Goal: Task Accomplishment & Management: Use online tool/utility

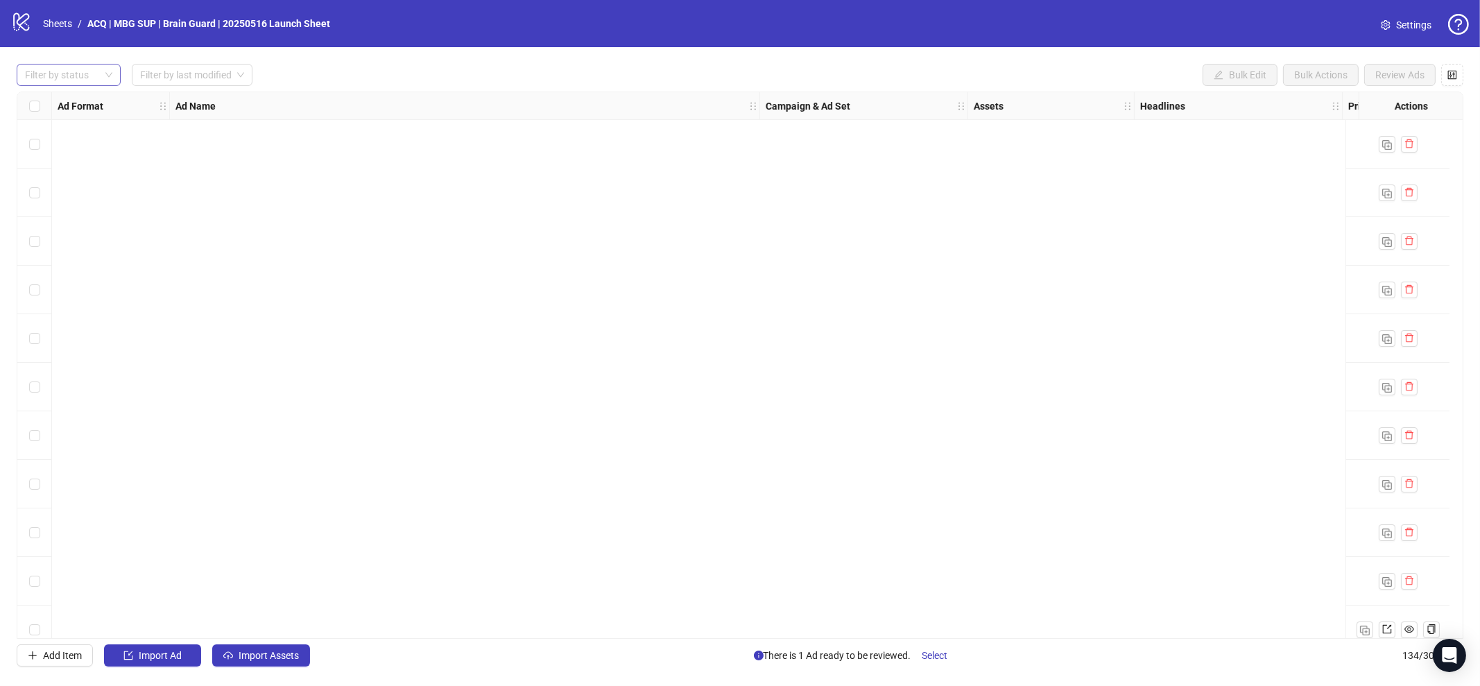
scroll to position [867, 0]
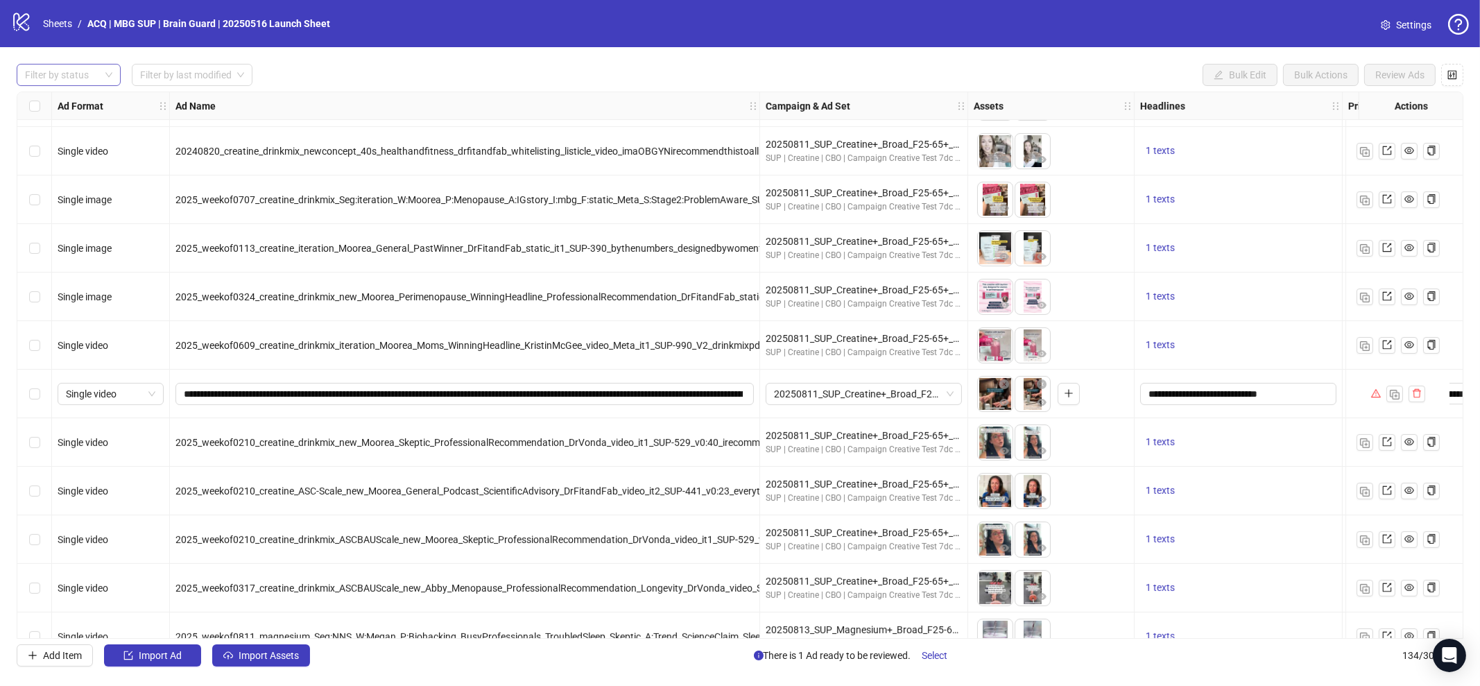
click at [58, 70] on div at bounding box center [61, 74] width 84 height 19
click at [83, 105] on div "Draft" at bounding box center [69, 102] width 82 height 15
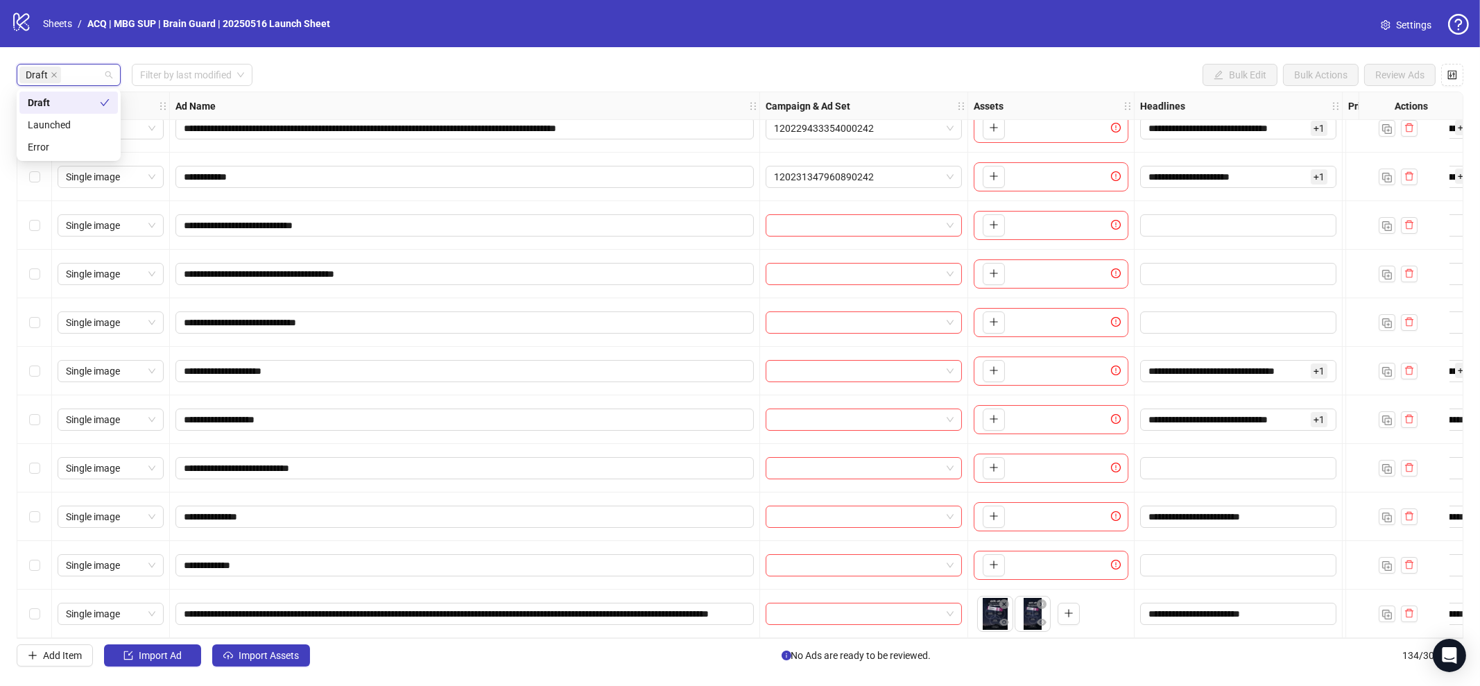
scroll to position [69, 0]
click at [298, 654] on span "Import Assets" at bounding box center [269, 655] width 60 height 11
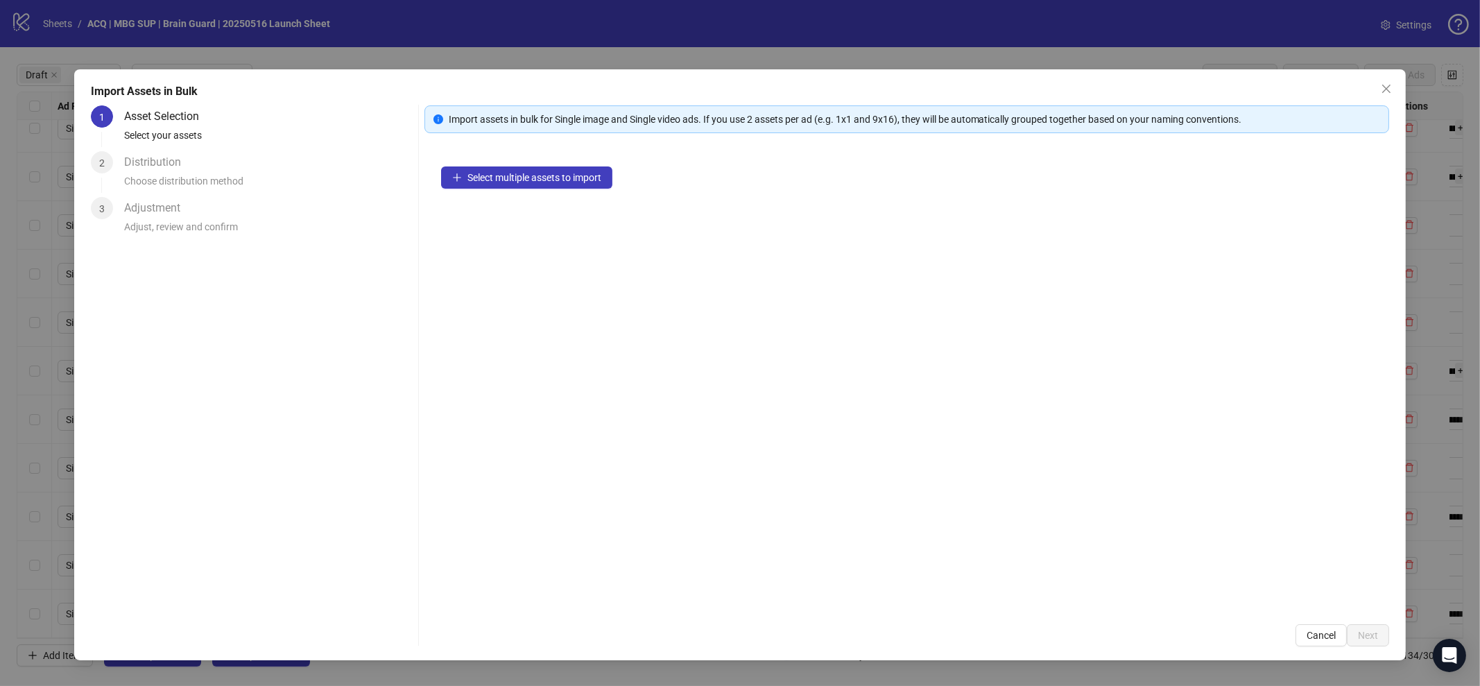
click at [475, 194] on div "Select multiple assets to import" at bounding box center [908, 379] width 966 height 458
click at [483, 179] on span "Select multiple assets to import" at bounding box center [535, 177] width 134 height 11
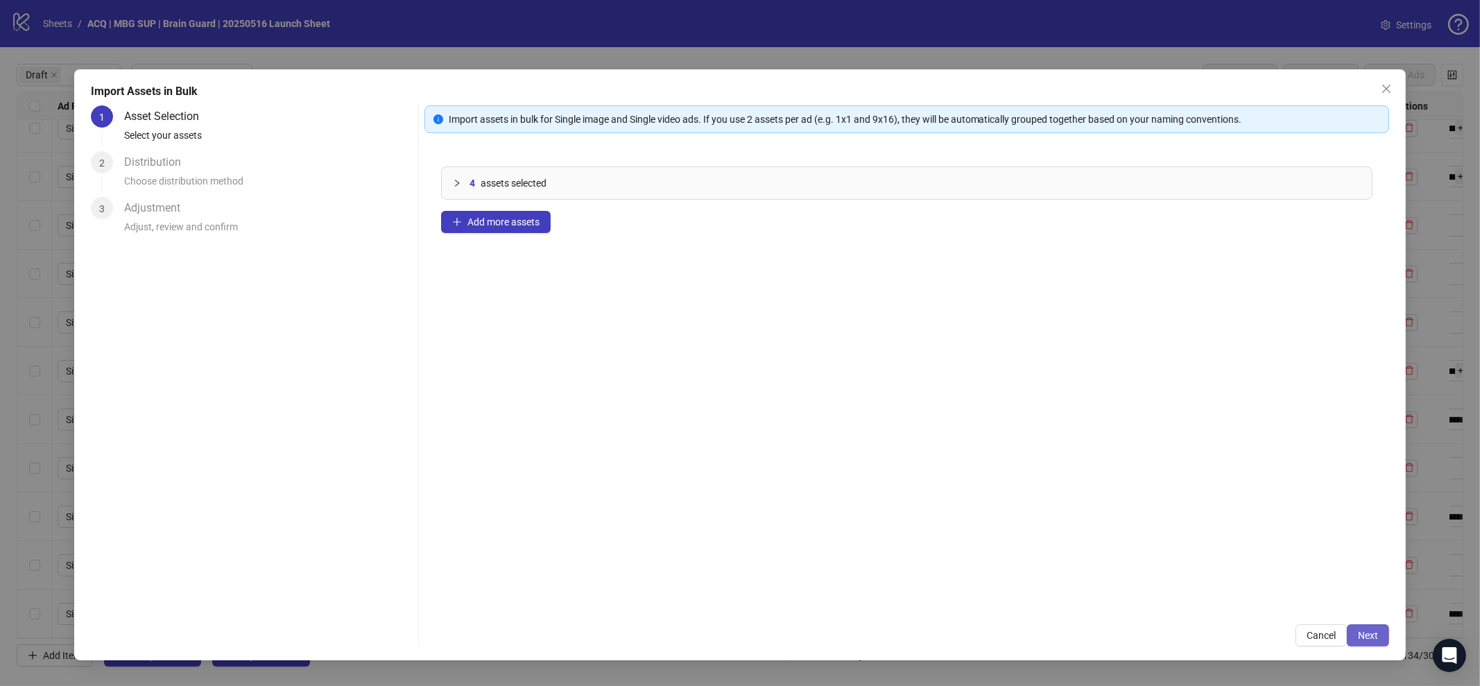
click at [1360, 641] on button "Next" at bounding box center [1368, 635] width 42 height 22
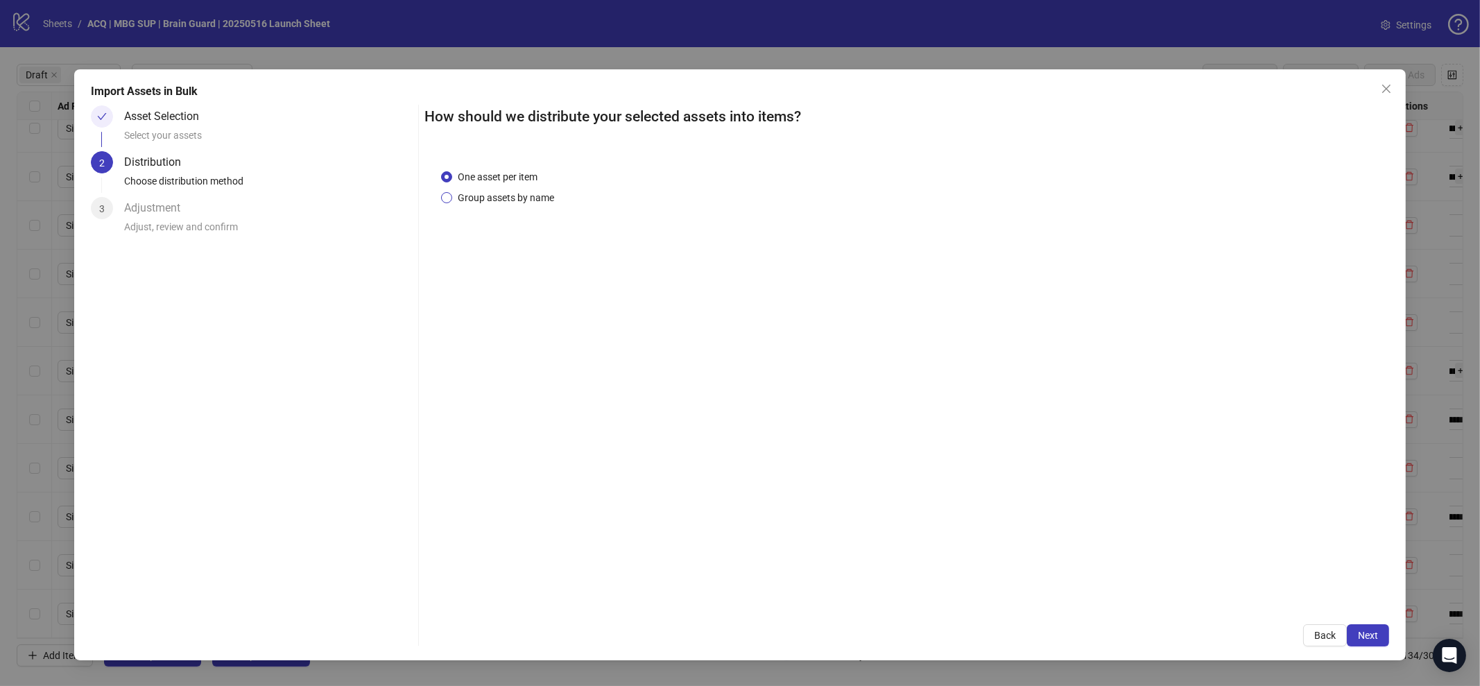
click at [504, 195] on span "Group assets by name" at bounding box center [506, 197] width 108 height 15
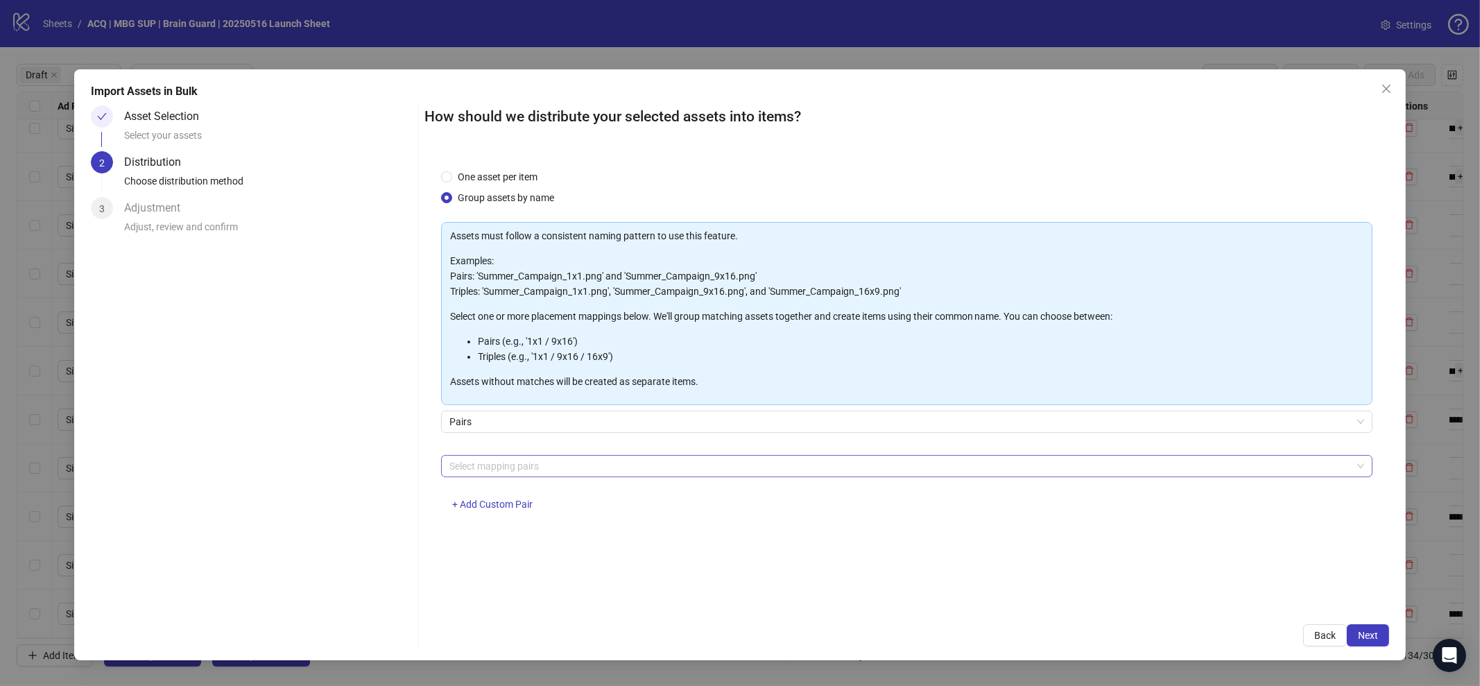
click at [553, 465] on div at bounding box center [900, 465] width 912 height 19
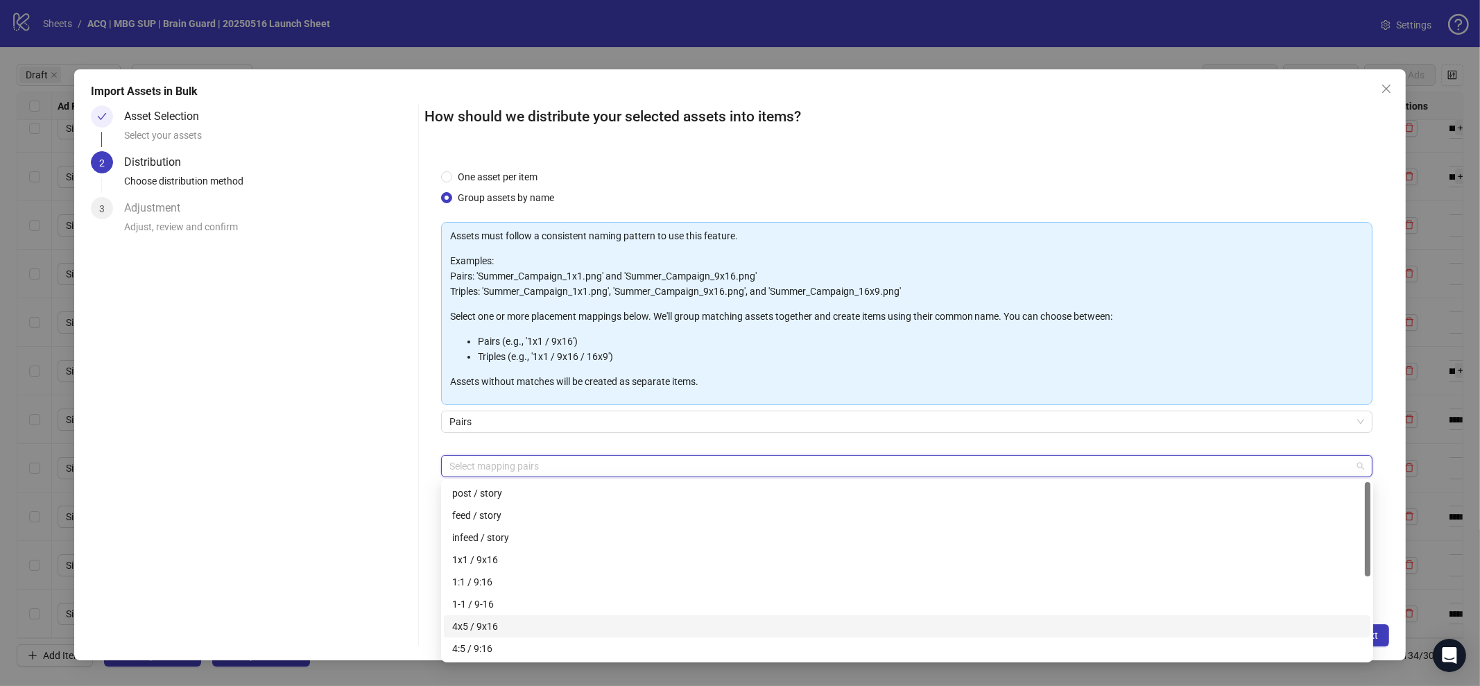
click at [574, 626] on div "4x5 / 9x16" at bounding box center [907, 626] width 910 height 15
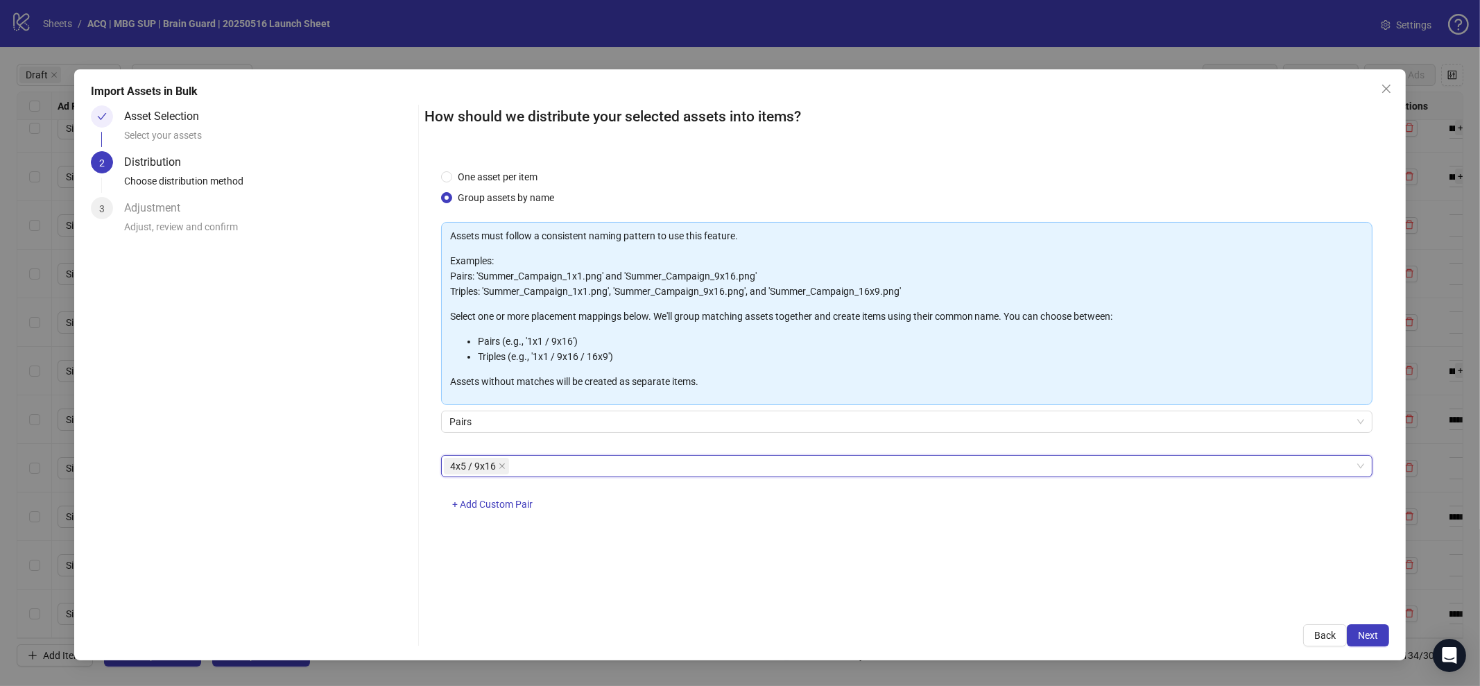
click at [366, 526] on div "Asset Selection Select your assets 2 Distribution Choose distribution method 3 …" at bounding box center [252, 375] width 322 height 541
click at [1376, 640] on span "Next" at bounding box center [1368, 635] width 20 height 11
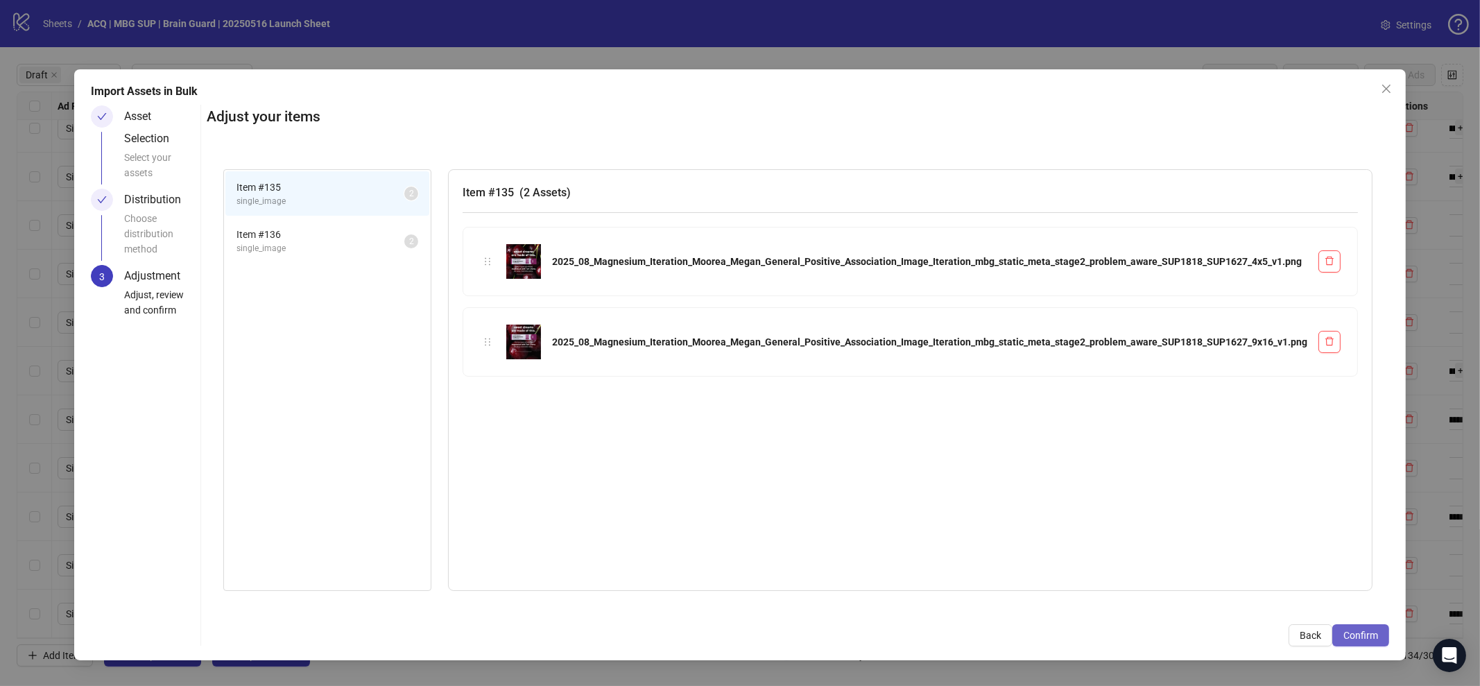
click at [1366, 637] on span "Confirm" at bounding box center [1361, 635] width 35 height 11
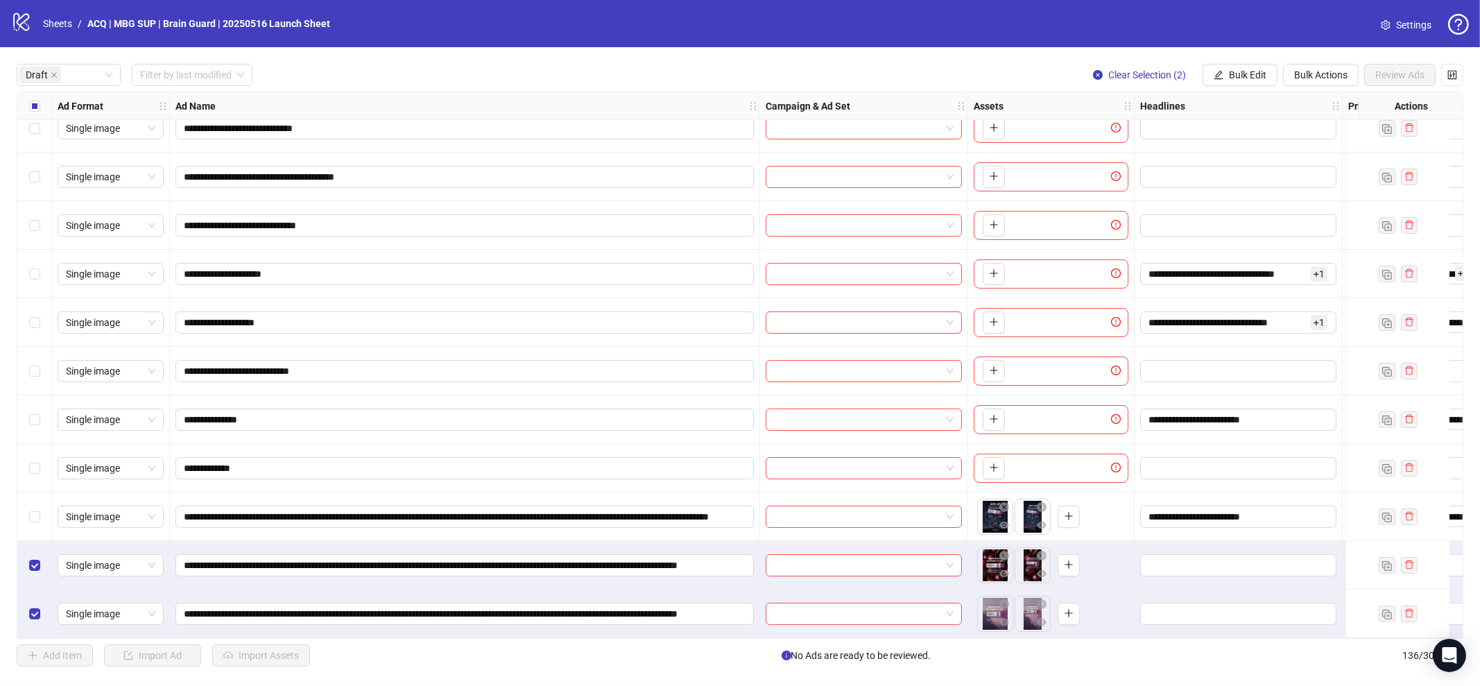
scroll to position [166, 0]
click at [657, 562] on input "**********" at bounding box center [463, 565] width 559 height 15
paste input "**********"
type input "**********"
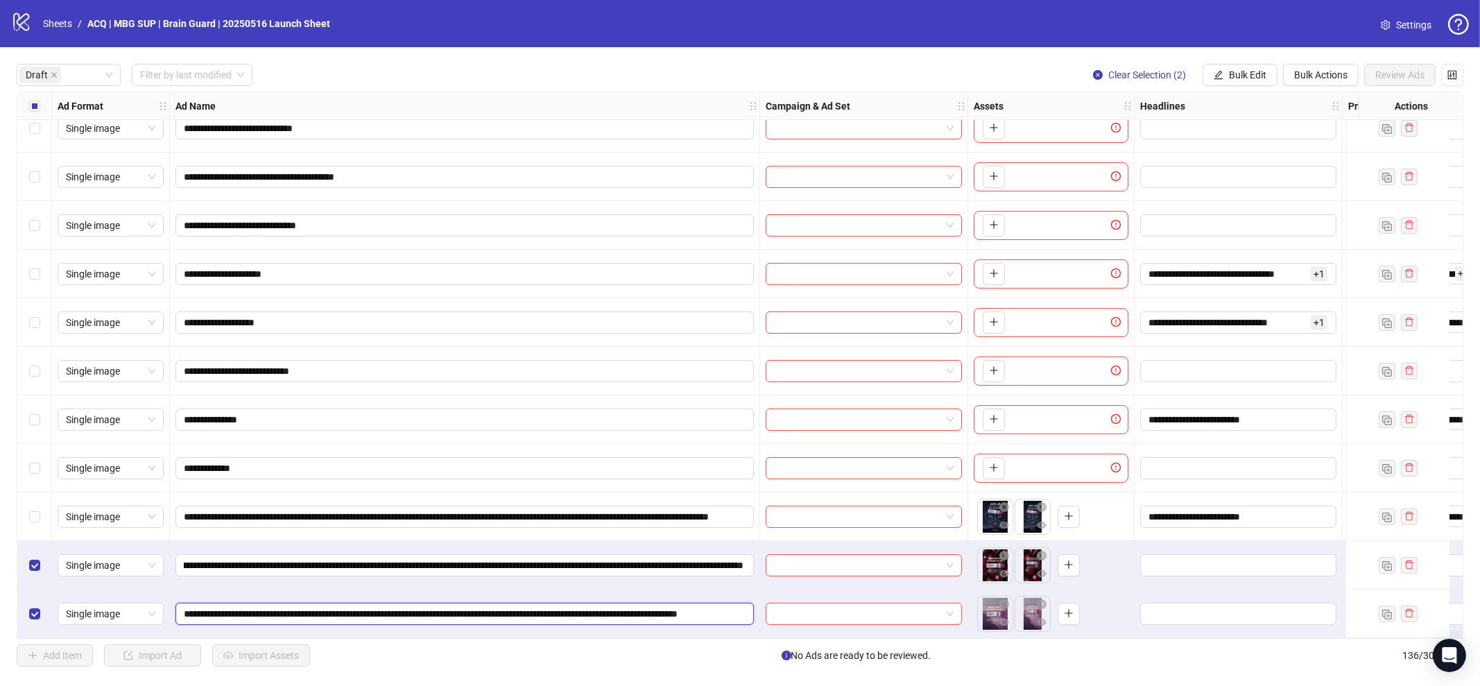
click at [723, 606] on input "**********" at bounding box center [463, 613] width 559 height 15
paste input "**********"
type input "**********"
click at [26, 504] on div "Select row 12" at bounding box center [34, 516] width 35 height 49
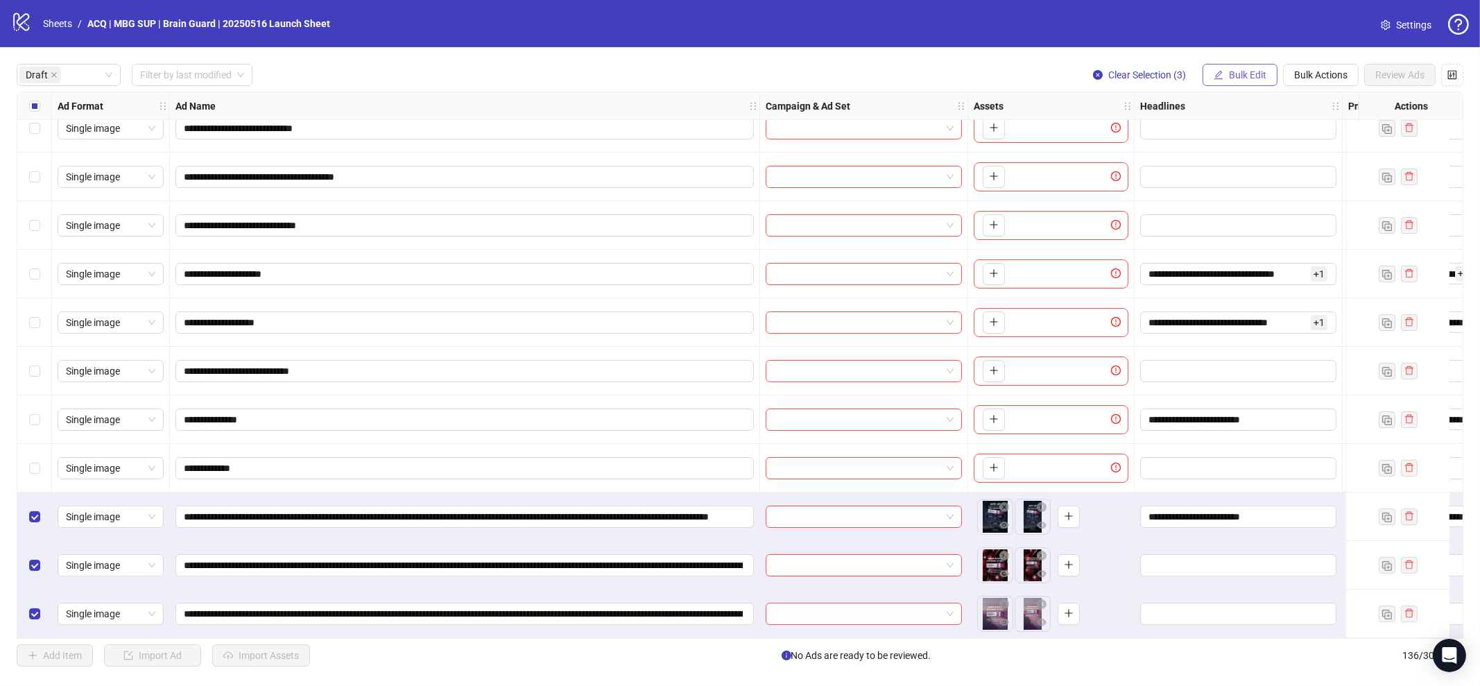
click at [1220, 64] on button "Bulk Edit" at bounding box center [1240, 75] width 75 height 22
drag, startPoint x: 1247, startPoint y: 168, endPoint x: 1260, endPoint y: 175, distance: 14.9
click at [1247, 166] on span "Headlines" at bounding box center [1254, 169] width 83 height 15
click at [1301, 185] on button "submit" at bounding box center [1297, 193] width 17 height 17
click at [1247, 71] on span "Bulk Edit" at bounding box center [1247, 74] width 37 height 11
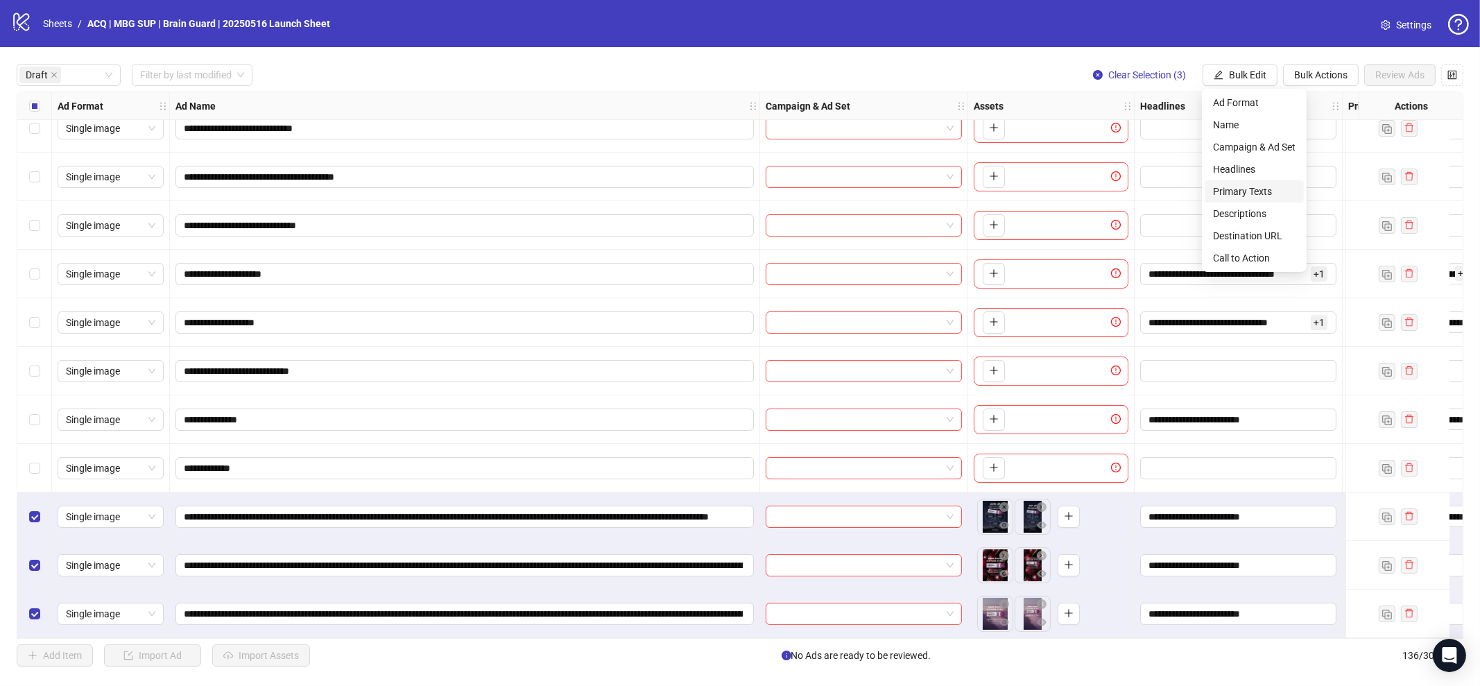
click at [1265, 185] on span "Primary Texts" at bounding box center [1254, 191] width 83 height 15
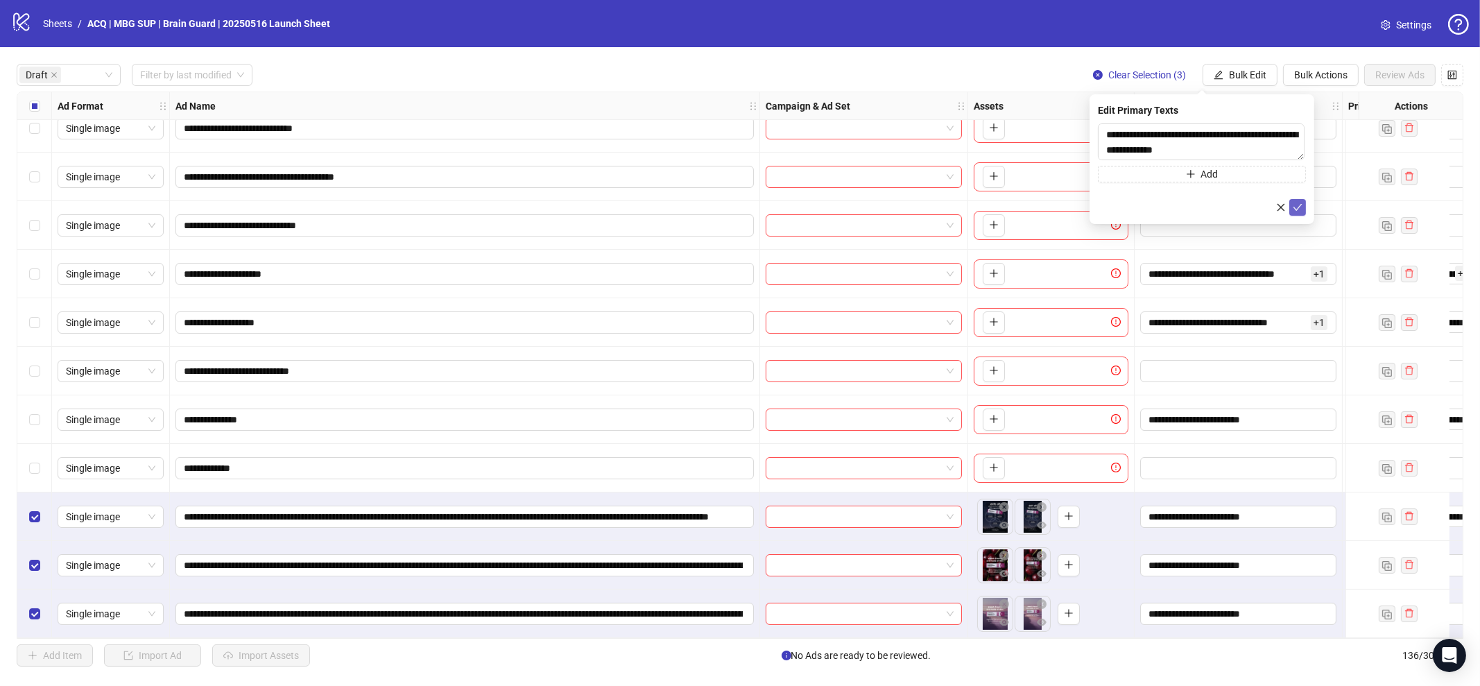
click at [1298, 203] on icon "check" at bounding box center [1298, 208] width 10 height 10
click at [1233, 73] on span "Bulk Edit" at bounding box center [1247, 74] width 37 height 11
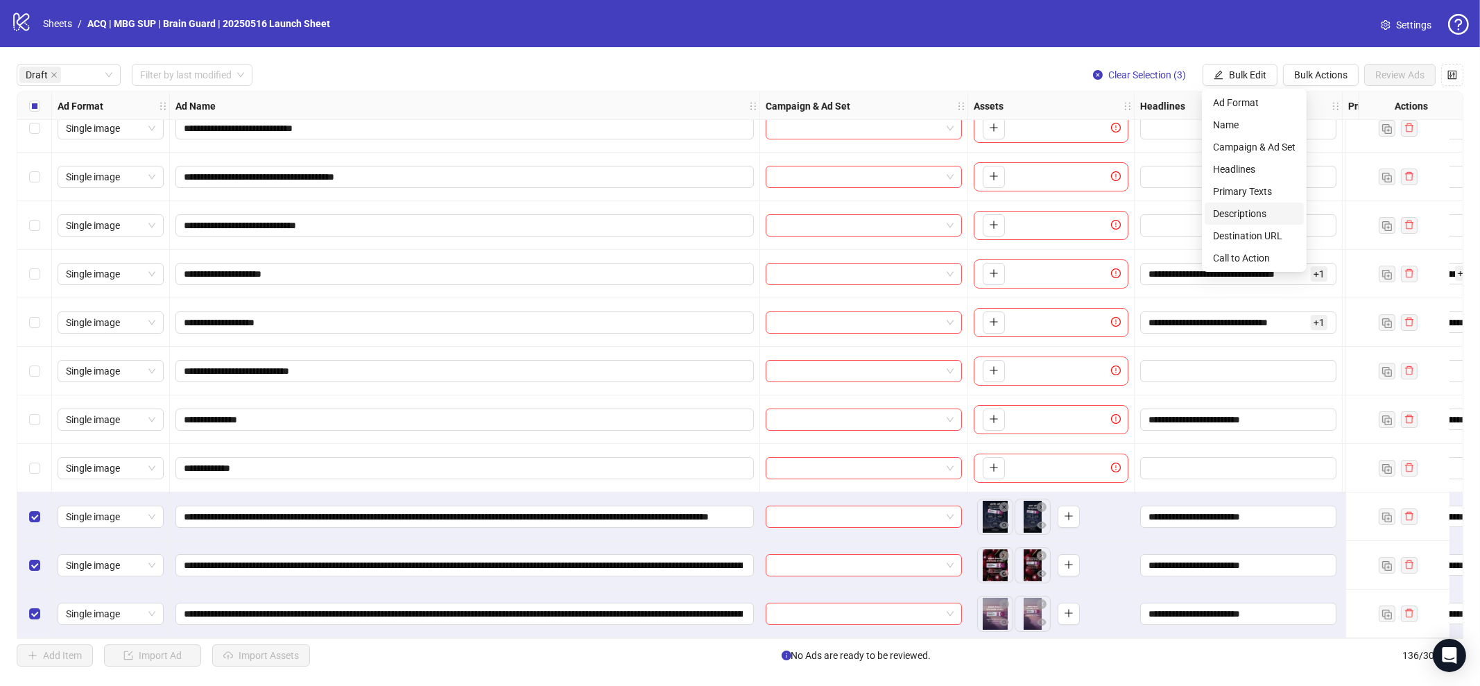
click at [1251, 216] on span "Descriptions" at bounding box center [1254, 213] width 83 height 15
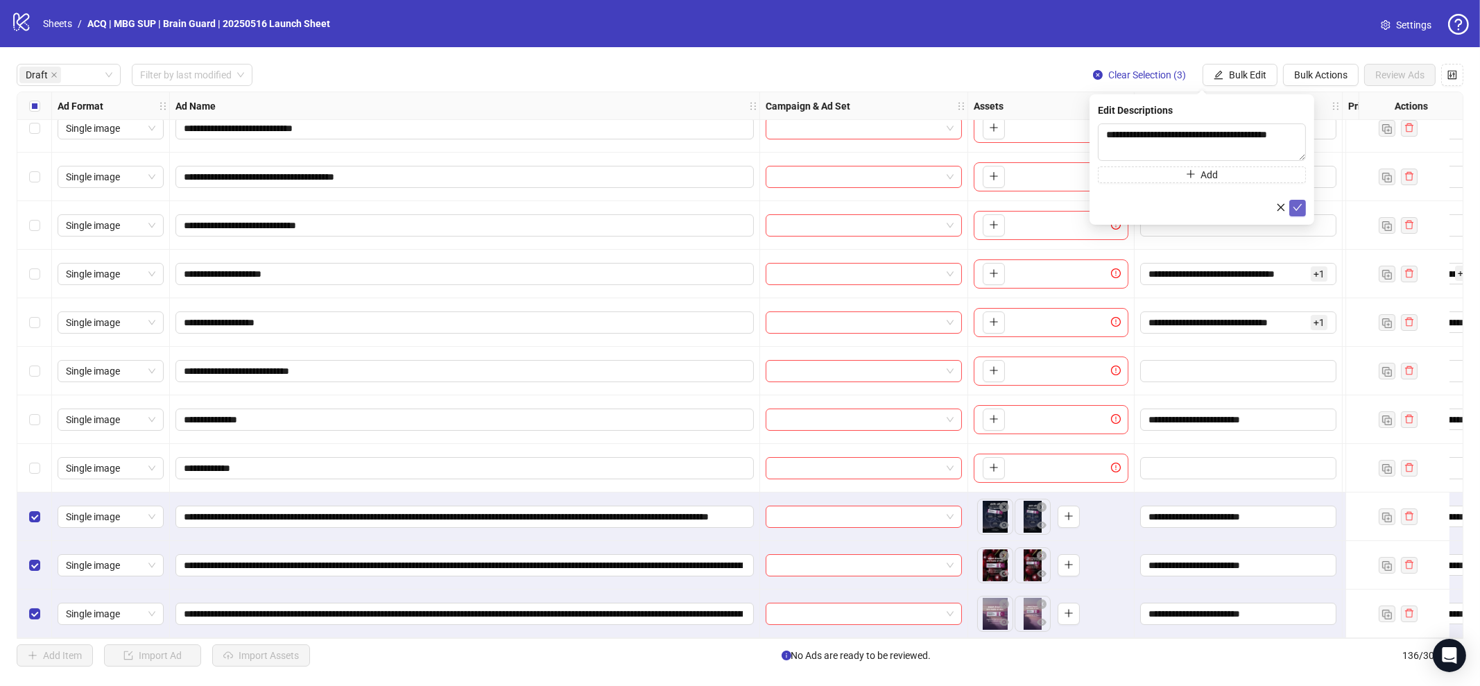
click at [1301, 210] on icon "check" at bounding box center [1298, 208] width 10 height 10
drag, startPoint x: 1237, startPoint y: 79, endPoint x: 1249, endPoint y: 132, distance: 54.0
click at [1236, 78] on span "Bulk Edit" at bounding box center [1247, 74] width 37 height 11
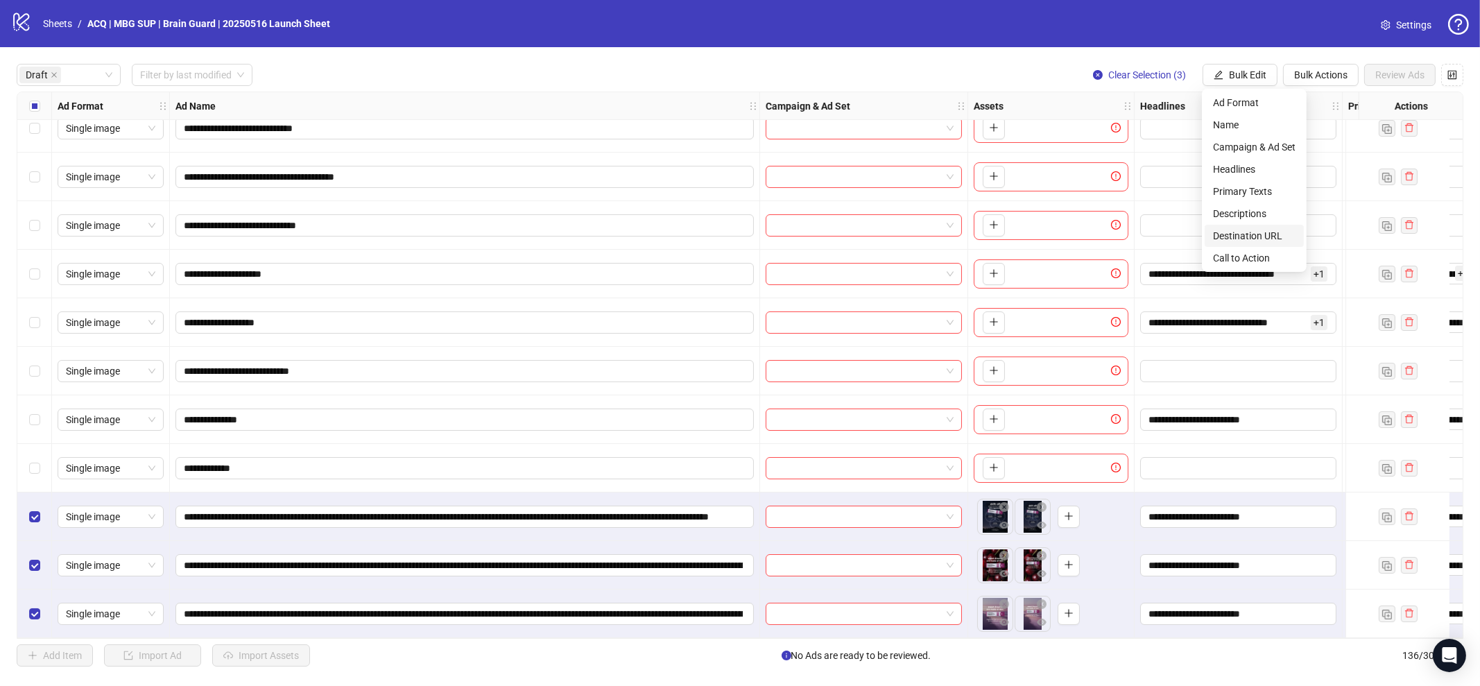
click at [1248, 233] on span "Destination URL" at bounding box center [1254, 235] width 83 height 15
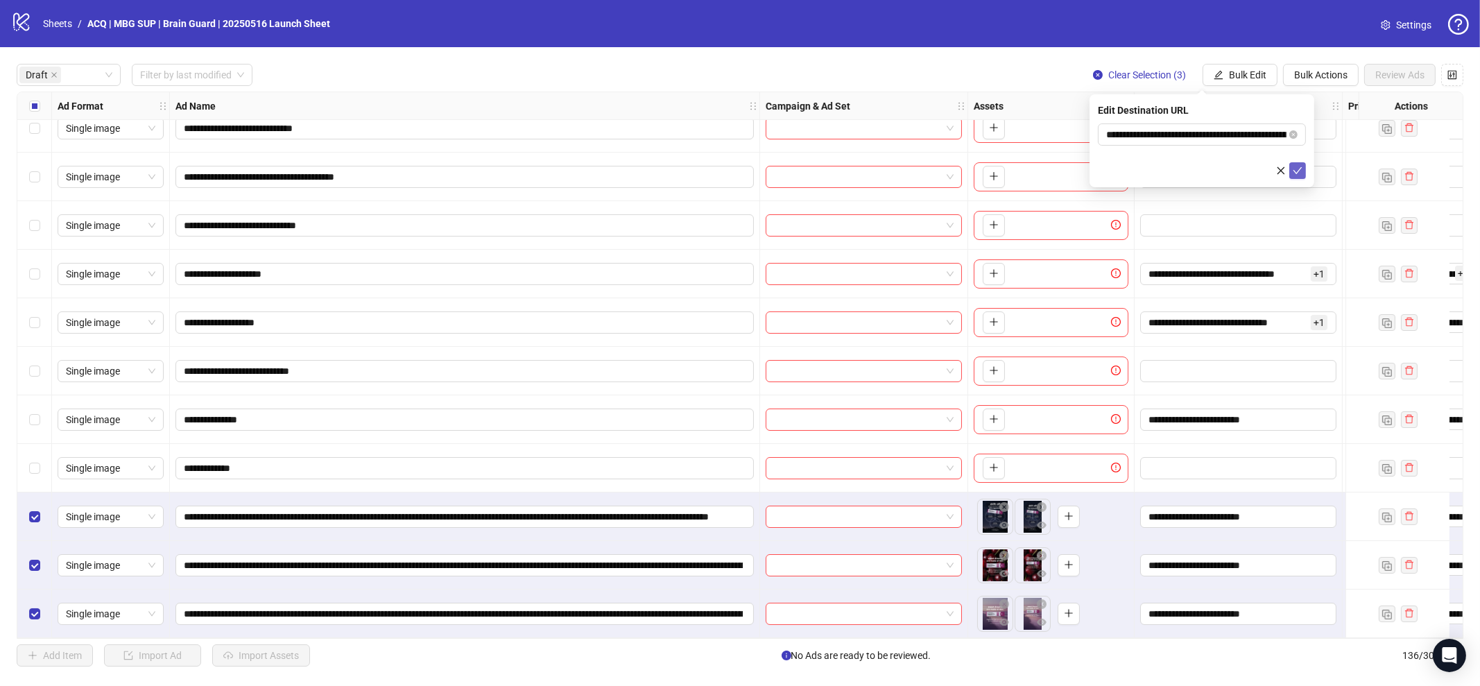
click at [1298, 178] on button "submit" at bounding box center [1297, 170] width 17 height 17
click at [1259, 79] on span "Bulk Edit" at bounding box center [1247, 74] width 37 height 11
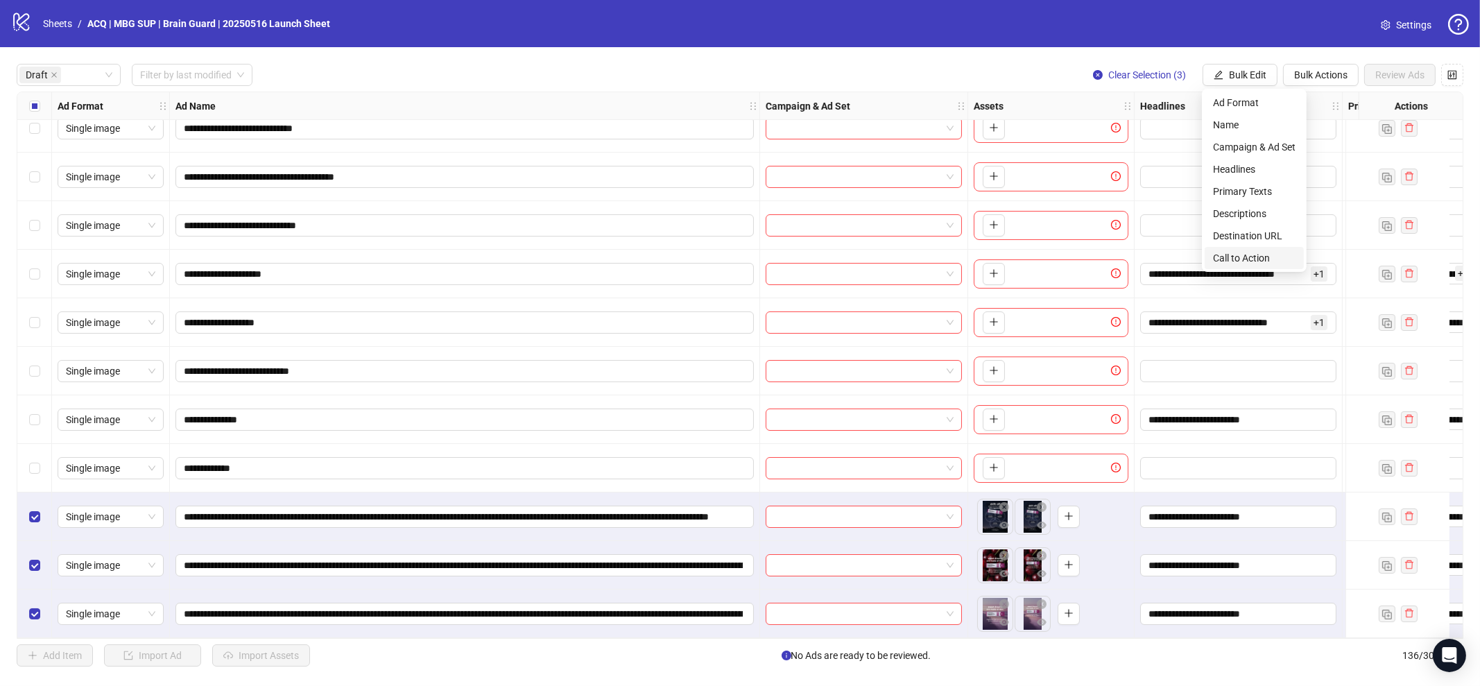
click at [1265, 255] on span "Call to Action" at bounding box center [1254, 257] width 83 height 15
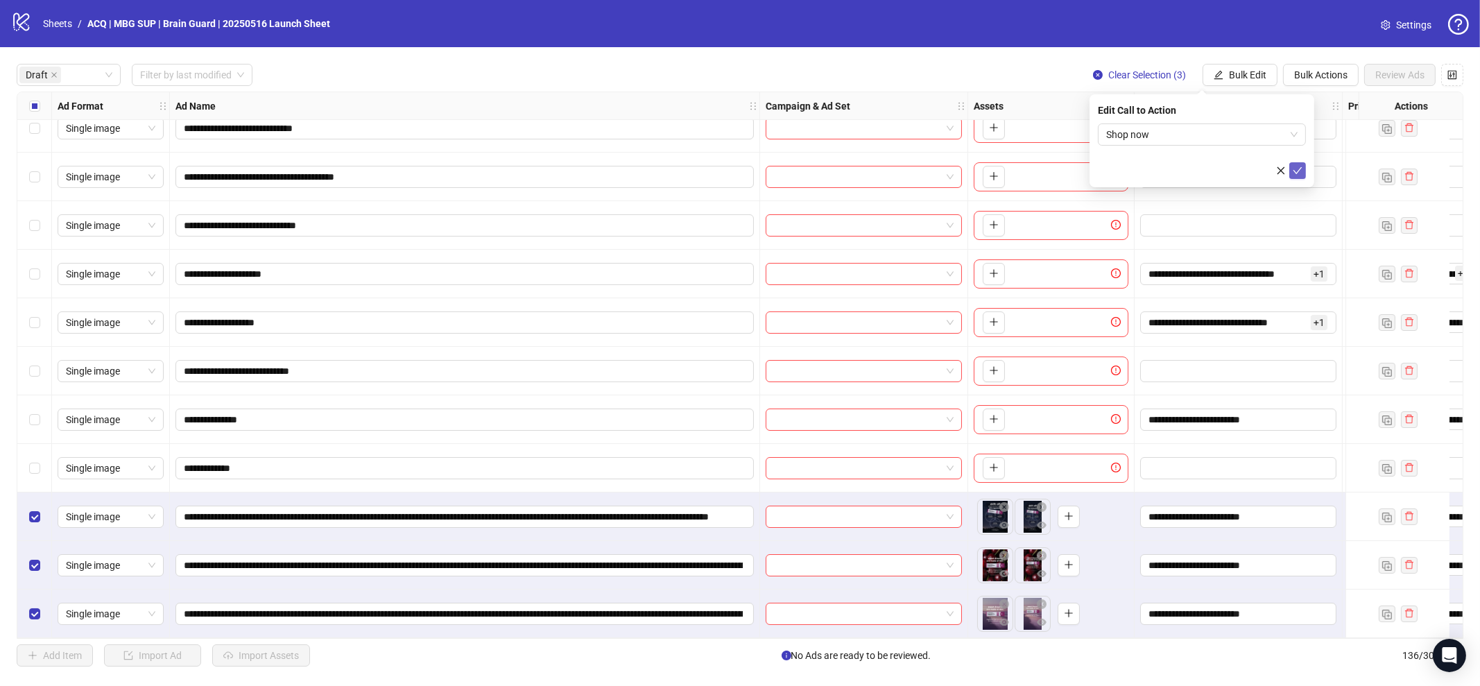
click at [1296, 168] on icon "check" at bounding box center [1298, 171] width 10 height 10
drag, startPoint x: 1097, startPoint y: 72, endPoint x: 754, endPoint y: 357, distance: 446.3
click at [1097, 71] on icon "close-circle" at bounding box center [1098, 75] width 10 height 10
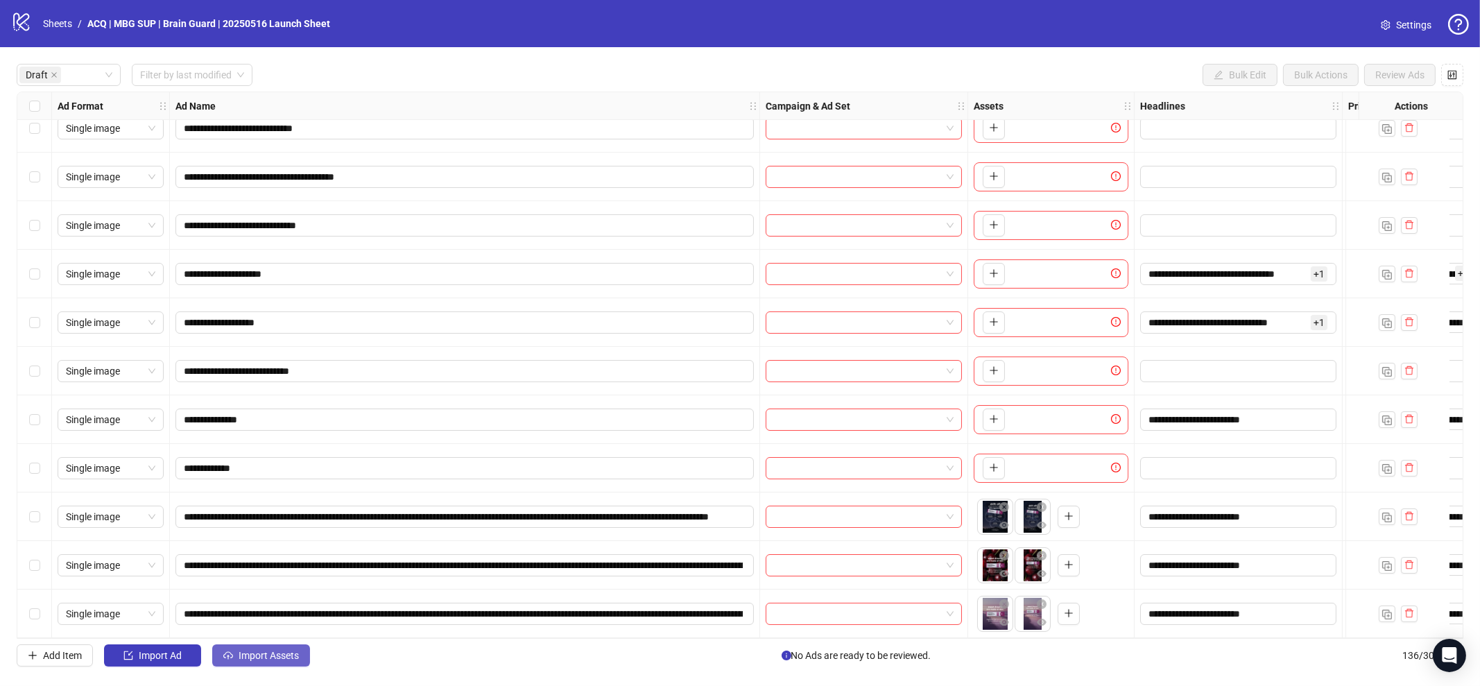
click at [282, 651] on span "Import Assets" at bounding box center [269, 655] width 60 height 11
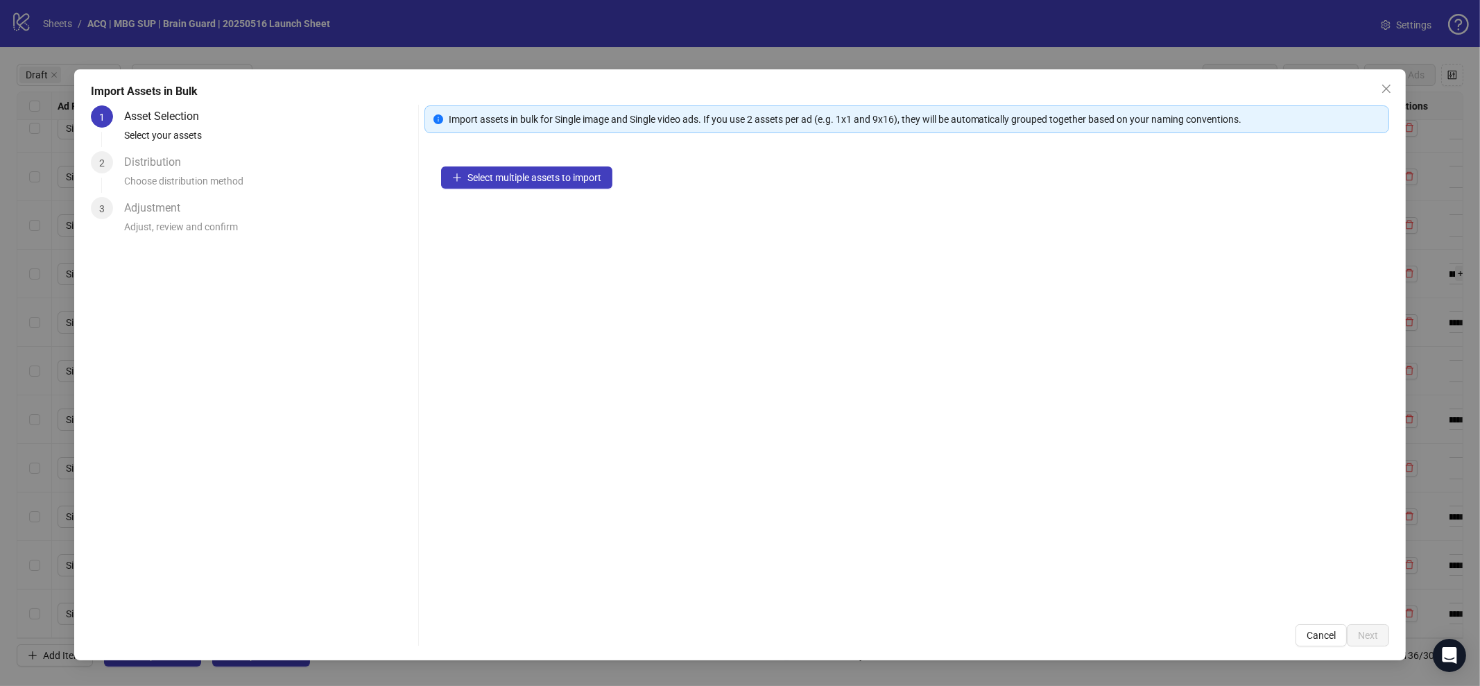
click at [521, 164] on div "Select multiple assets to import" at bounding box center [908, 379] width 966 height 458
click at [522, 177] on span "Select multiple assets to import" at bounding box center [535, 177] width 134 height 11
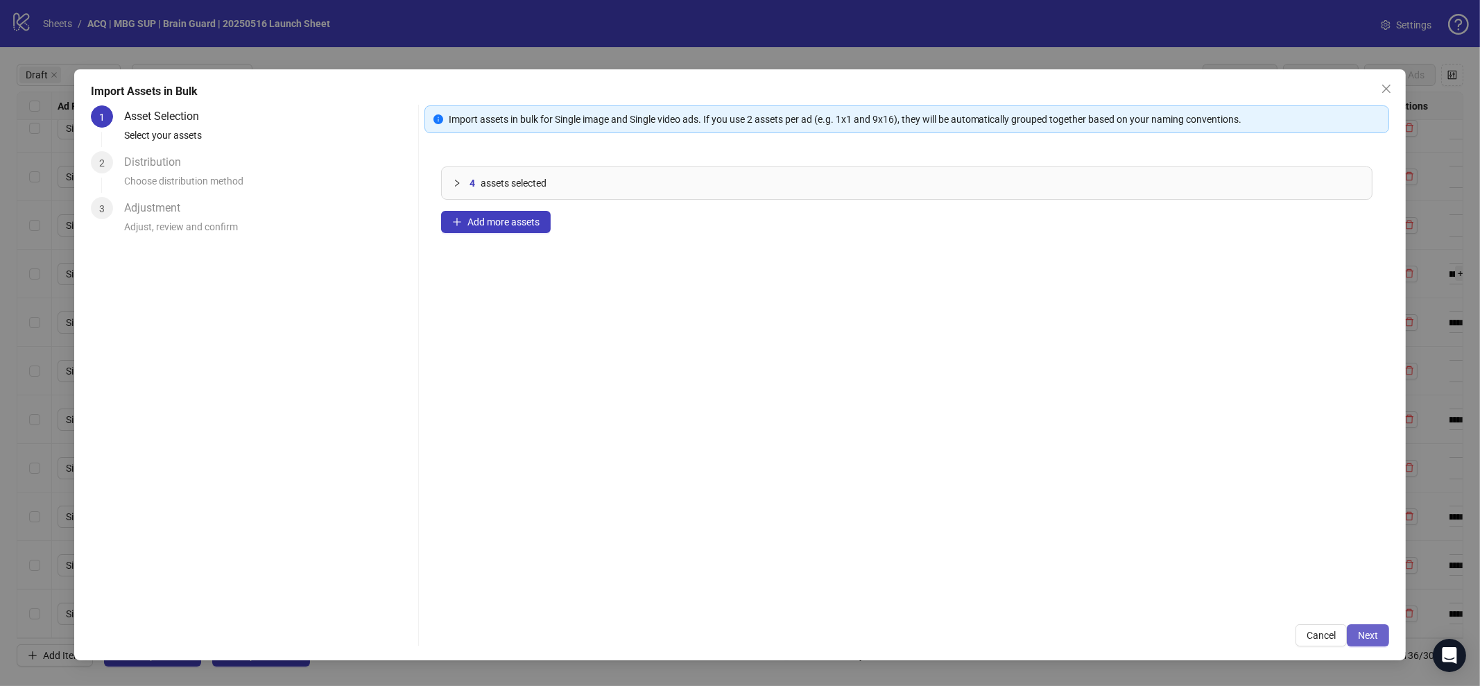
click at [1365, 626] on button "Next" at bounding box center [1368, 635] width 42 height 22
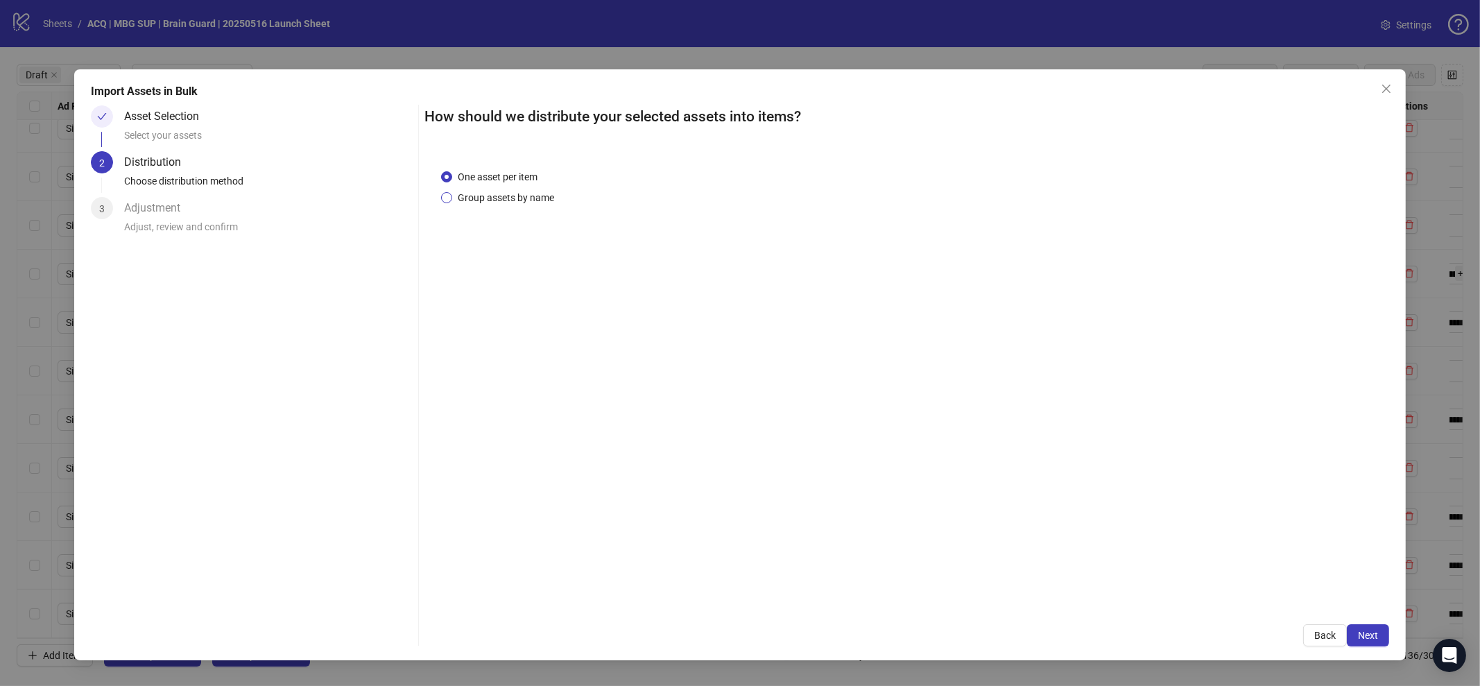
click at [550, 205] on span "Group assets by name" at bounding box center [506, 197] width 108 height 15
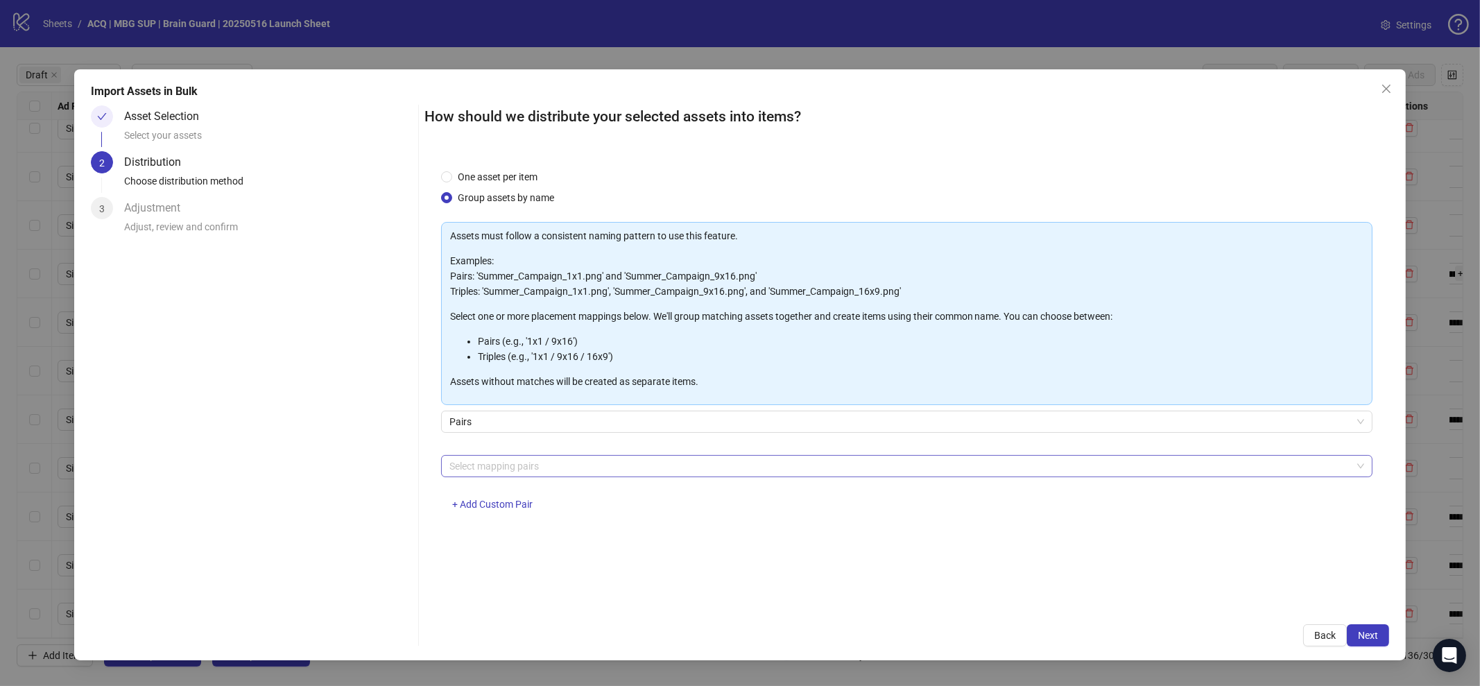
click at [633, 464] on div at bounding box center [900, 465] width 912 height 19
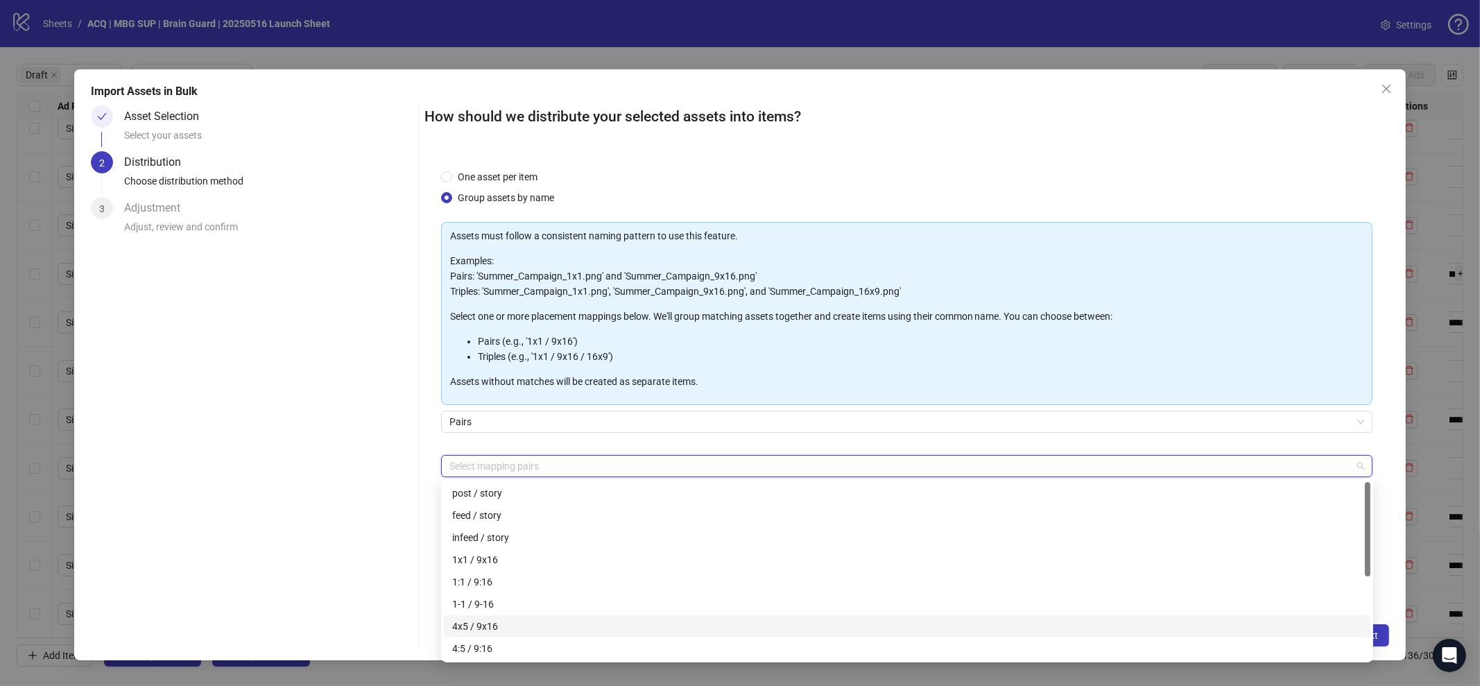
click at [659, 625] on div "4x5 / 9x16" at bounding box center [907, 626] width 910 height 15
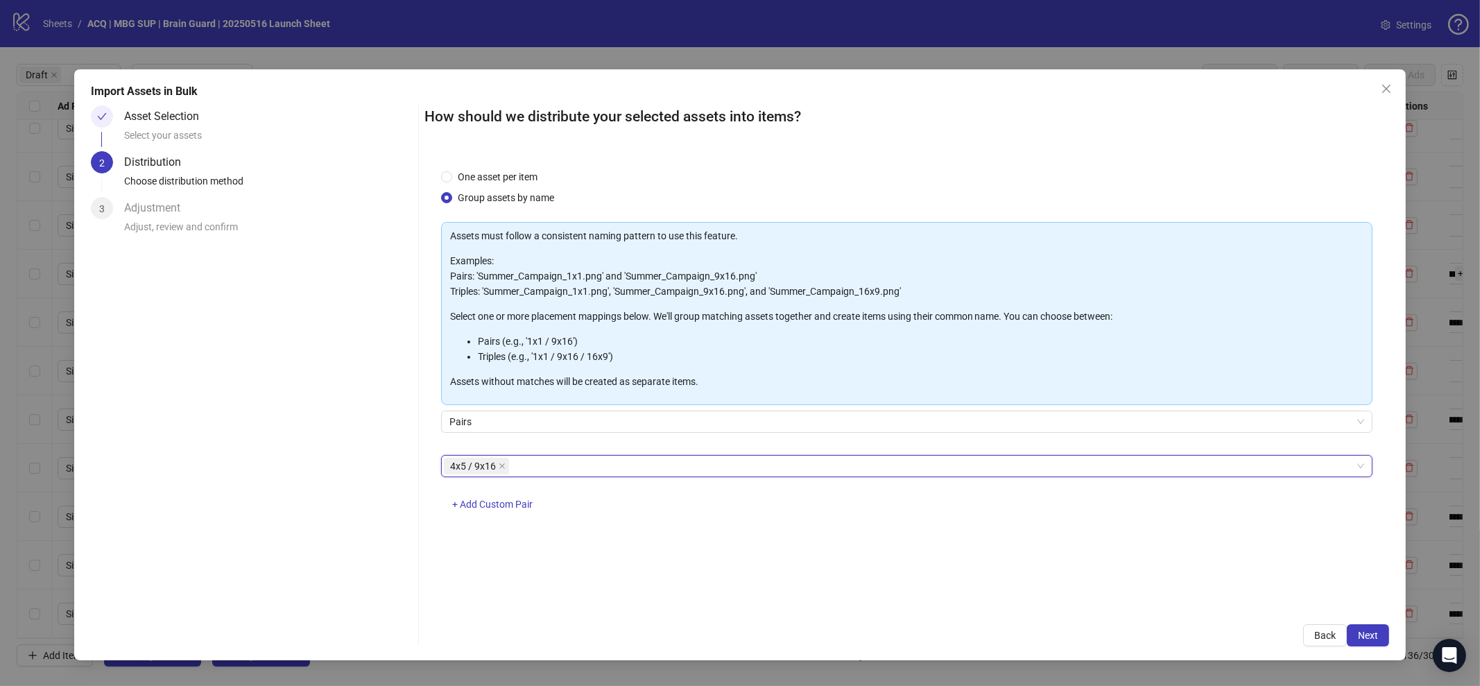
click at [331, 535] on div "Asset Selection Select your assets 2 Distribution Choose distribution method 3 …" at bounding box center [252, 375] width 322 height 541
click at [1358, 632] on button "Next" at bounding box center [1368, 635] width 42 height 22
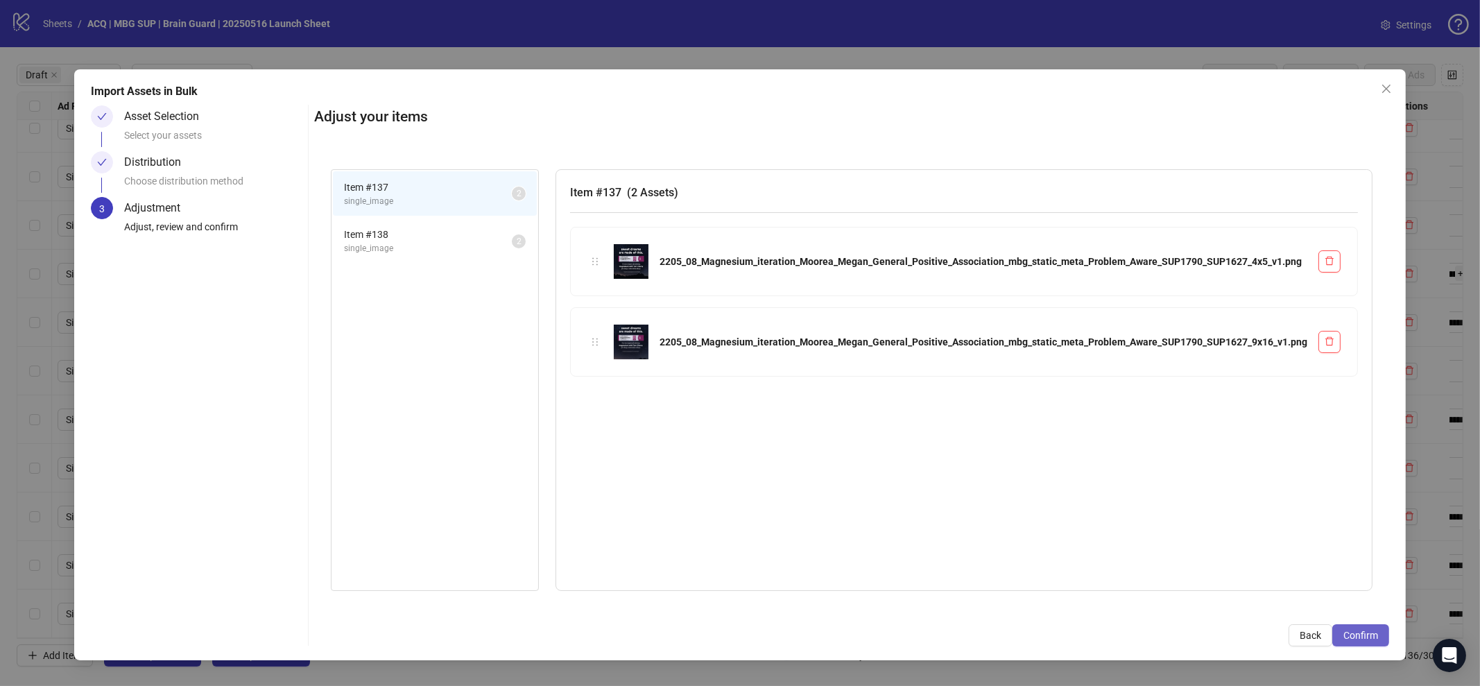
click at [1361, 633] on span "Confirm" at bounding box center [1361, 635] width 35 height 11
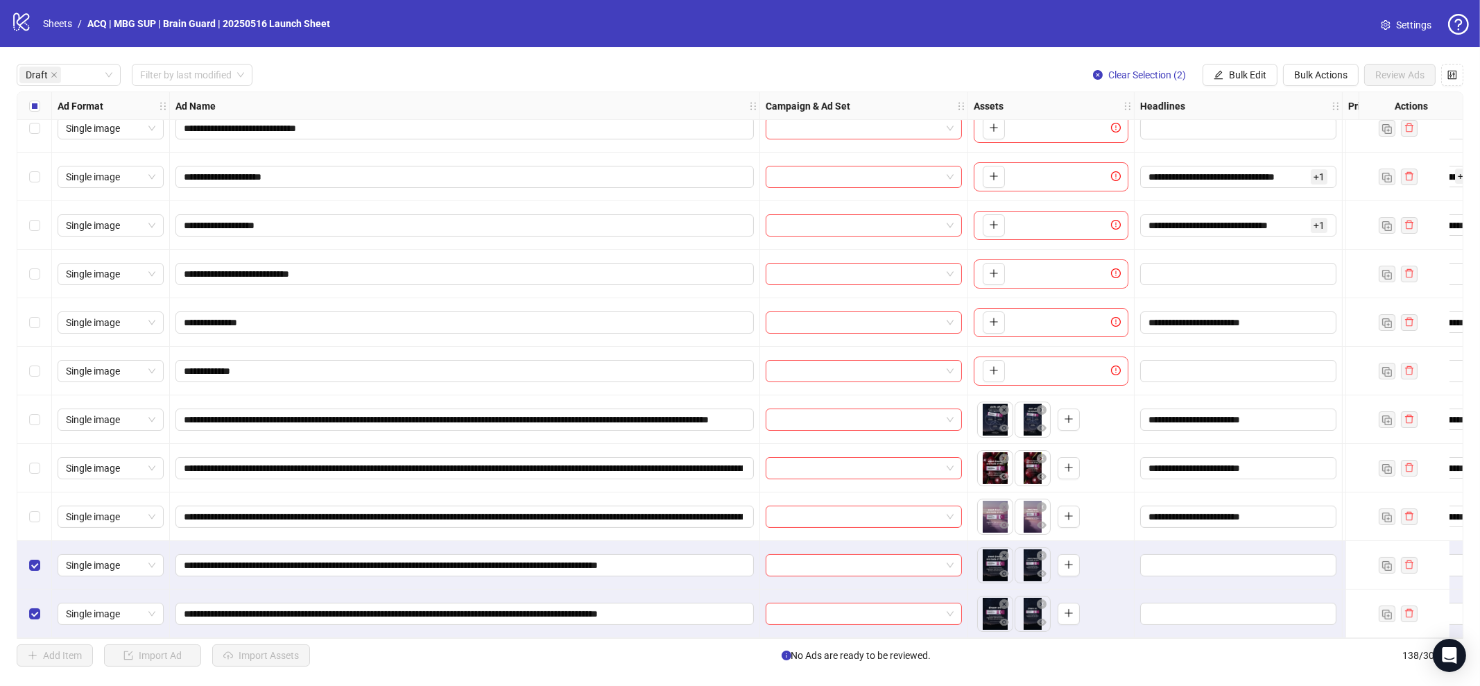
scroll to position [264, 0]
click at [602, 567] on input "**********" at bounding box center [463, 565] width 559 height 15
paste input "**********"
type input "**********"
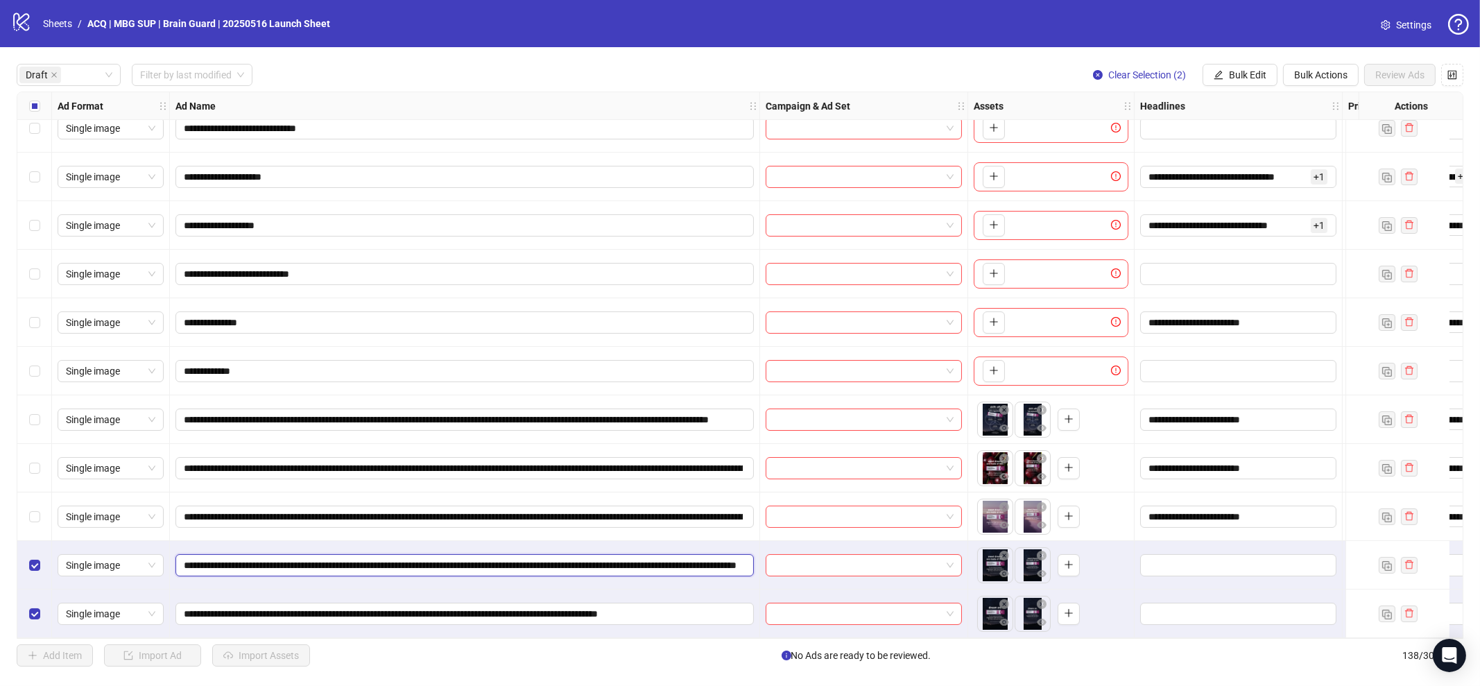
scroll to position [0, 219]
click at [406, 615] on input "**********" at bounding box center [463, 613] width 559 height 15
paste input "**********"
type input "**********"
click at [1229, 77] on span "Bulk Edit" at bounding box center [1247, 74] width 37 height 11
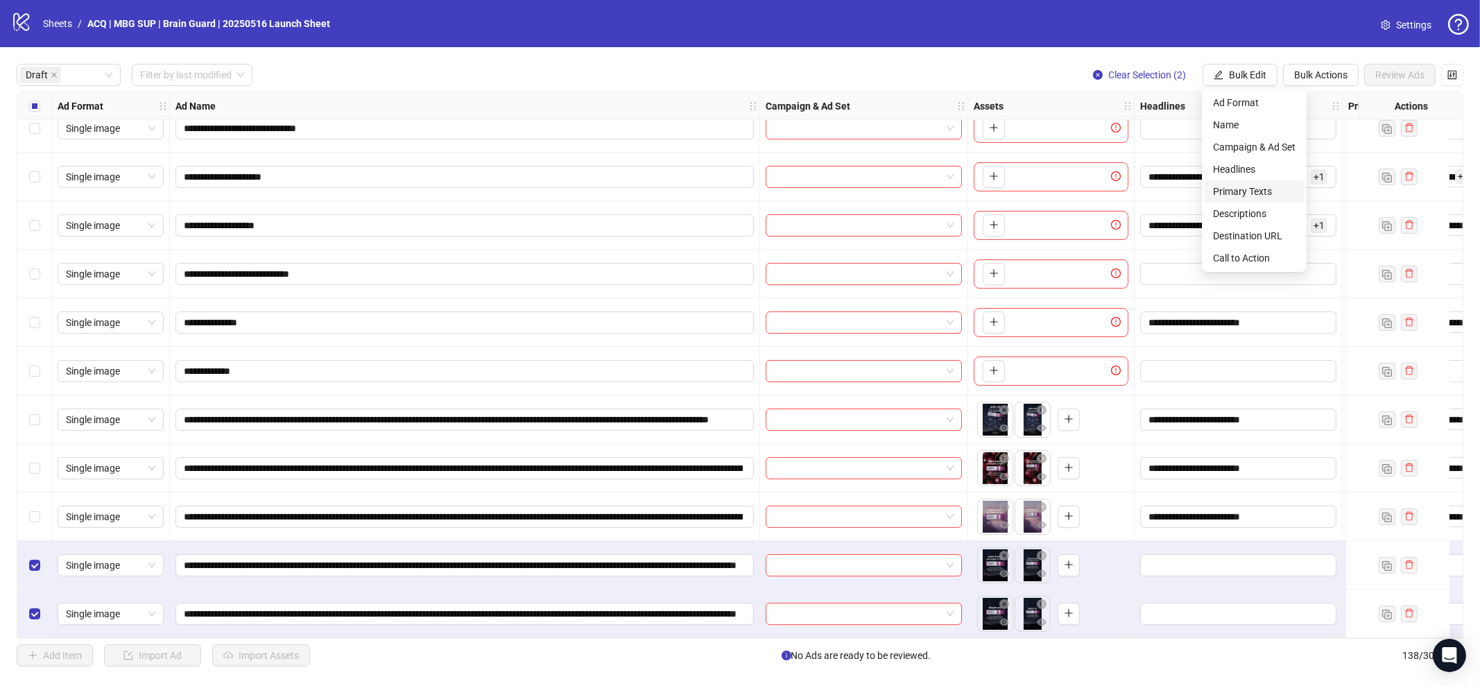
click at [1251, 185] on span "Primary Texts" at bounding box center [1254, 191] width 83 height 15
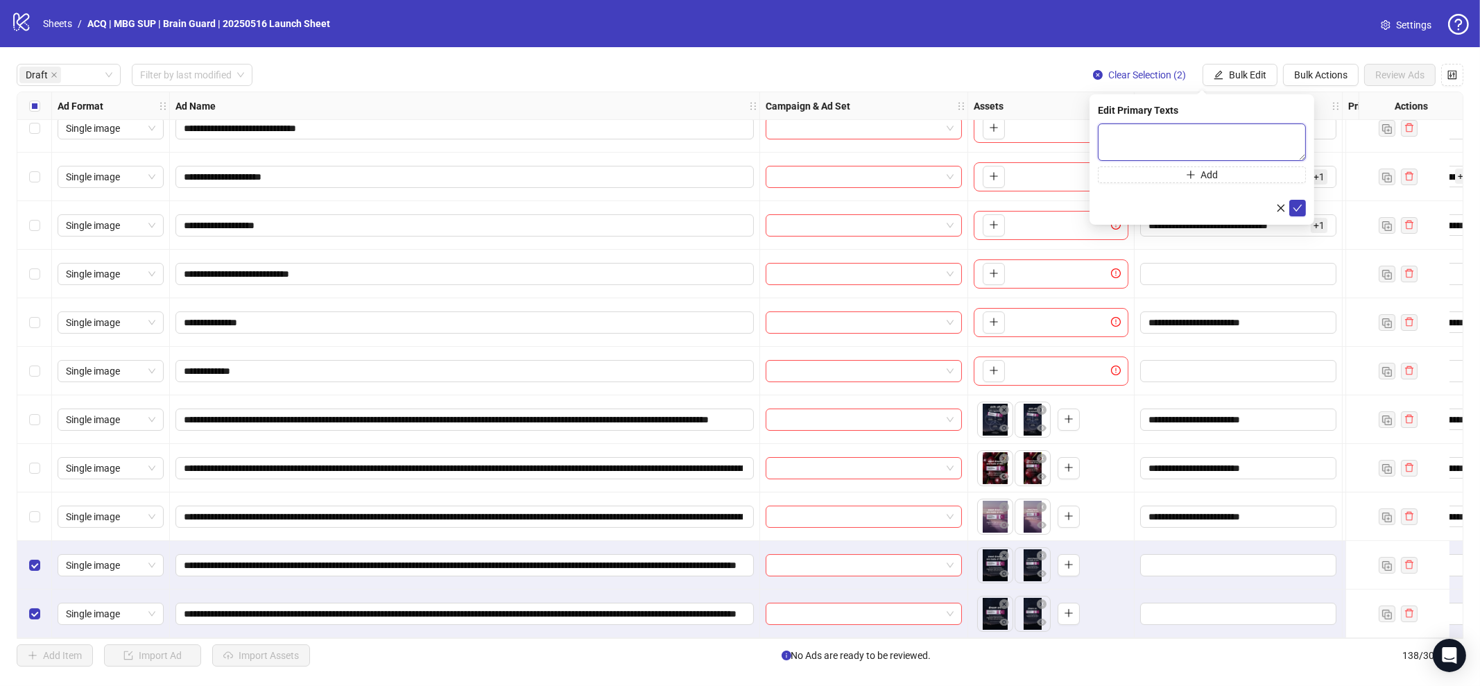
click at [1156, 147] on textarea at bounding box center [1202, 141] width 208 height 37
paste textarea "**********"
type textarea "**********"
click at [1295, 204] on icon "check" at bounding box center [1298, 208] width 10 height 10
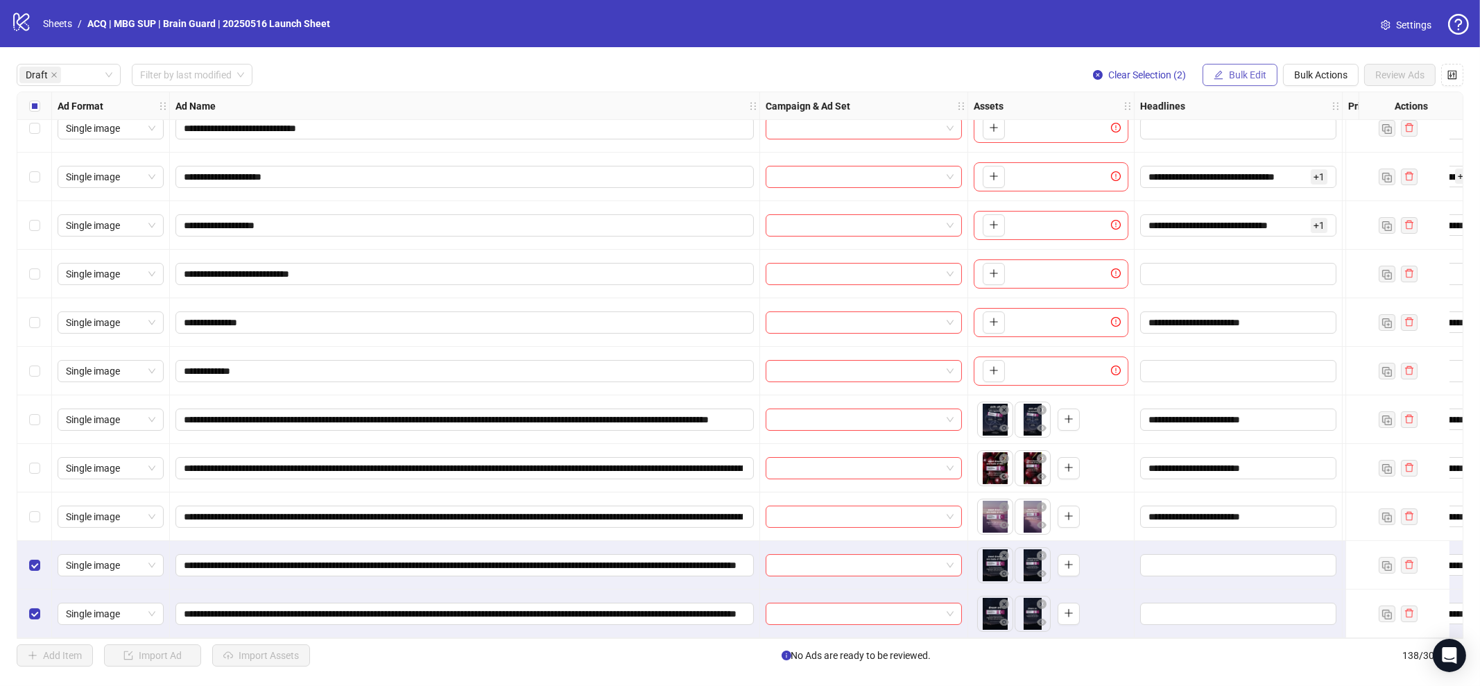
click at [1244, 69] on span "Bulk Edit" at bounding box center [1247, 74] width 37 height 11
click at [1273, 163] on span "Headlines" at bounding box center [1254, 169] width 83 height 15
click at [1169, 121] on div "Edit Headlines Add" at bounding box center [1202, 151] width 225 height 115
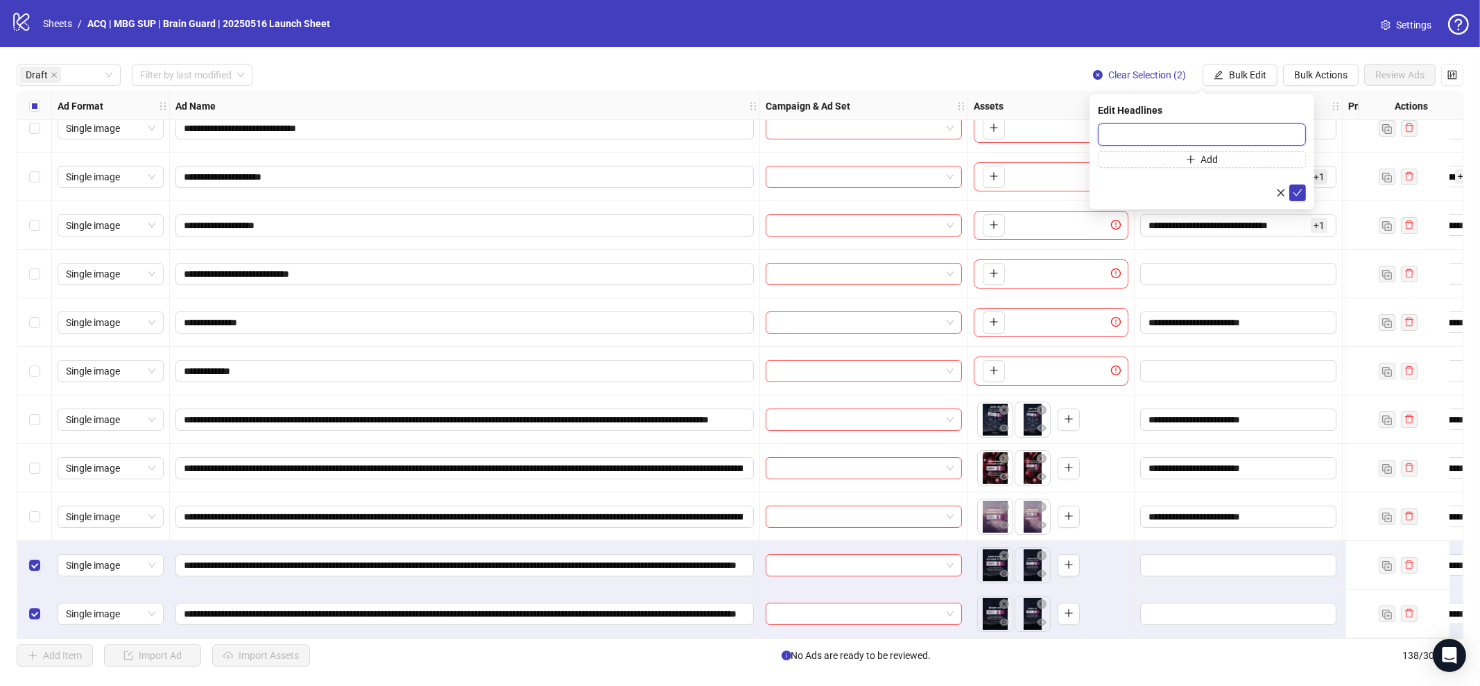
click at [1169, 128] on input "text" at bounding box center [1202, 134] width 208 height 22
paste input "**********"
type input "**********"
click at [1294, 195] on icon "check" at bounding box center [1298, 193] width 10 height 10
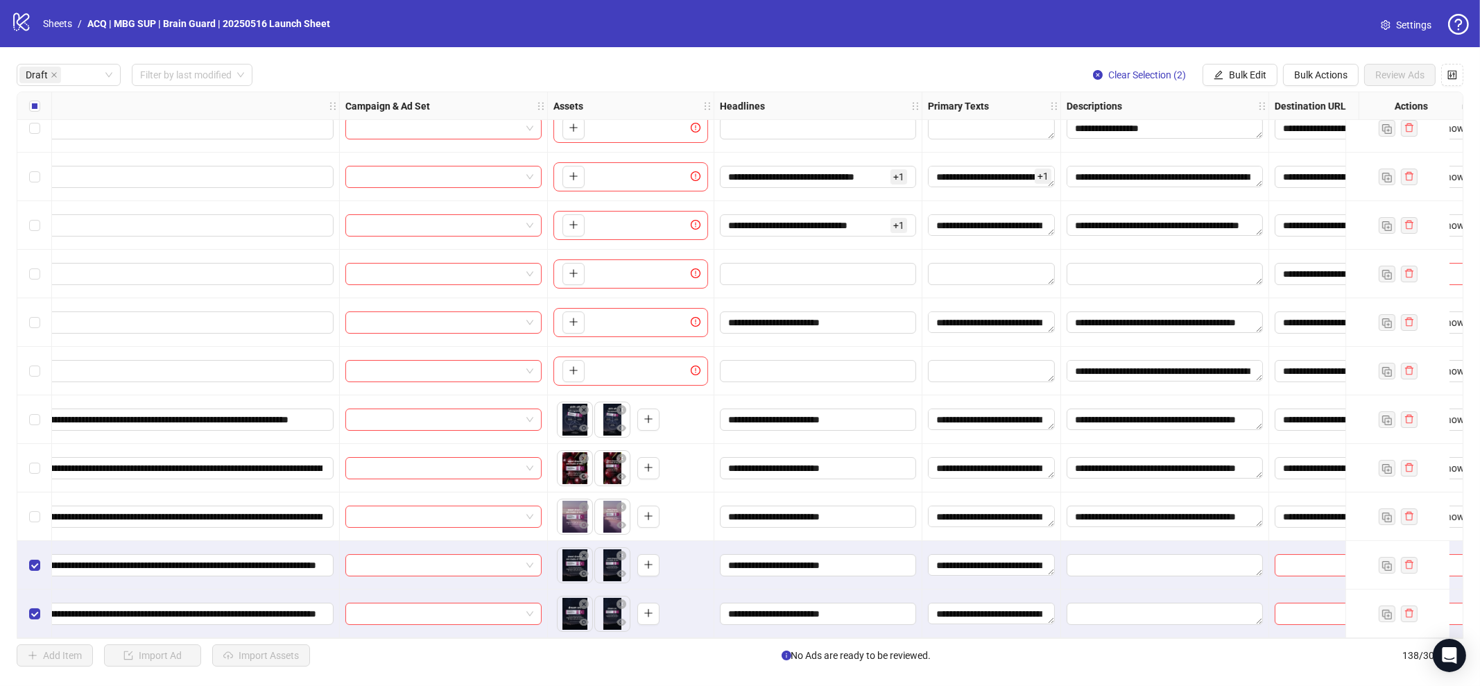
scroll to position [264, 0]
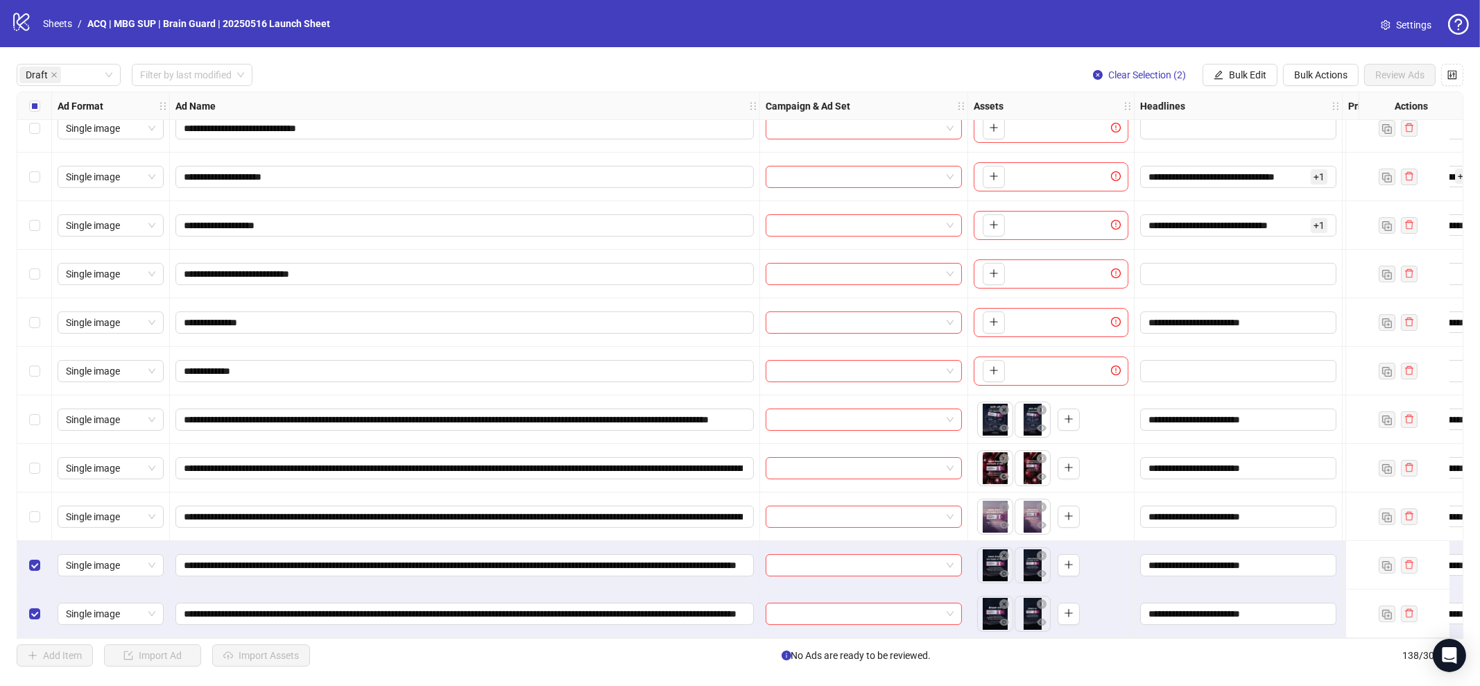
click at [27, 507] on div "Select row 14" at bounding box center [34, 516] width 35 height 49
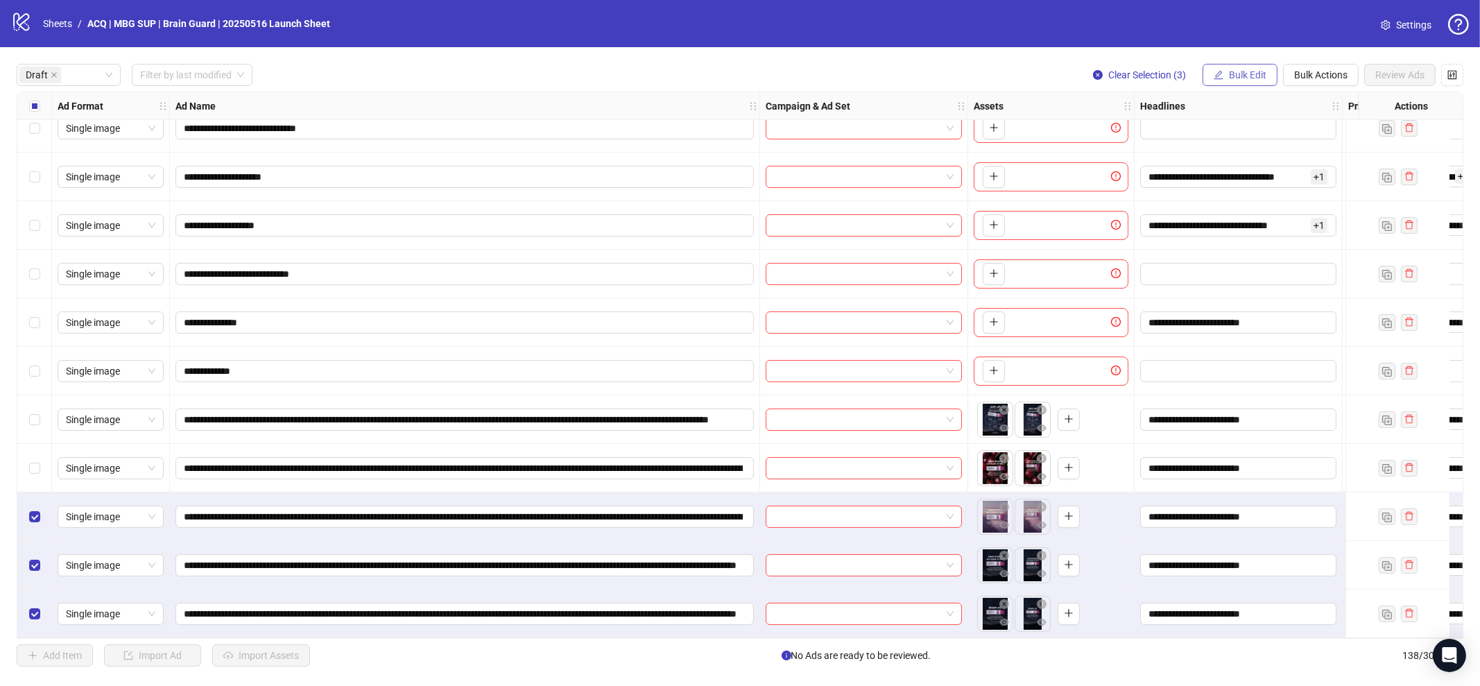
click at [1235, 76] on span "Bulk Edit" at bounding box center [1247, 74] width 37 height 11
click at [1255, 213] on span "Descriptions" at bounding box center [1254, 213] width 83 height 15
click at [1295, 206] on icon "check" at bounding box center [1298, 208] width 10 height 10
click at [1233, 74] on span "Bulk Edit" at bounding box center [1247, 74] width 37 height 11
click at [1262, 235] on span "Destination URL" at bounding box center [1254, 235] width 83 height 15
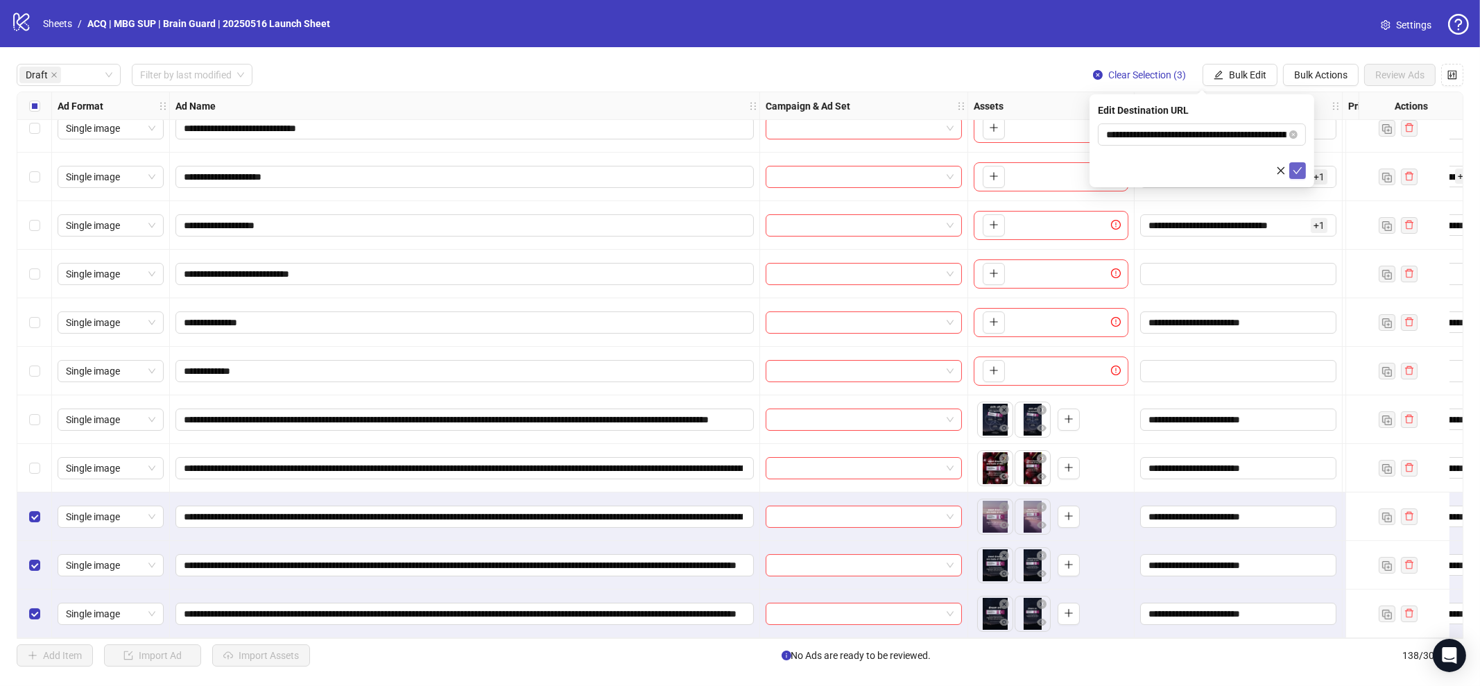
click at [1294, 173] on icon "check" at bounding box center [1298, 171] width 10 height 10
click at [1228, 65] on button "Bulk Edit" at bounding box center [1240, 75] width 75 height 22
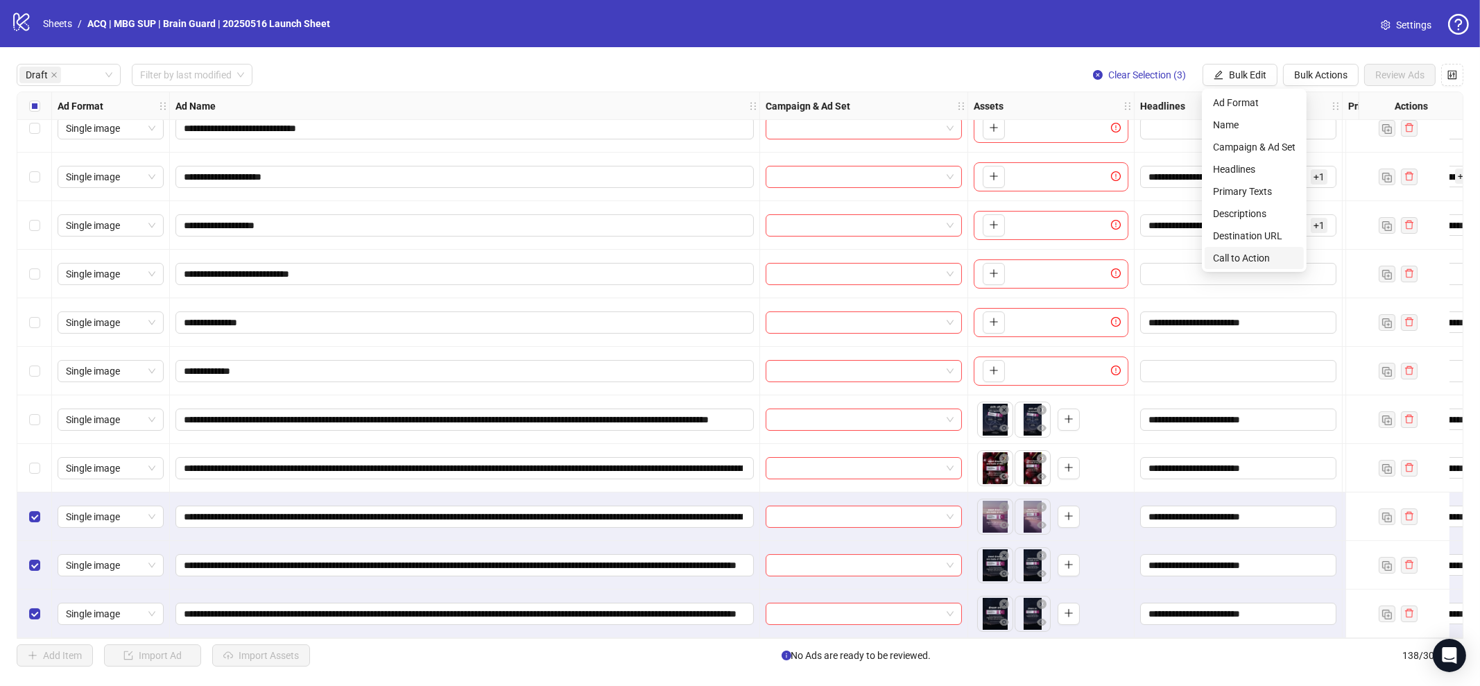
click at [1271, 253] on span "Call to Action" at bounding box center [1254, 257] width 83 height 15
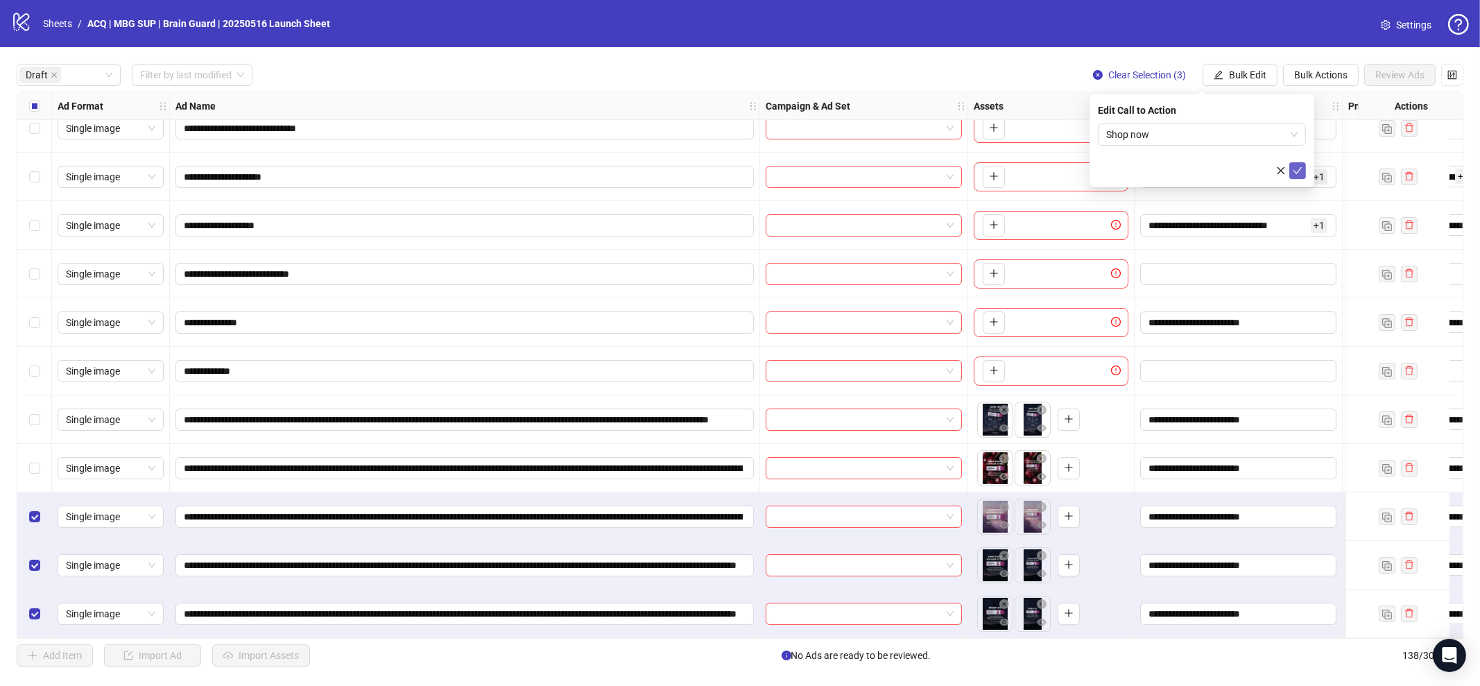
click at [1301, 171] on icon "check" at bounding box center [1298, 171] width 10 height 10
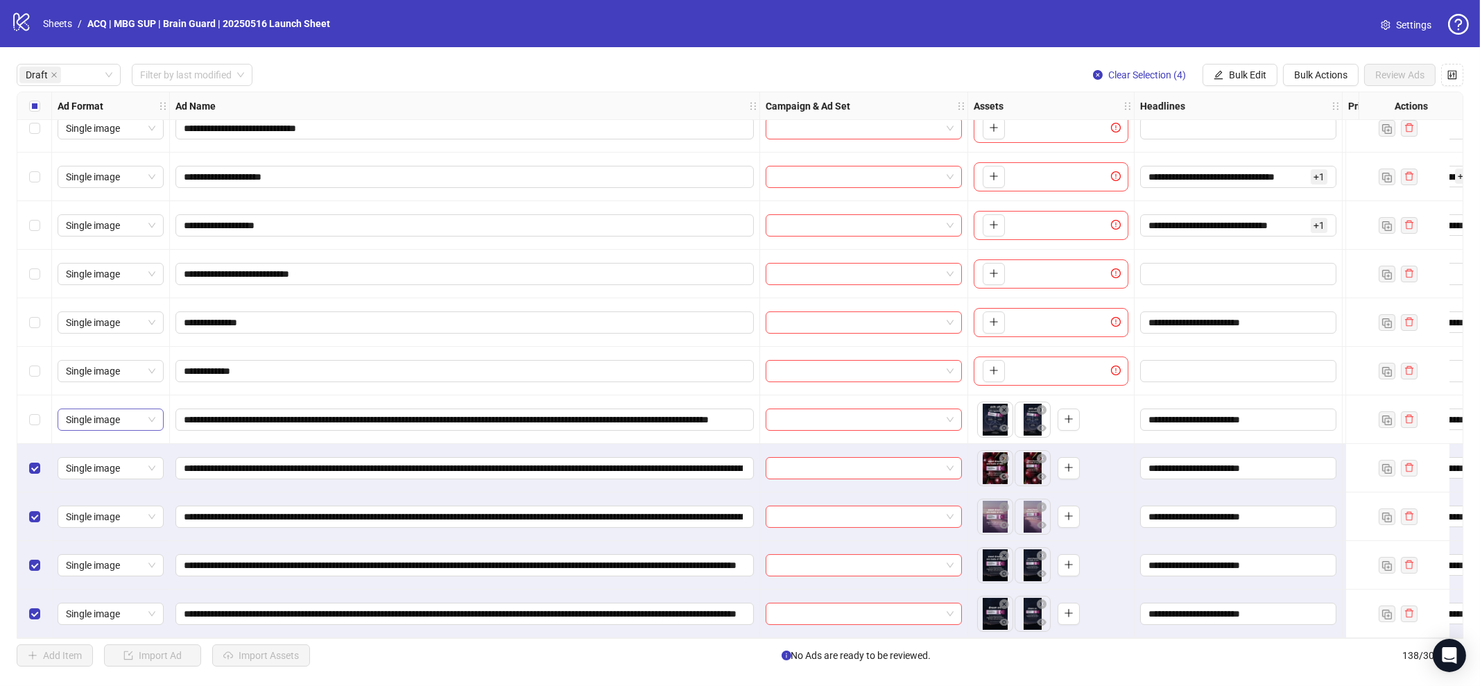
drag, startPoint x: 38, startPoint y: 425, endPoint x: 60, endPoint y: 414, distance: 23.9
click at [38, 424] on div "Select row 12" at bounding box center [34, 419] width 35 height 49
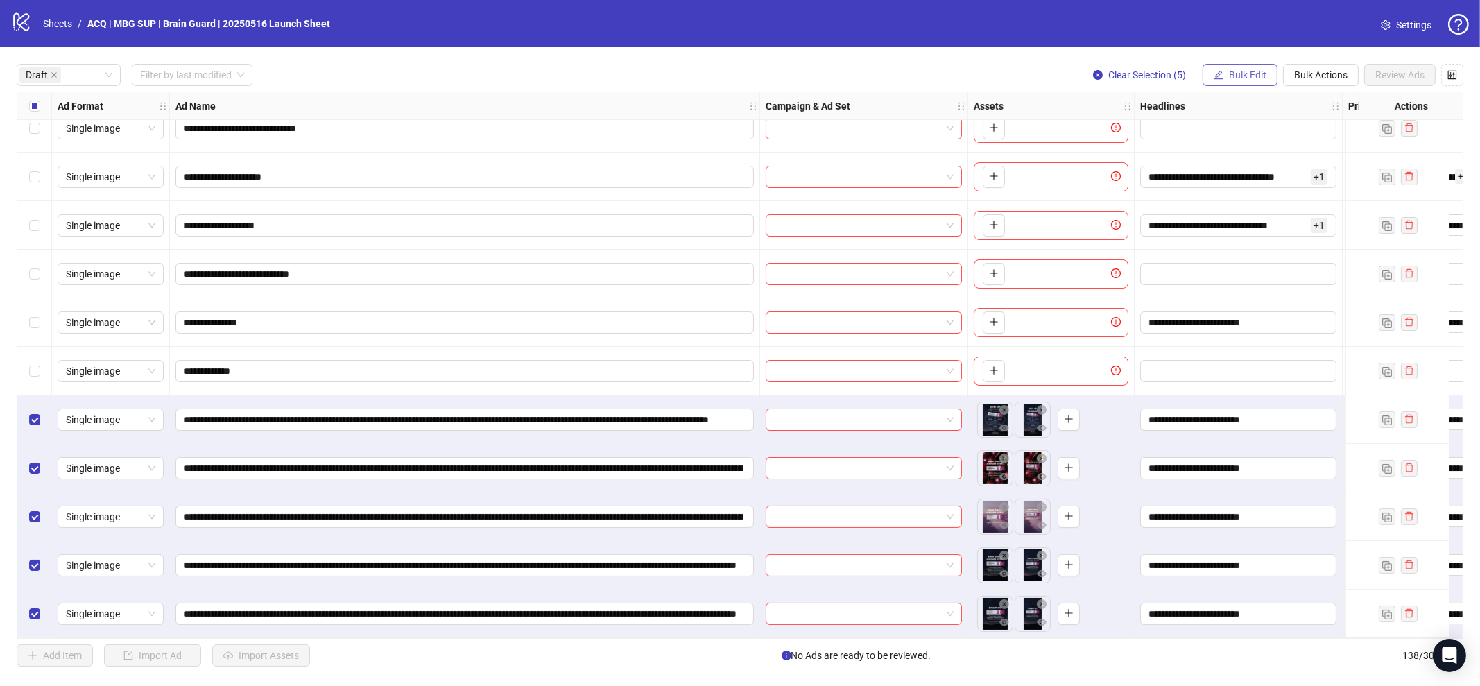
click at [1247, 73] on span "Bulk Edit" at bounding box center [1247, 74] width 37 height 11
click at [1266, 147] on span "Campaign & Ad Set" at bounding box center [1254, 146] width 83 height 15
click at [1173, 128] on input "search" at bounding box center [1195, 134] width 179 height 21
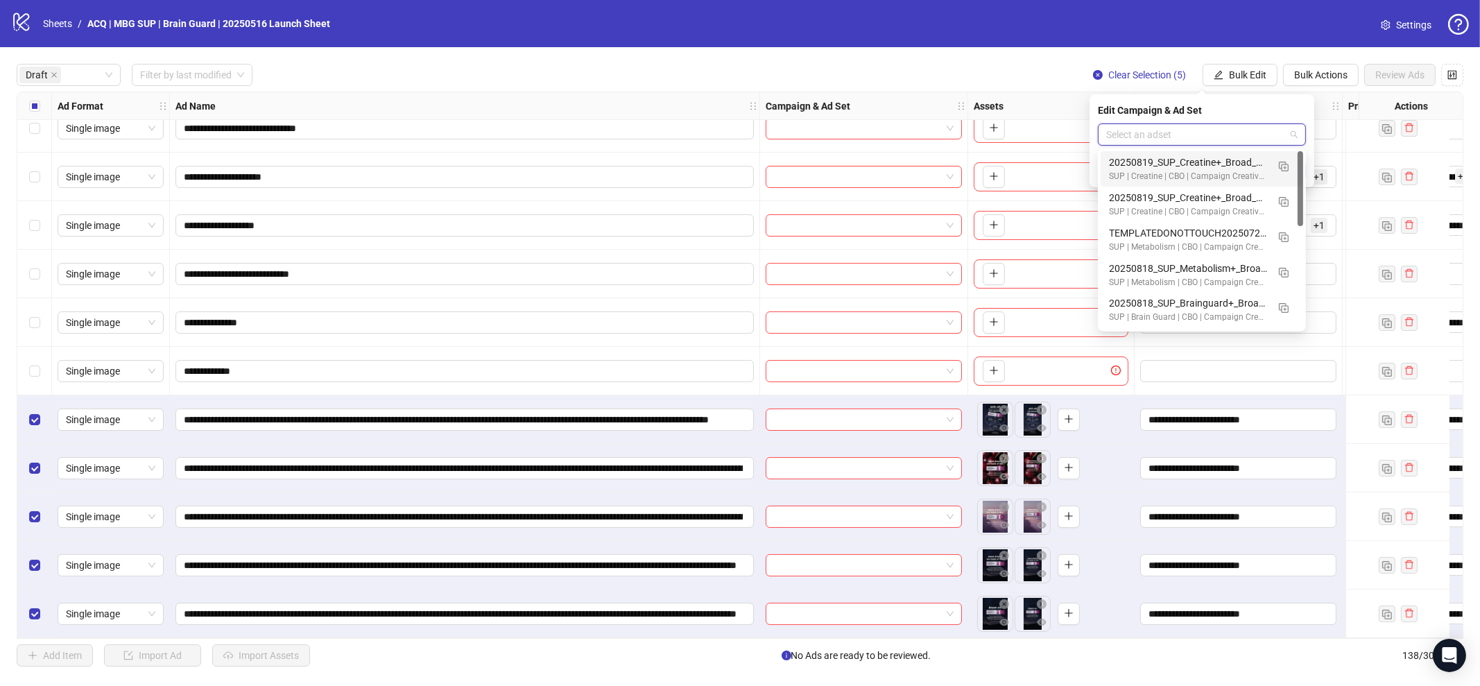
paste input "**********"
type input "**********"
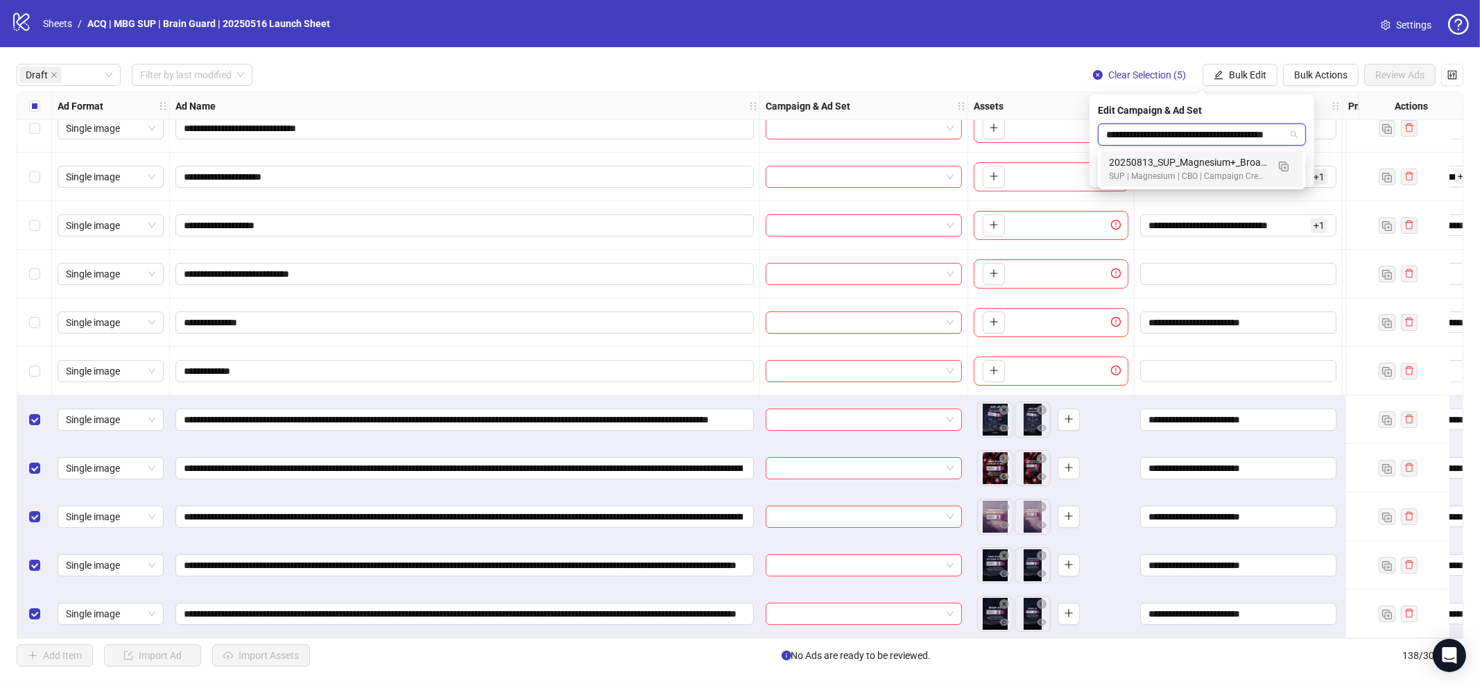
scroll to position [0, 55]
click at [1203, 157] on div "20250813_SUP_Magnesium+_Broad_F25-65+_General" at bounding box center [1188, 162] width 158 height 15
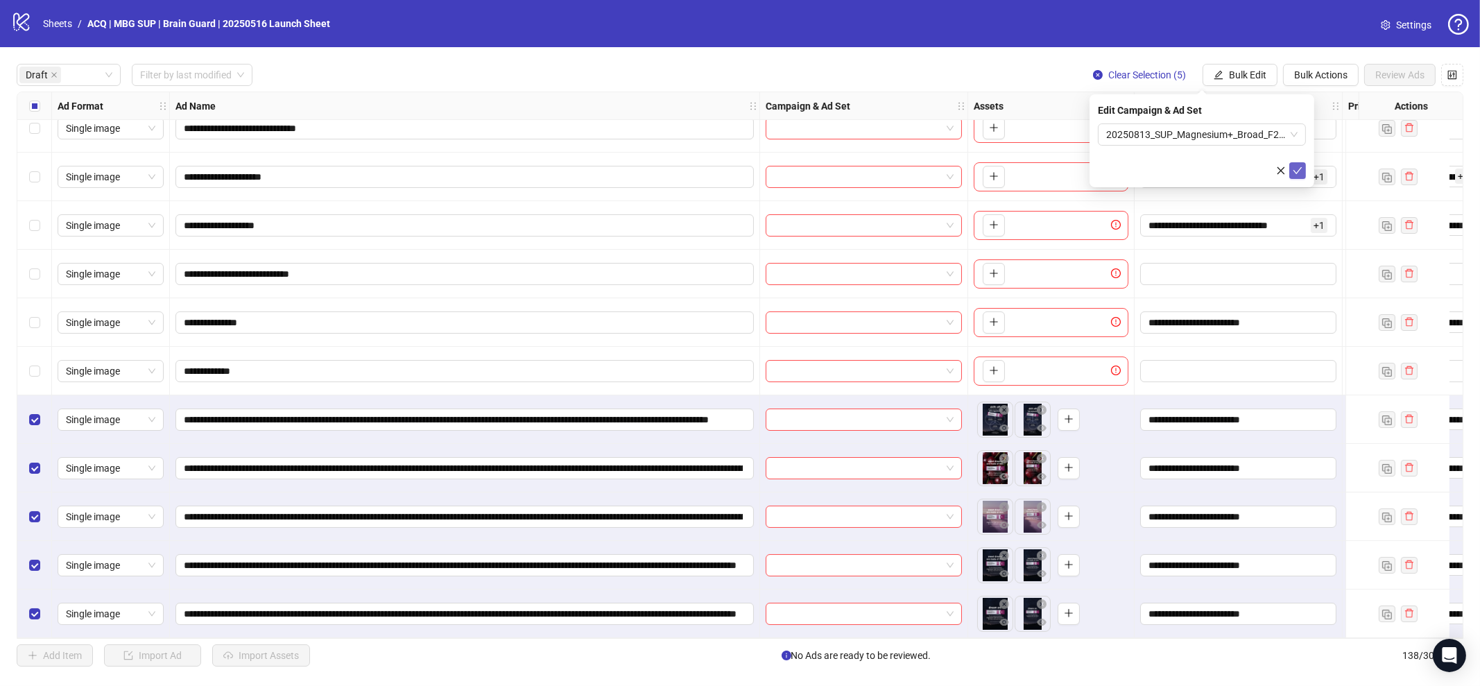
click at [1301, 166] on icon "check" at bounding box center [1298, 171] width 10 height 10
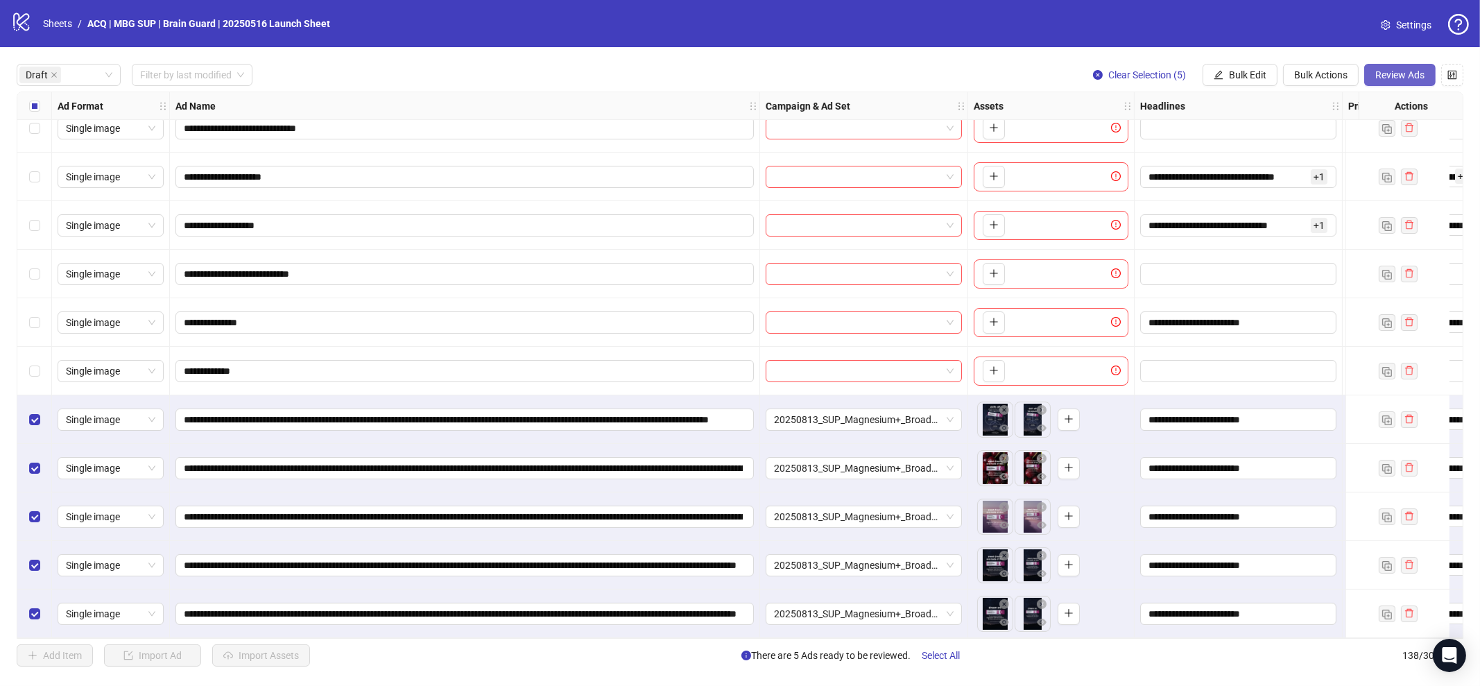
click at [1379, 75] on span "Review Ads" at bounding box center [1399, 74] width 49 height 11
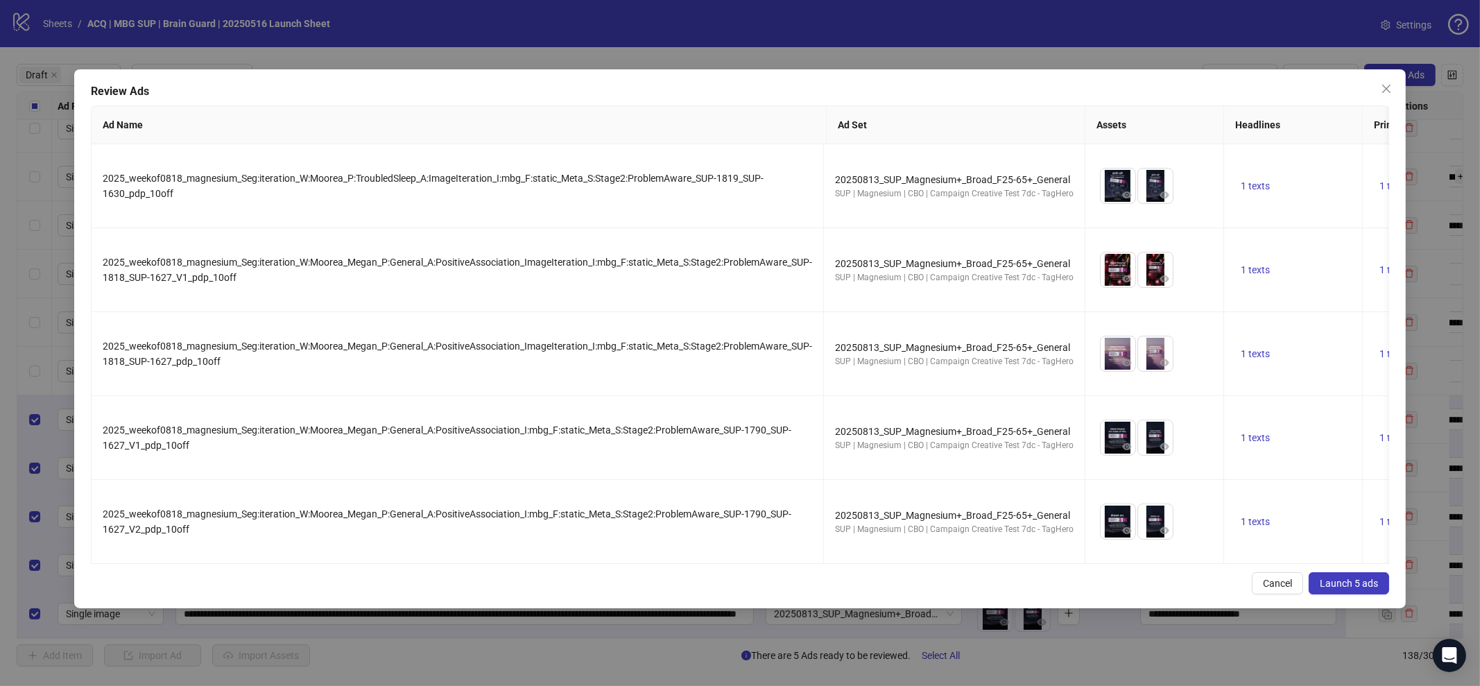
click at [1332, 587] on button "Launch 5 ads" at bounding box center [1349, 583] width 80 height 22
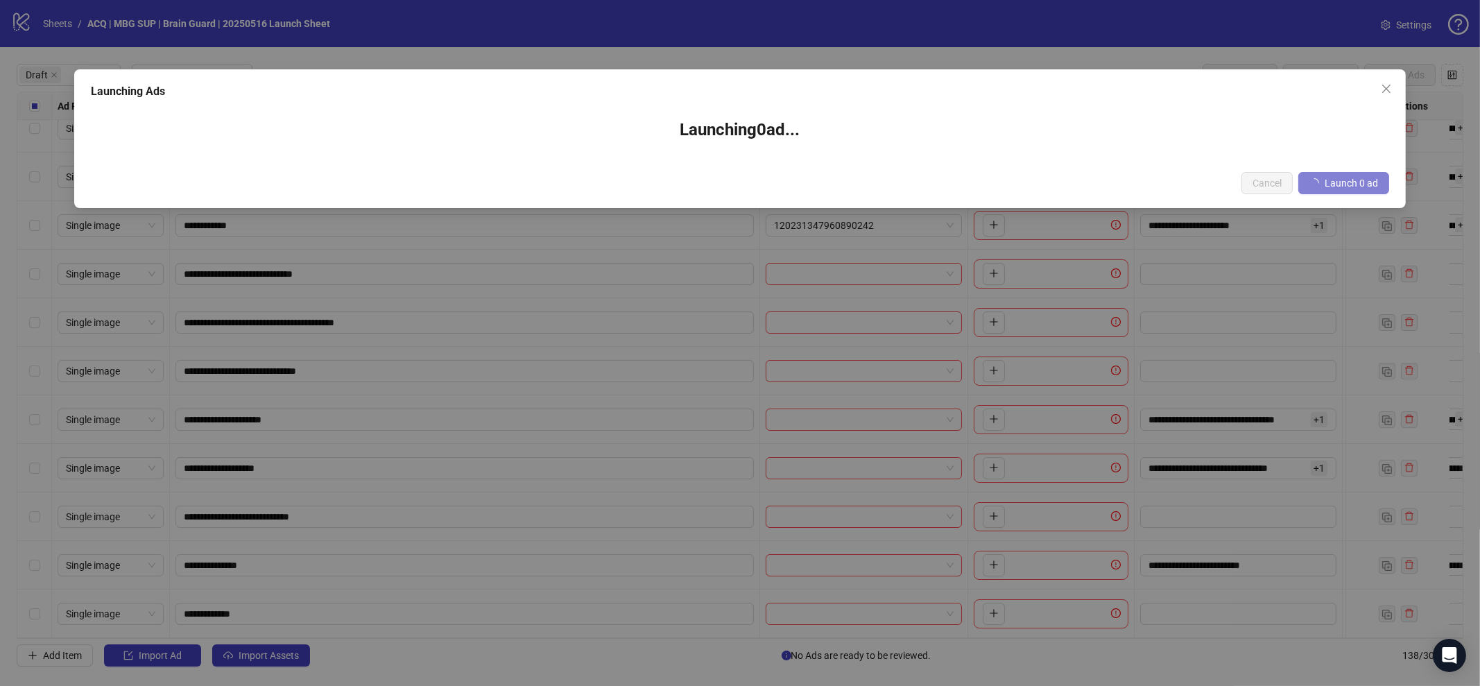
scroll to position [20, 0]
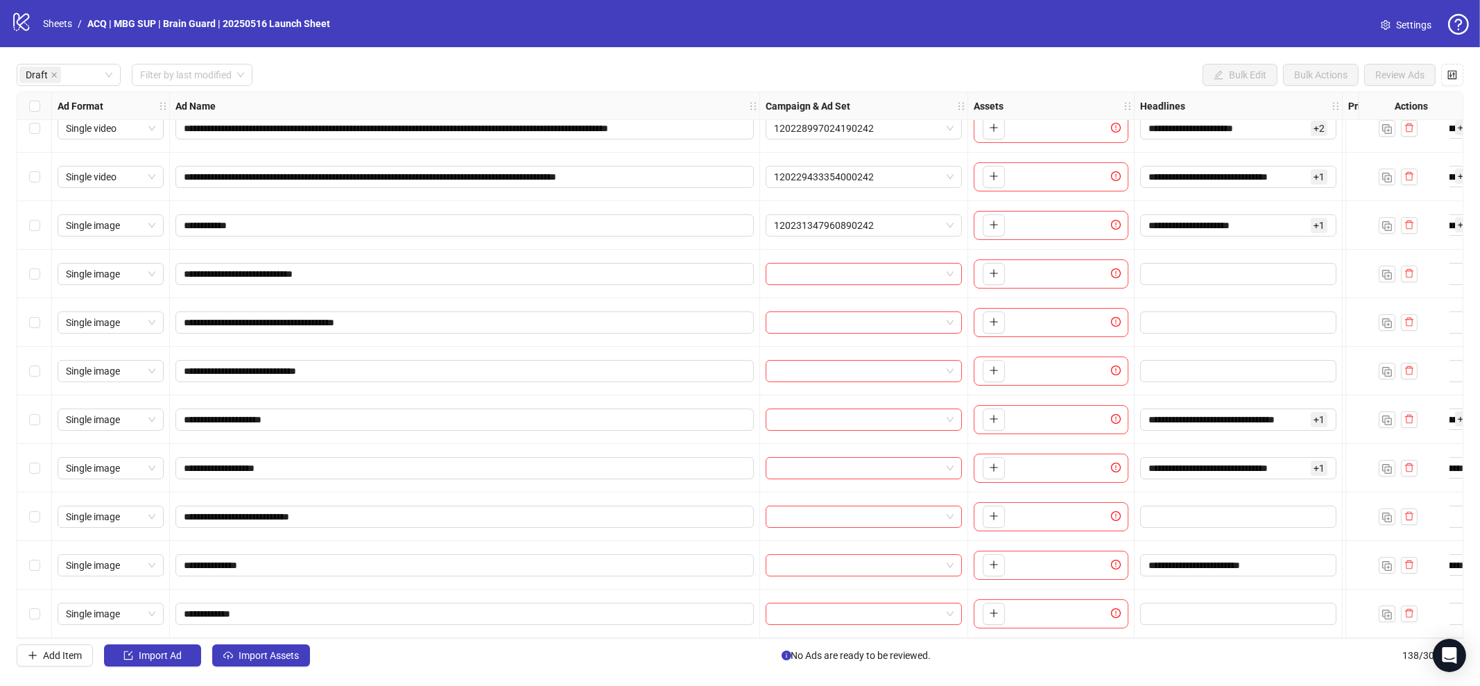
drag, startPoint x: 105, startPoint y: 71, endPoint x: 1363, endPoint y: 209, distance: 1265.1
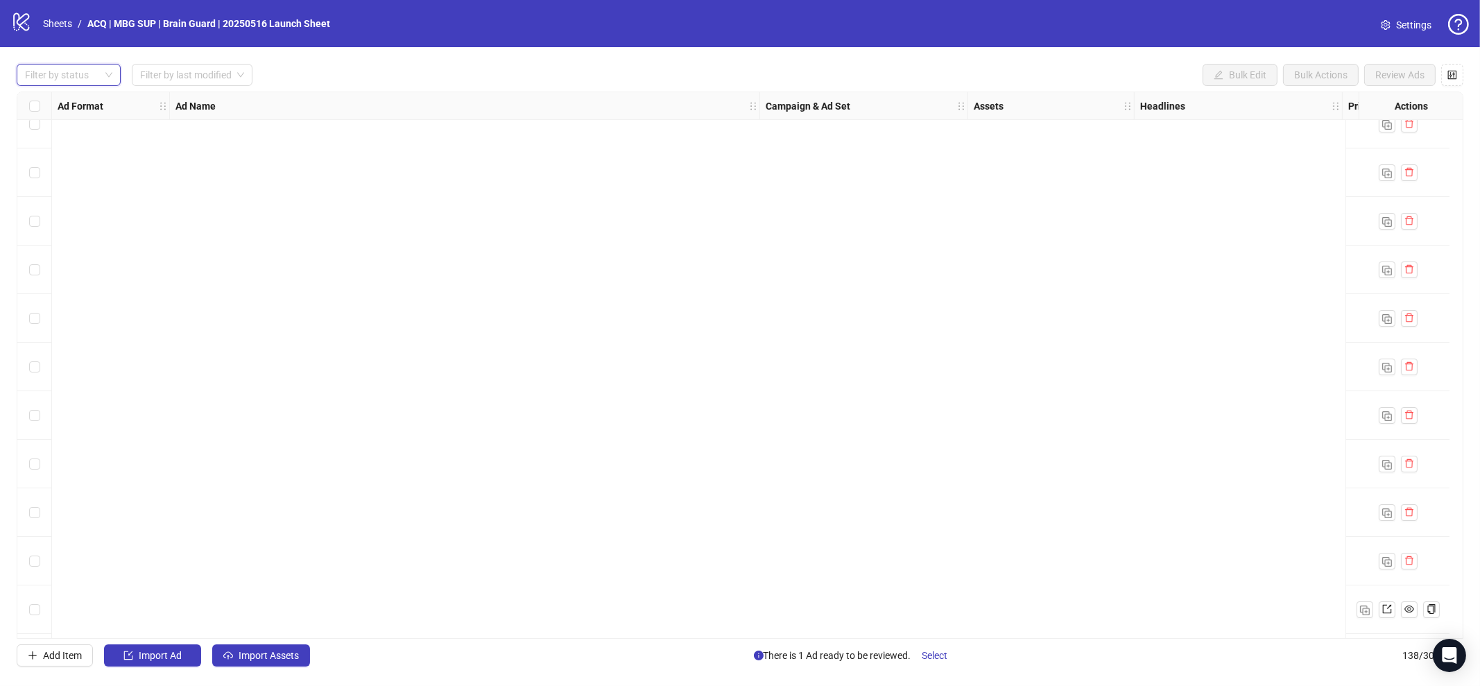
scroll to position [6187, 0]
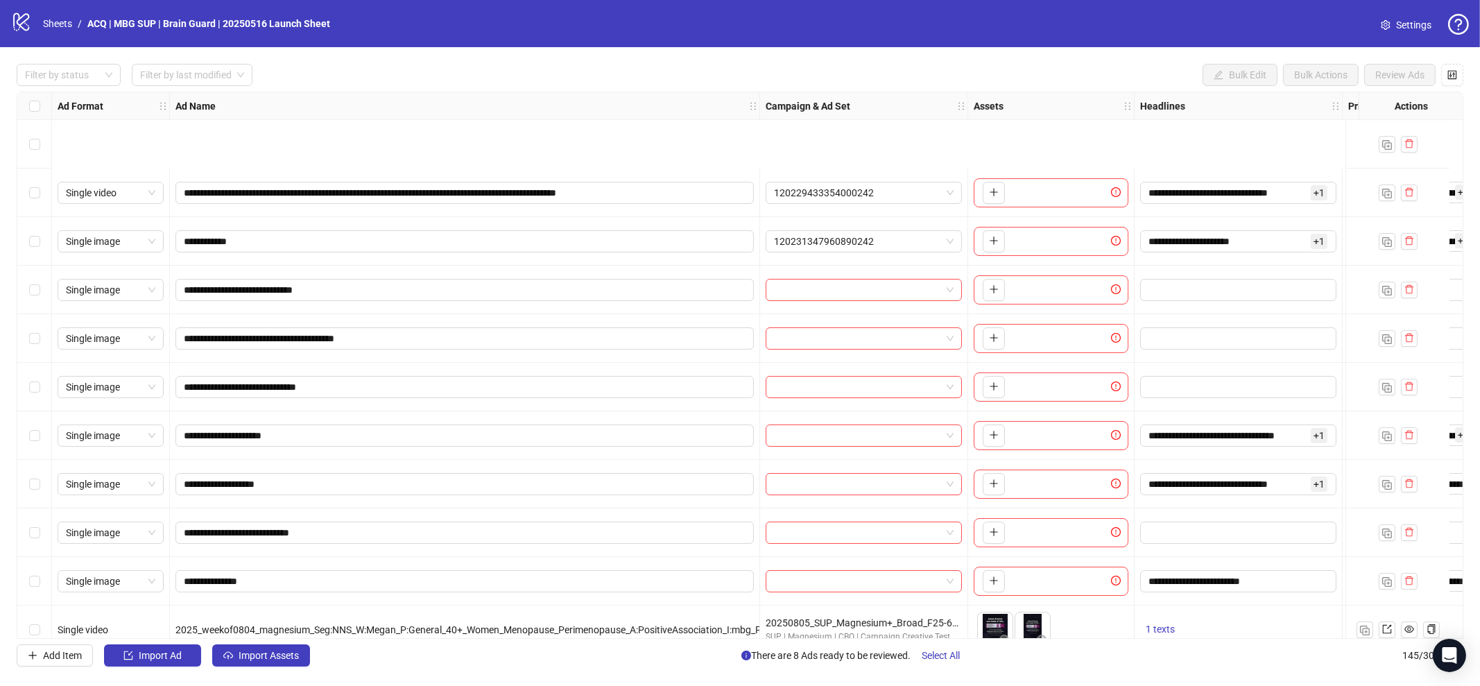
scroll to position [173, 0]
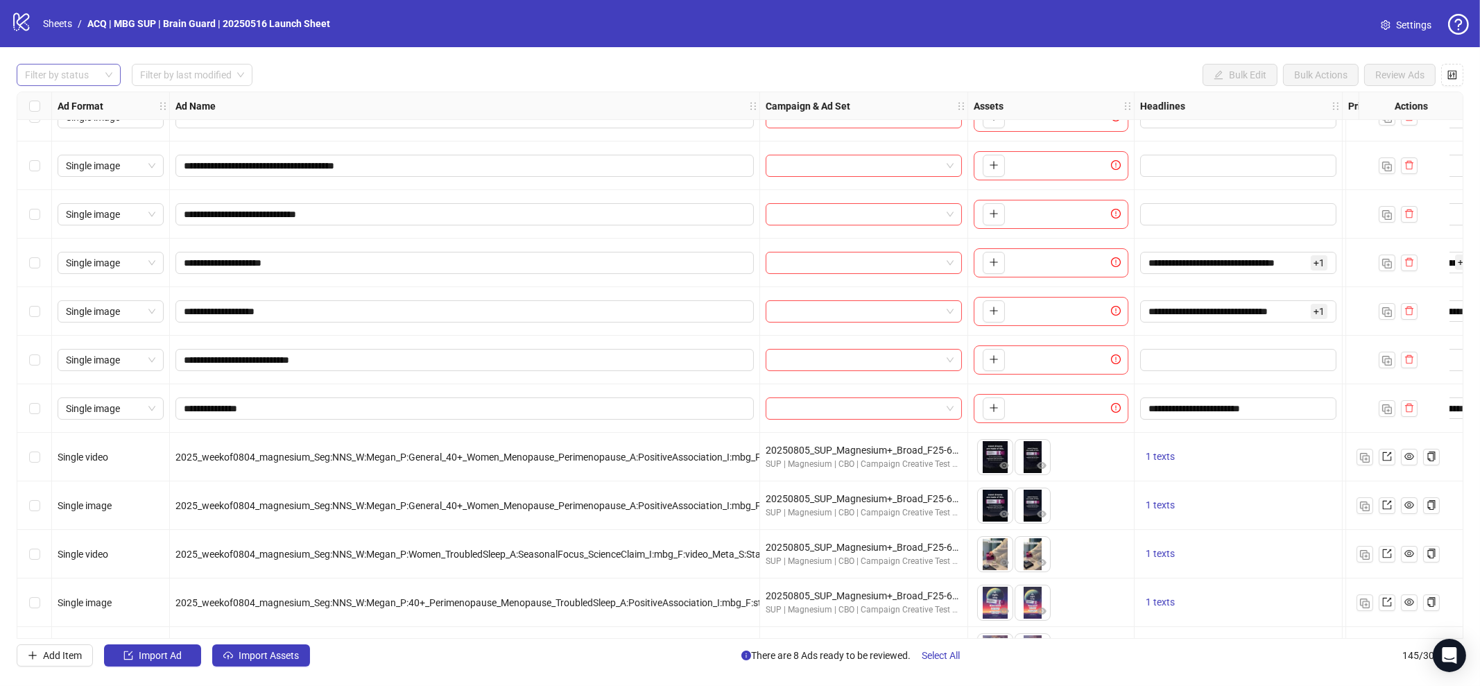
click at [96, 71] on div at bounding box center [61, 74] width 84 height 19
click at [89, 105] on div "Draft" at bounding box center [69, 102] width 82 height 15
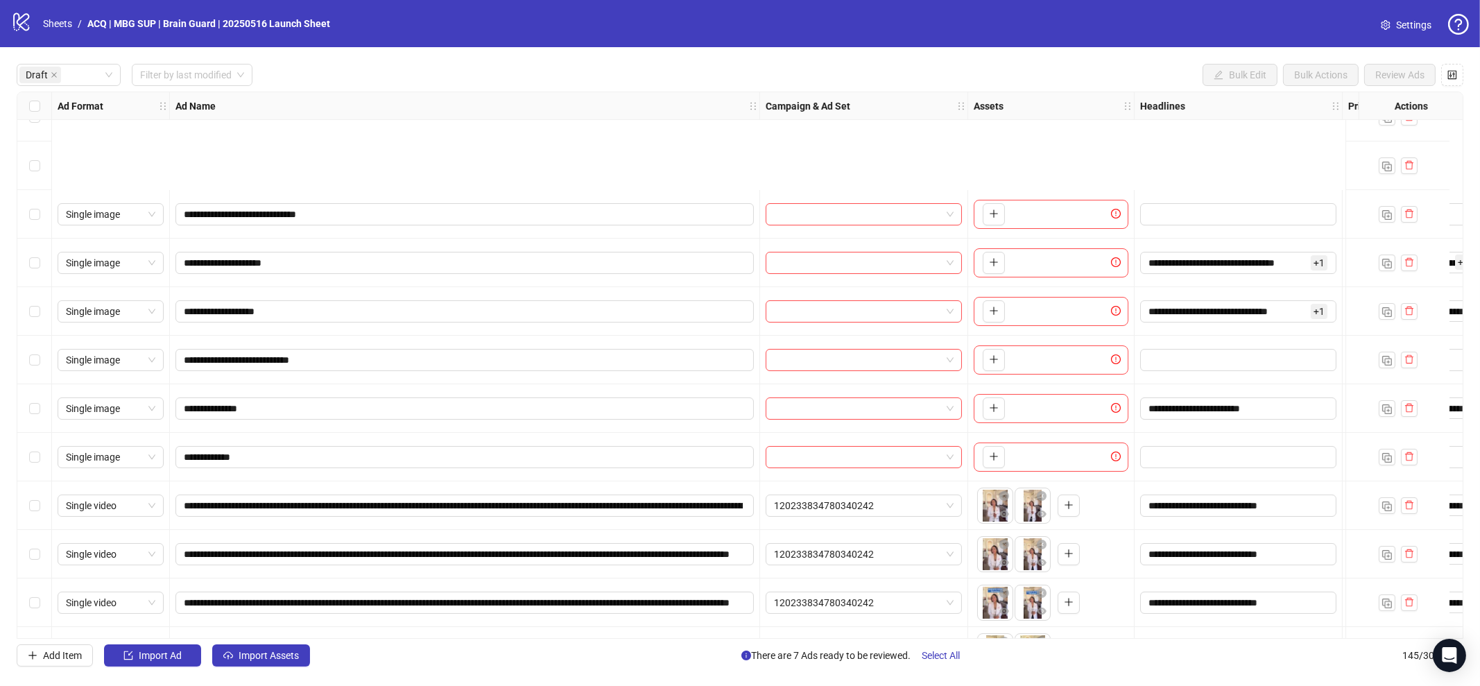
scroll to position [361, 0]
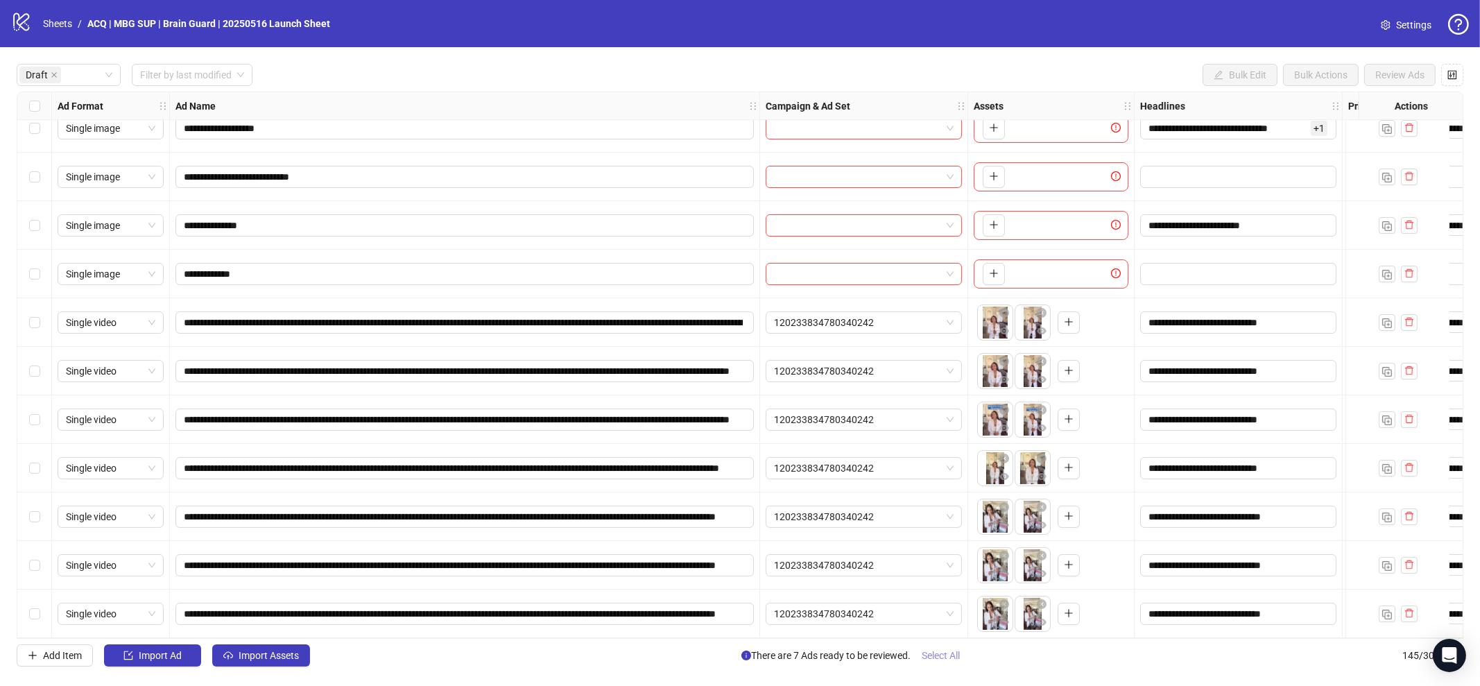
drag, startPoint x: 949, startPoint y: 657, endPoint x: 965, endPoint y: 644, distance: 20.3
click at [949, 655] on span "Select All" at bounding box center [941, 655] width 38 height 11
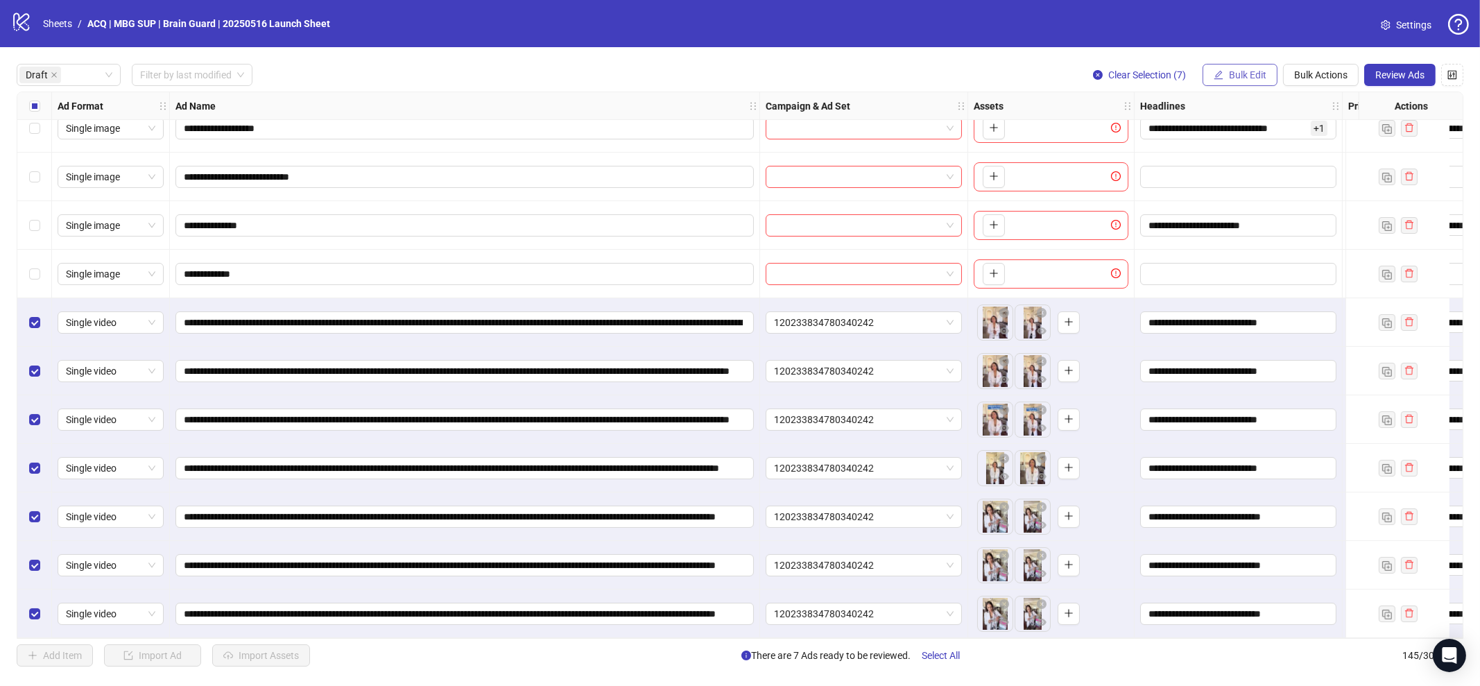
click at [1231, 67] on button "Bulk Edit" at bounding box center [1240, 75] width 75 height 22
click at [1246, 140] on span "Campaign & Ad Set" at bounding box center [1254, 146] width 83 height 15
click at [1149, 130] on span "120233834780340242" at bounding box center [1201, 134] width 191 height 21
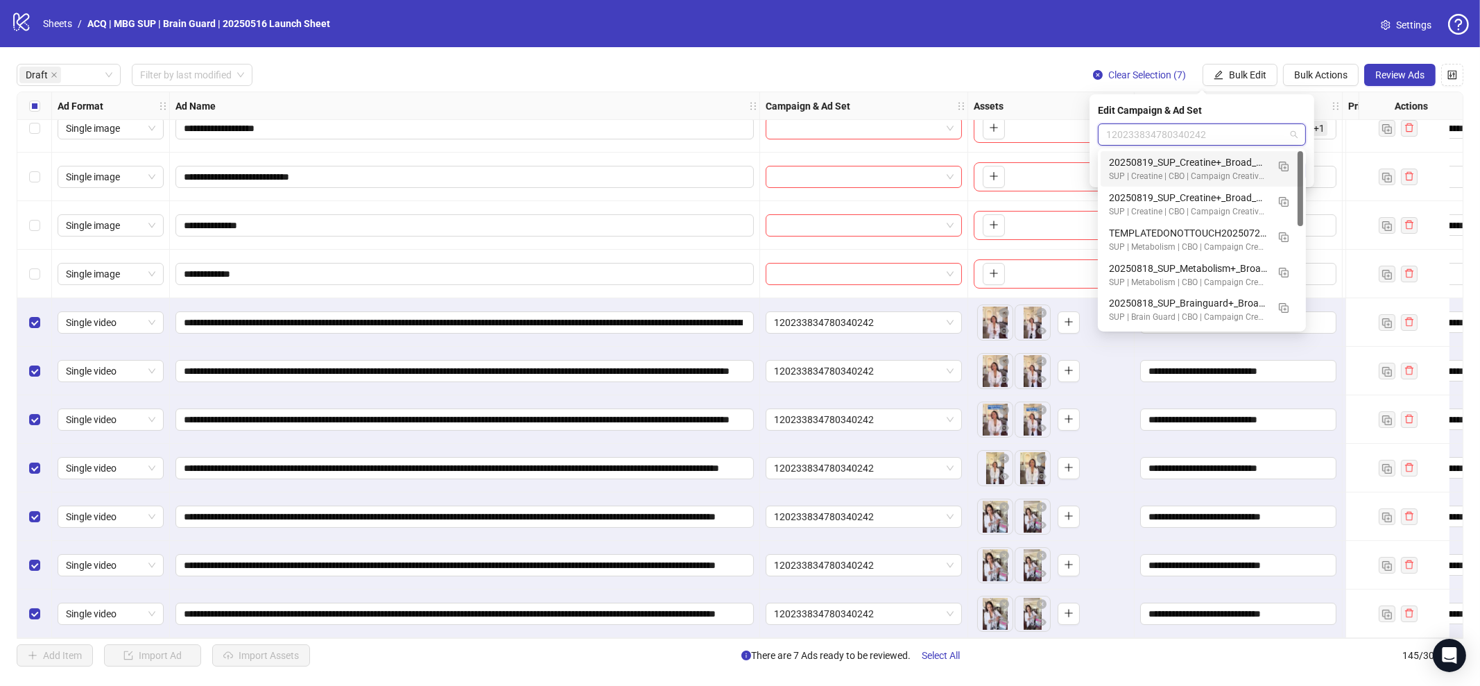
paste input "**********"
type input "**********"
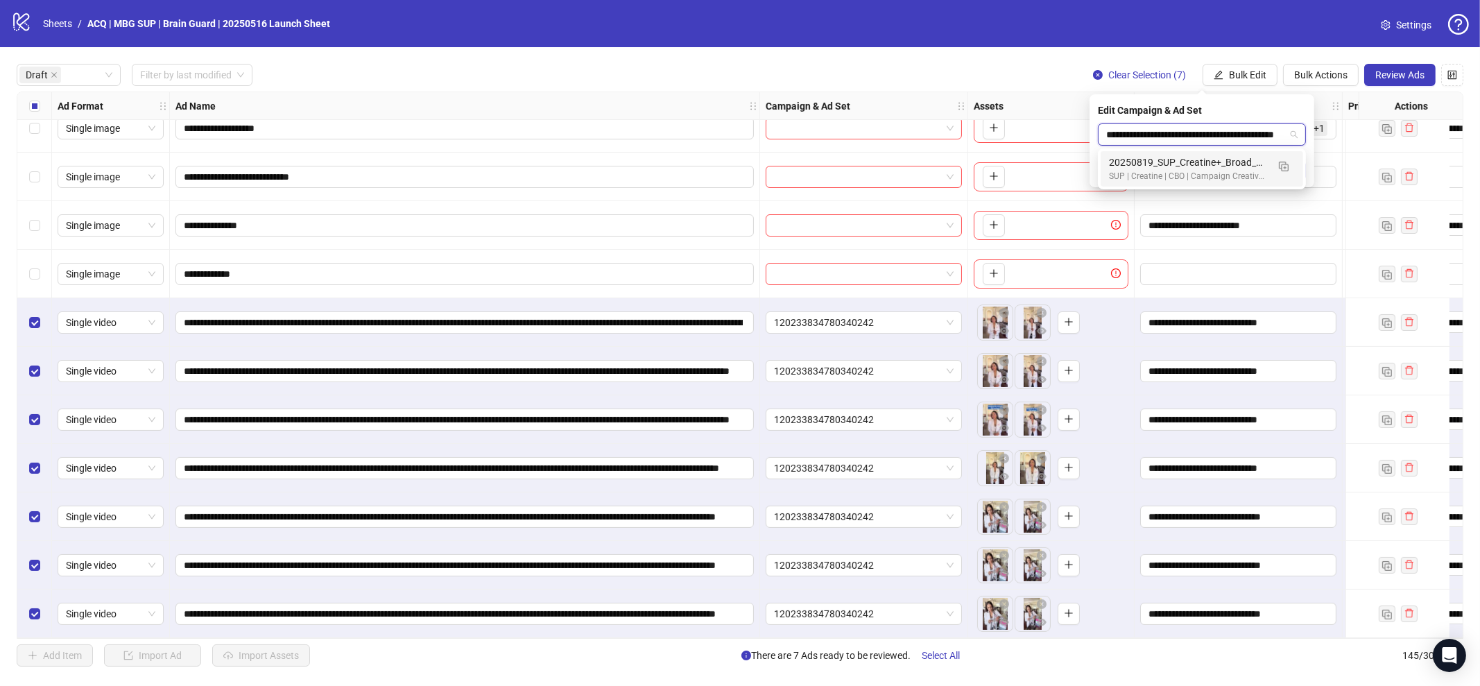
scroll to position [0, 55]
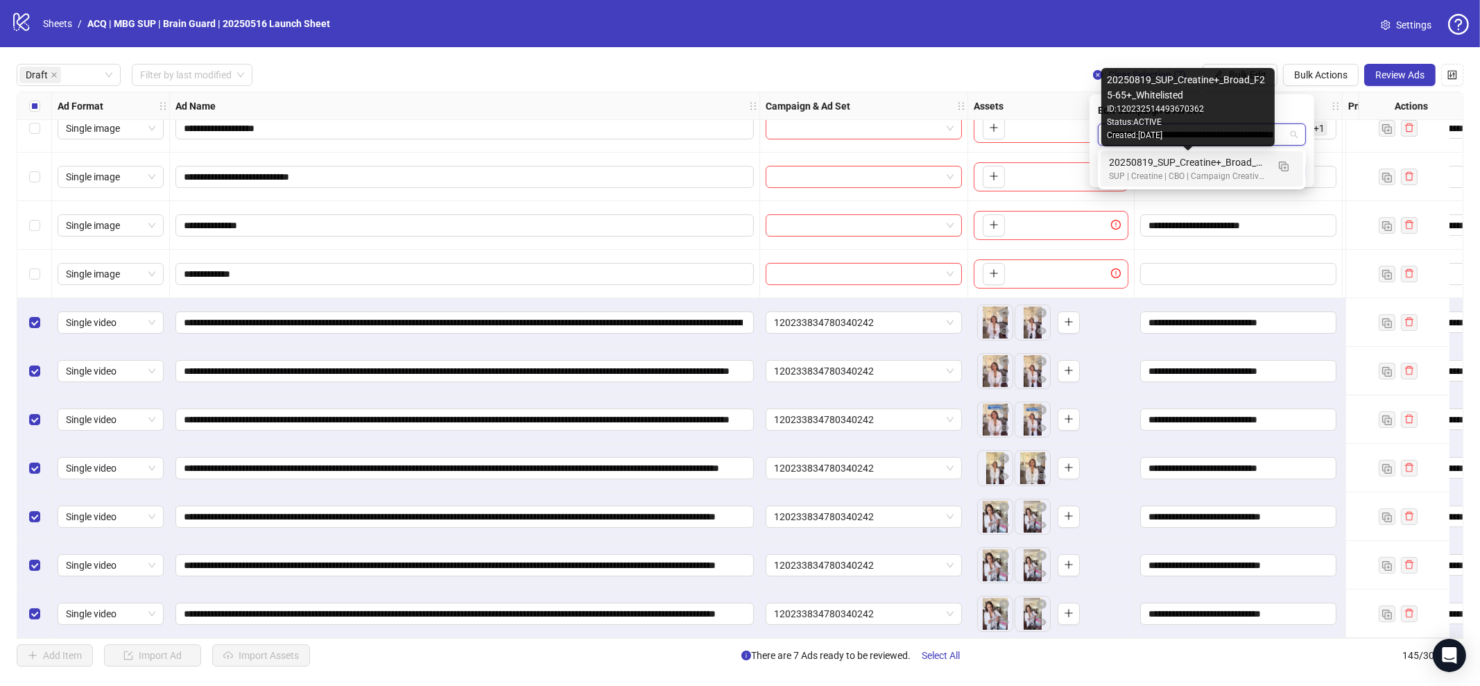
click at [1203, 167] on div "20250819_SUP_Creatine+_Broad_F25-65+_Whitelisted" at bounding box center [1188, 162] width 158 height 15
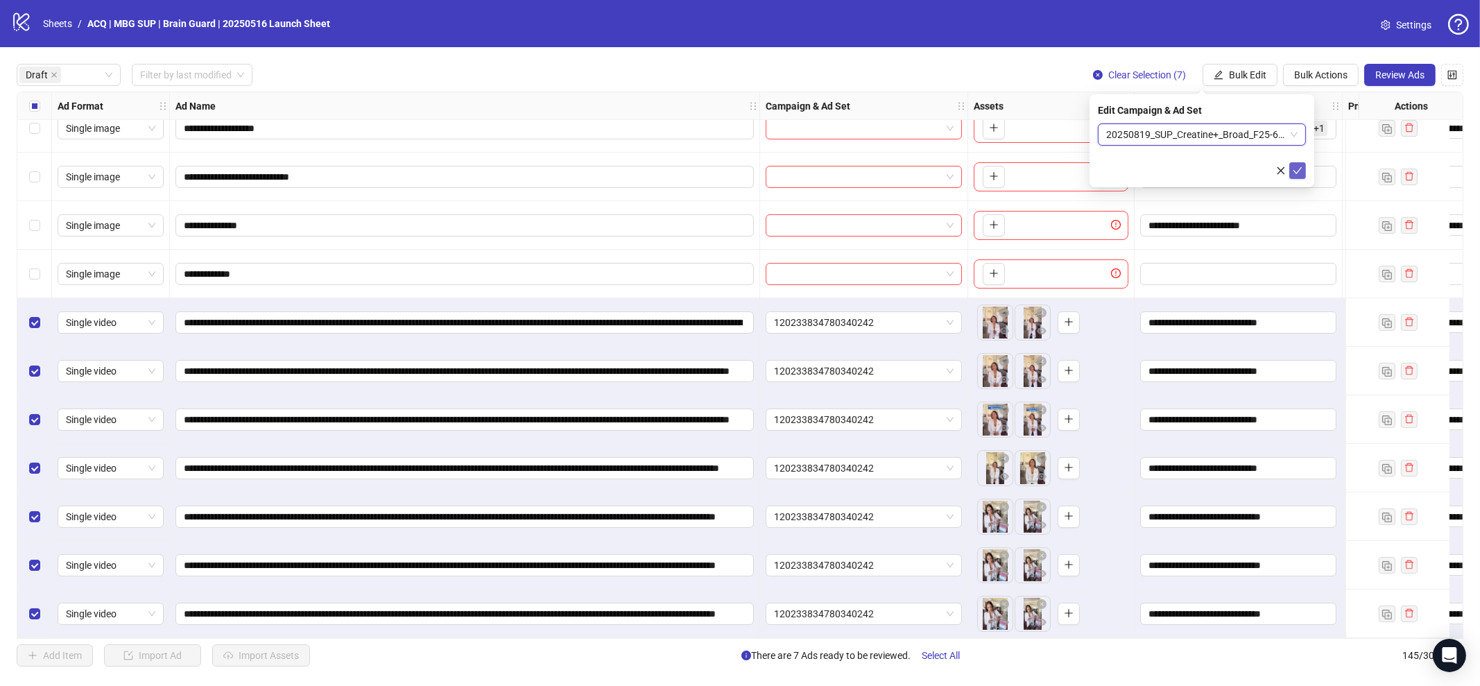
click at [1294, 169] on icon "check" at bounding box center [1298, 171] width 10 height 10
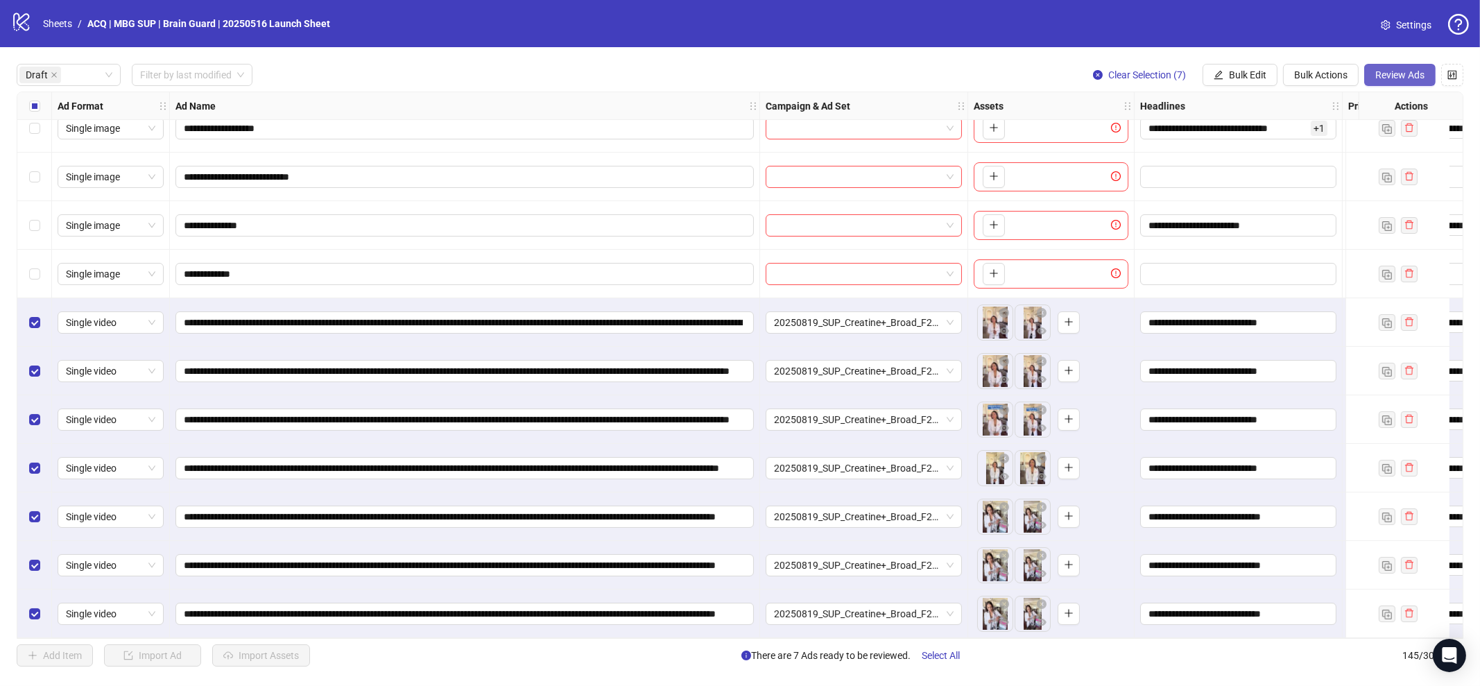
click at [1387, 69] on span "Review Ads" at bounding box center [1399, 74] width 49 height 11
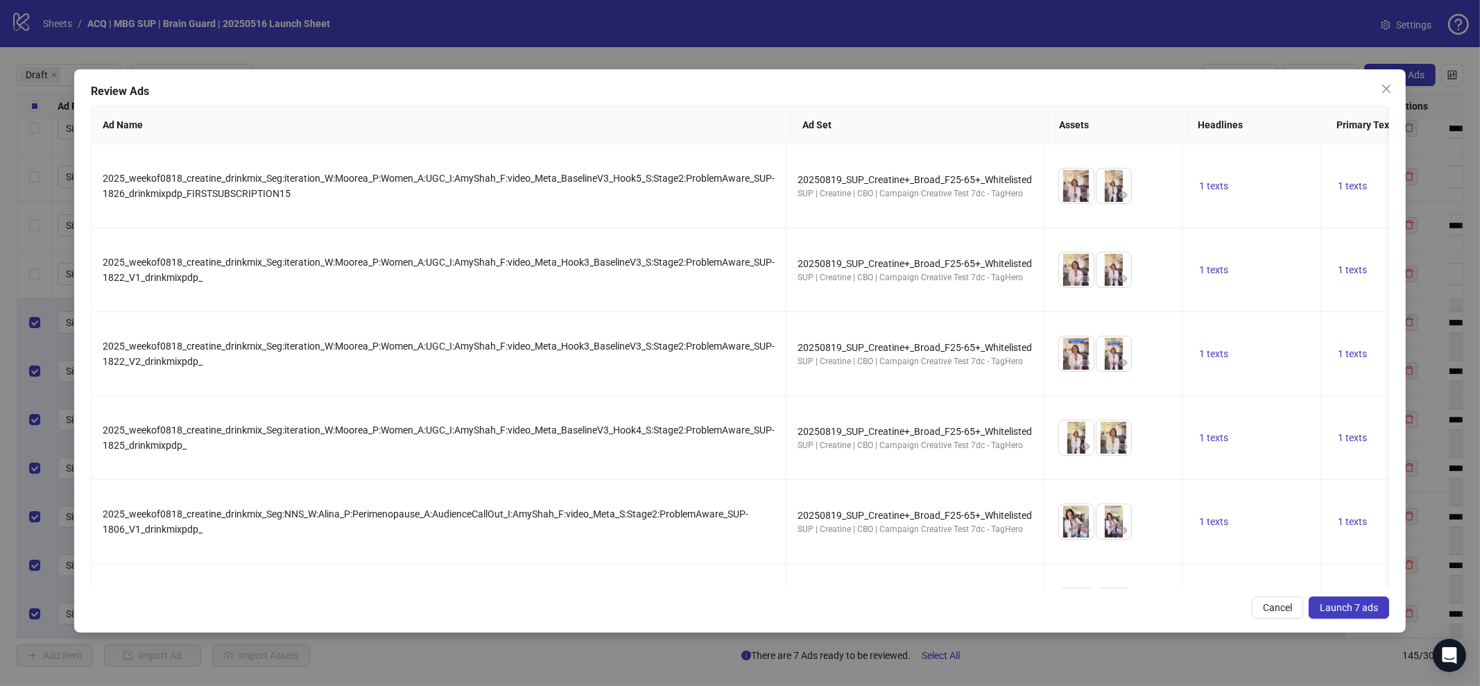
click at [1360, 608] on span "Launch 7 ads" at bounding box center [1349, 607] width 58 height 11
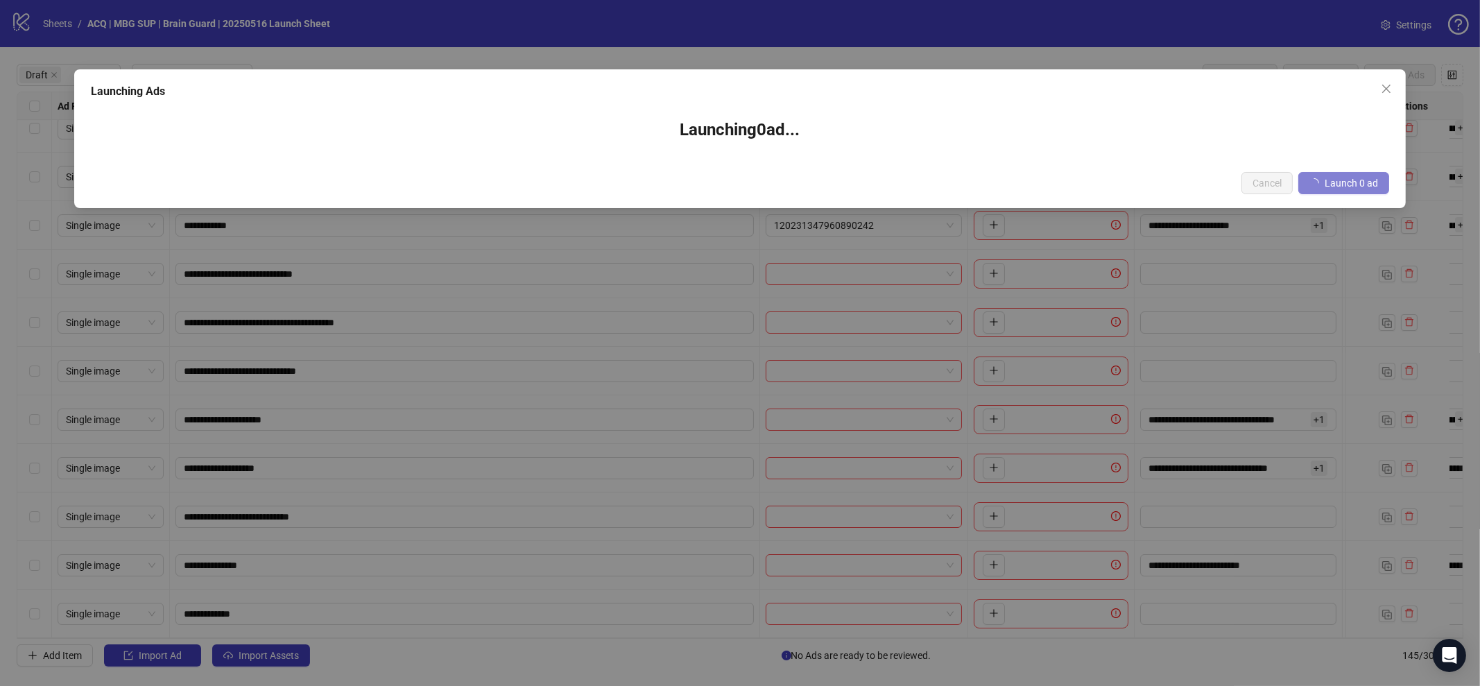
scroll to position [20, 0]
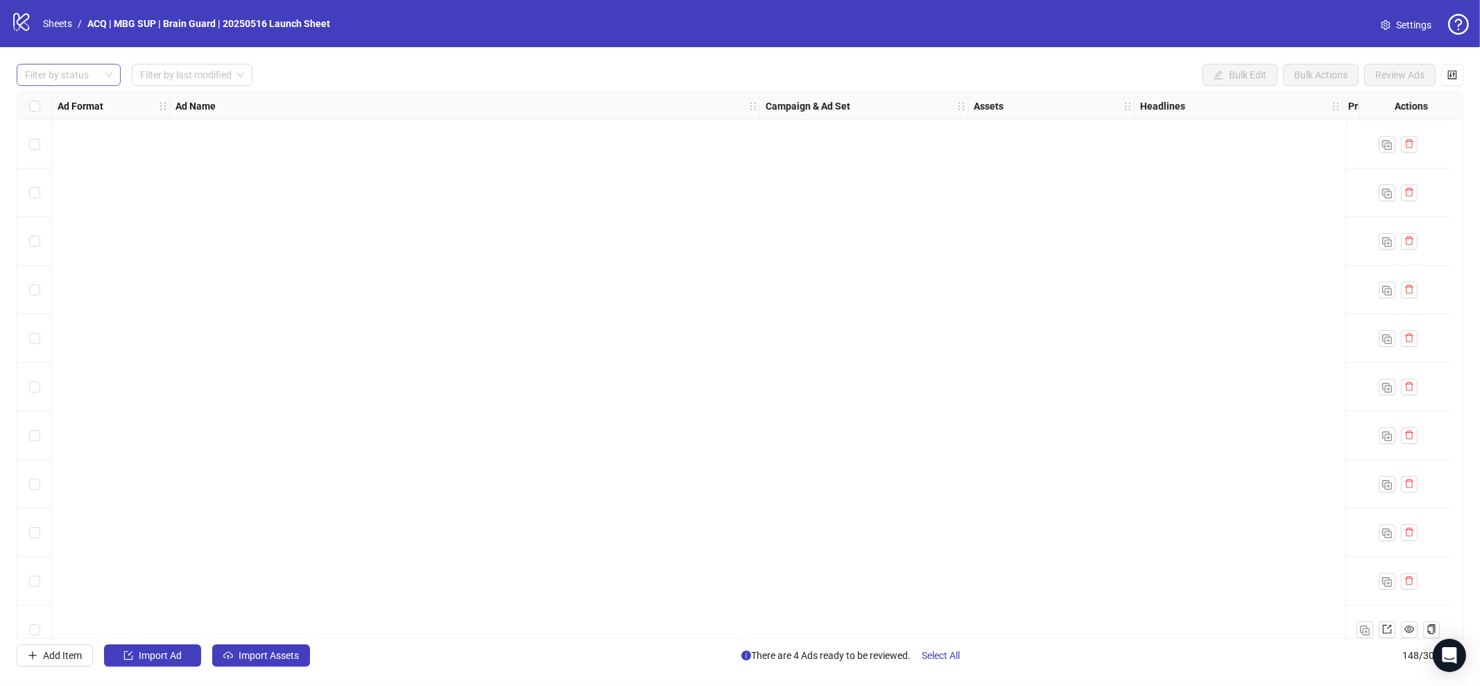
click at [87, 70] on div at bounding box center [61, 74] width 84 height 19
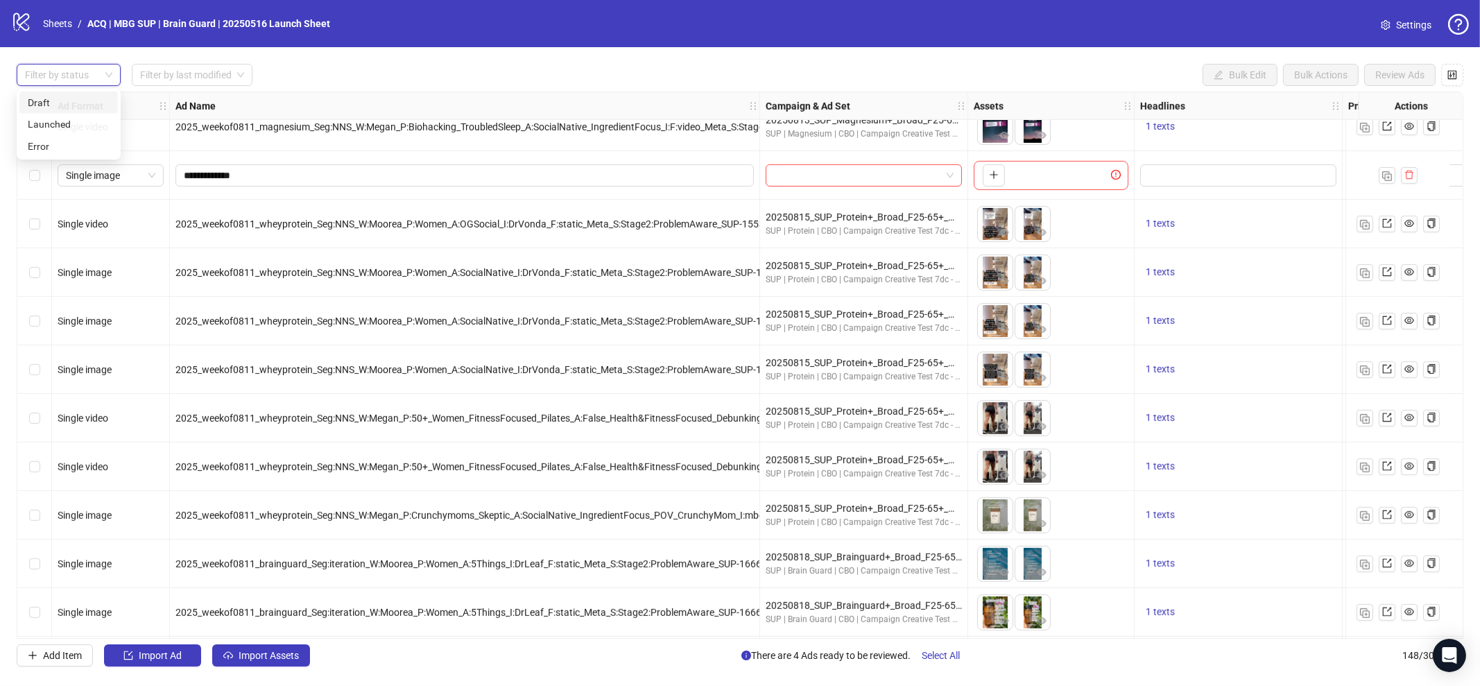
click at [83, 78] on div at bounding box center [61, 74] width 84 height 19
click at [83, 73] on div at bounding box center [61, 74] width 84 height 19
click at [89, 108] on div "Draft" at bounding box center [69, 102] width 82 height 15
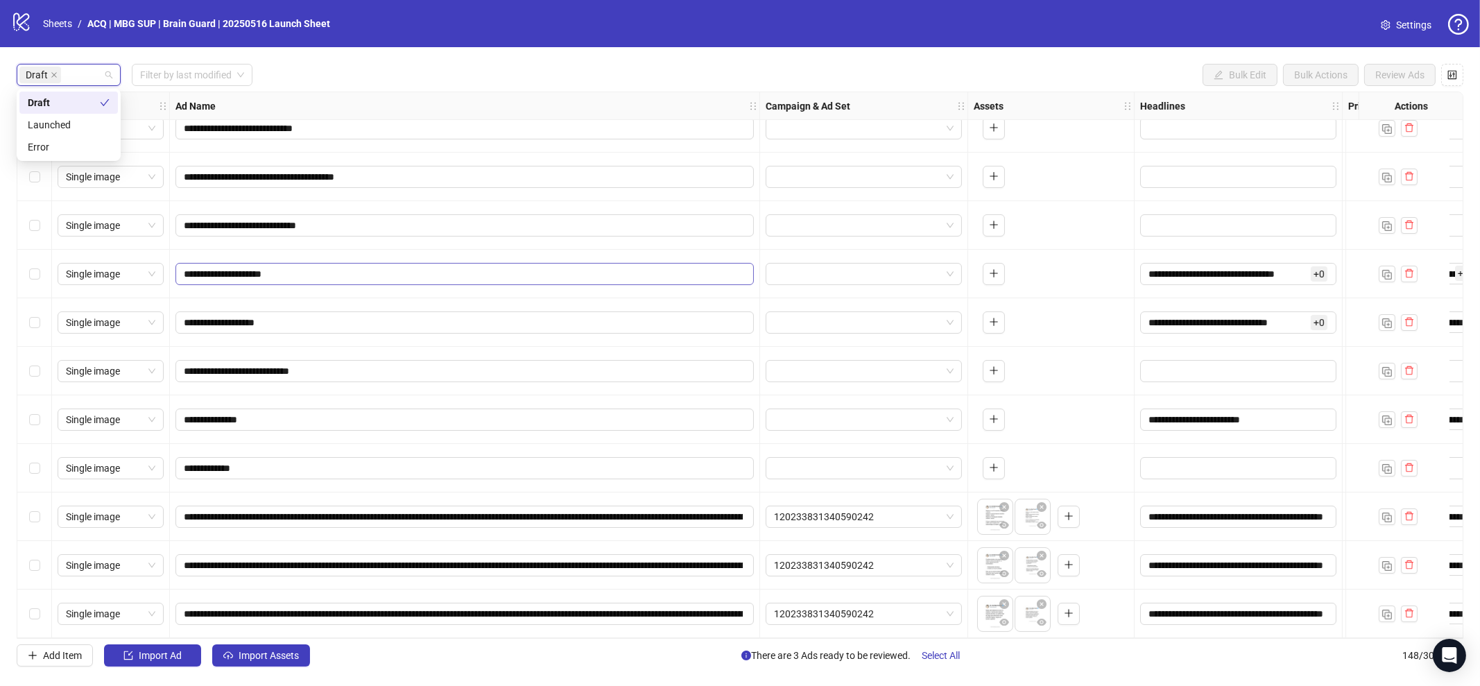
scroll to position [166, 0]
click at [959, 652] on span "Select All" at bounding box center [941, 655] width 38 height 11
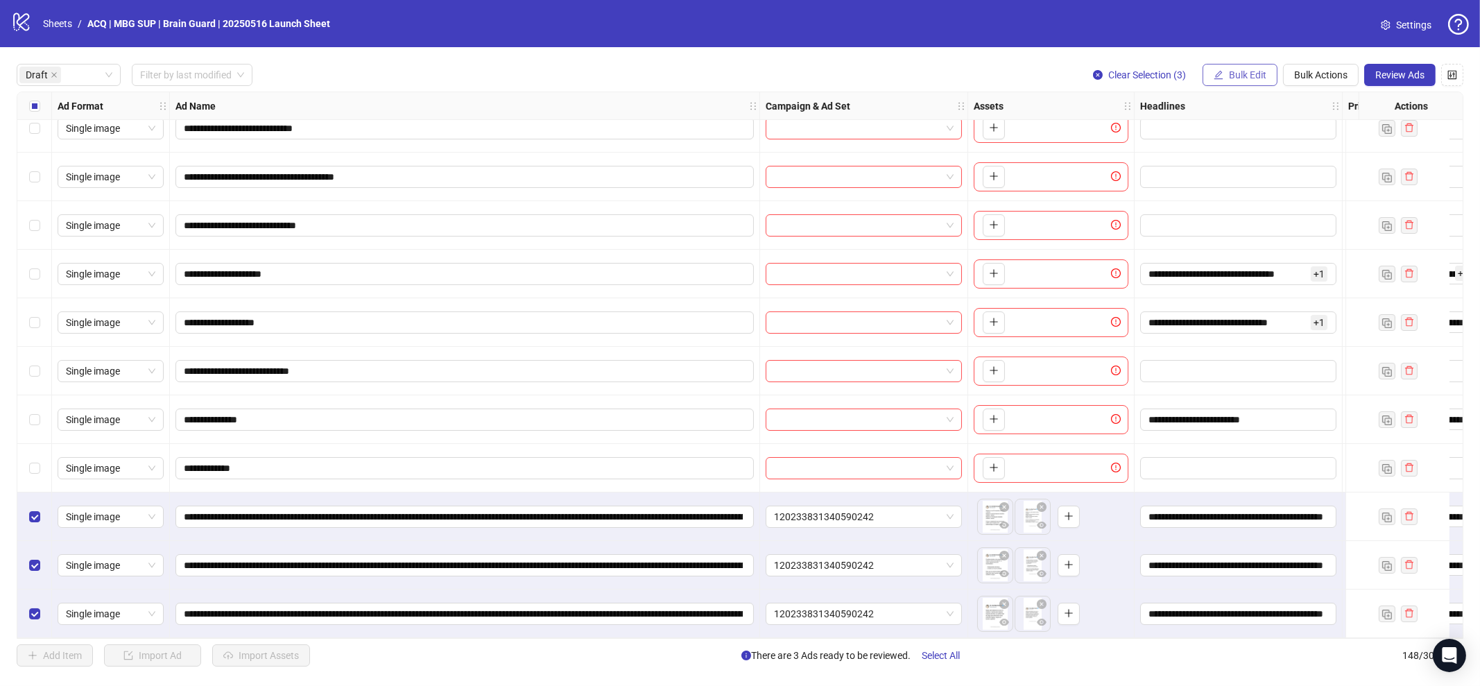
click at [1260, 76] on span "Bulk Edit" at bounding box center [1247, 74] width 37 height 11
click at [1271, 151] on span "Campaign & Ad Set" at bounding box center [1254, 146] width 83 height 15
click at [1224, 136] on span "120233831340590242" at bounding box center [1201, 134] width 191 height 21
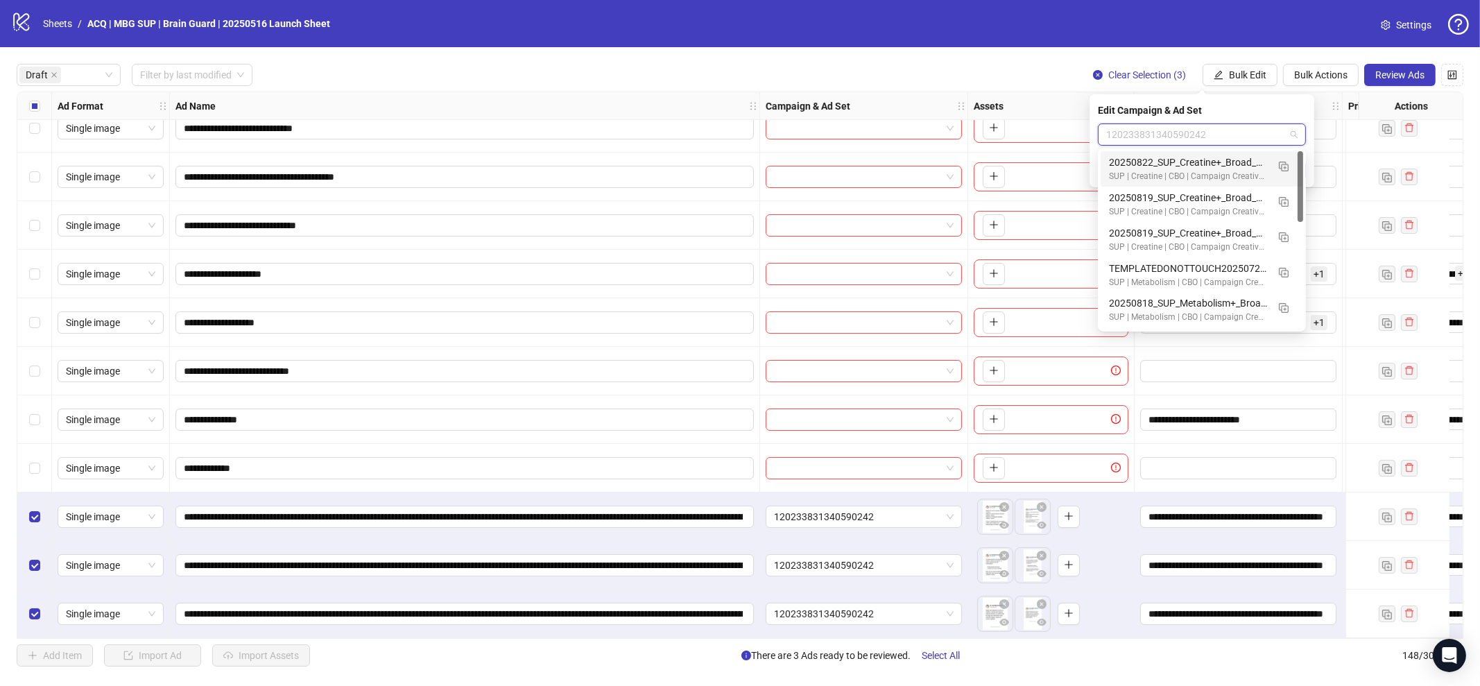
paste input "**********"
type input "**********"
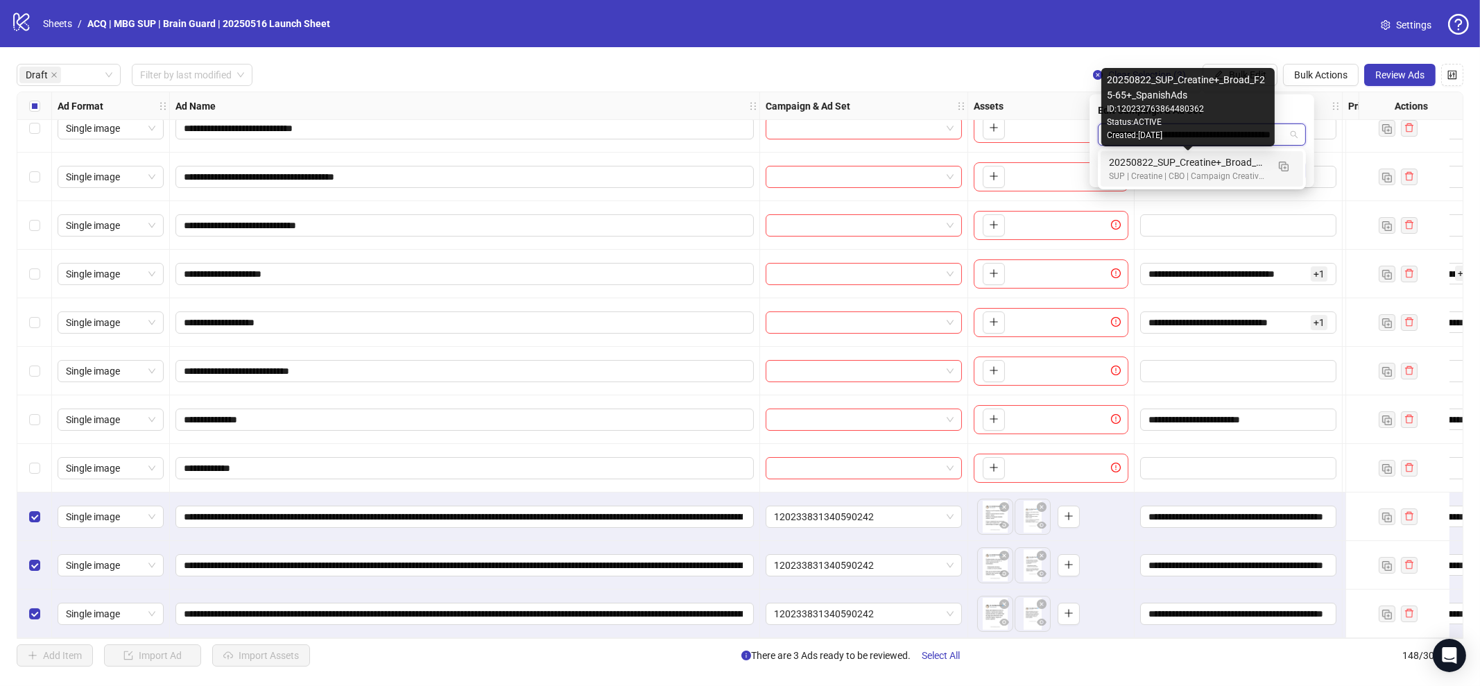
click at [1217, 164] on div "20250822_SUP_Creatine+_Broad_F25-65+_SpanishAds" at bounding box center [1188, 162] width 158 height 15
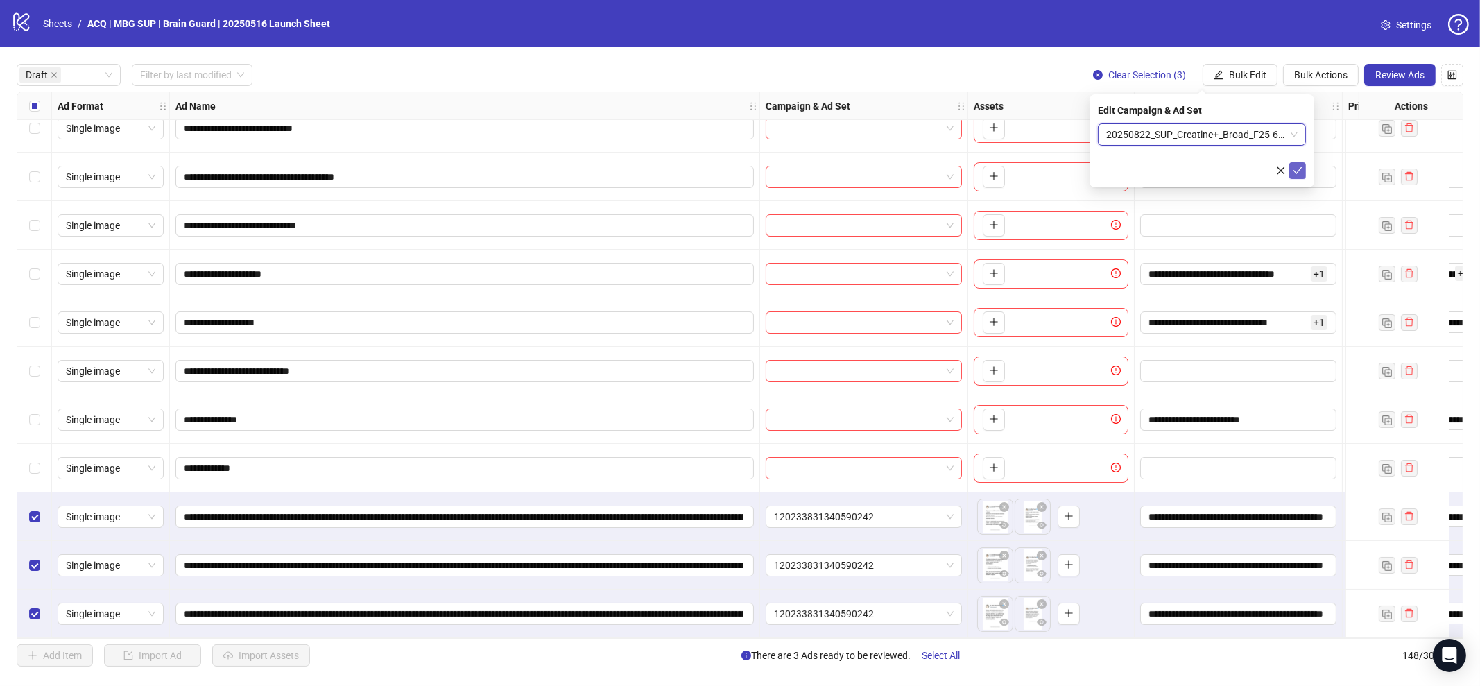
click at [1297, 169] on icon "check" at bounding box center [1298, 171] width 10 height 10
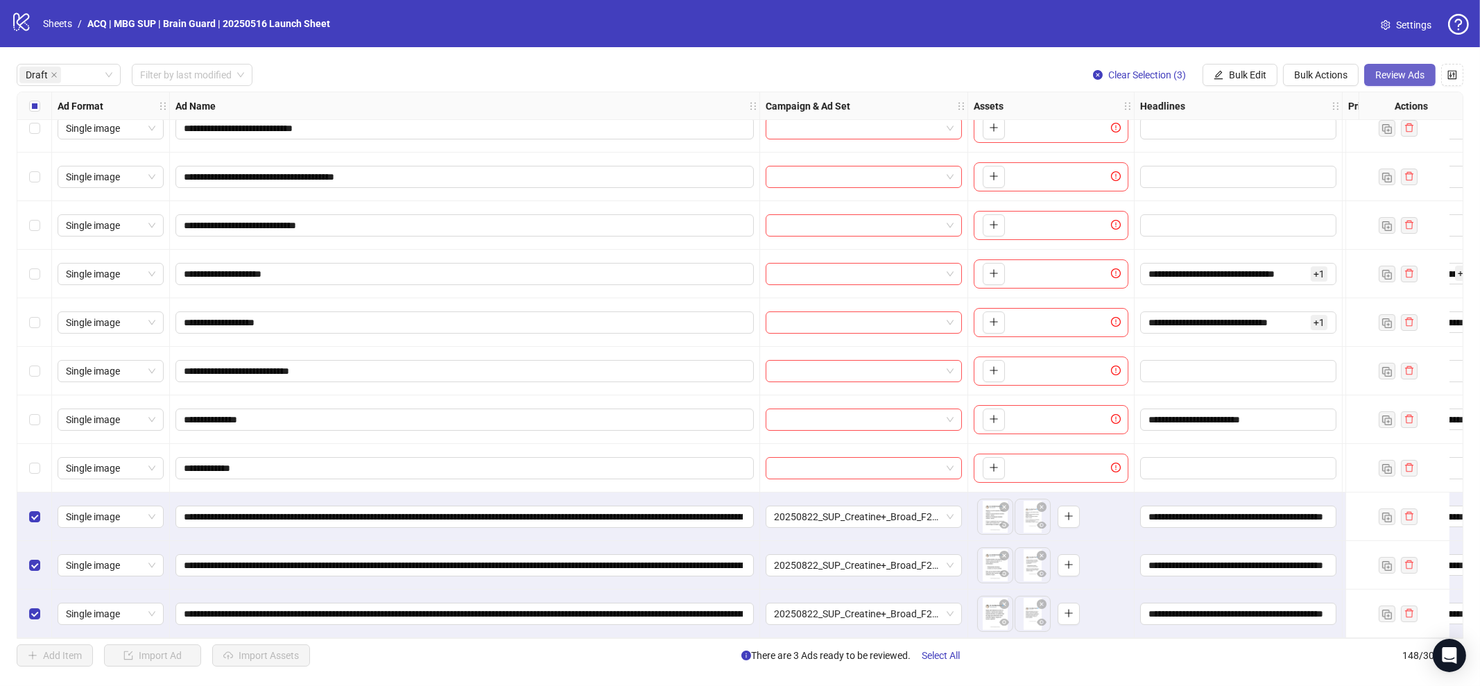
click at [1410, 71] on span "Review Ads" at bounding box center [1399, 74] width 49 height 11
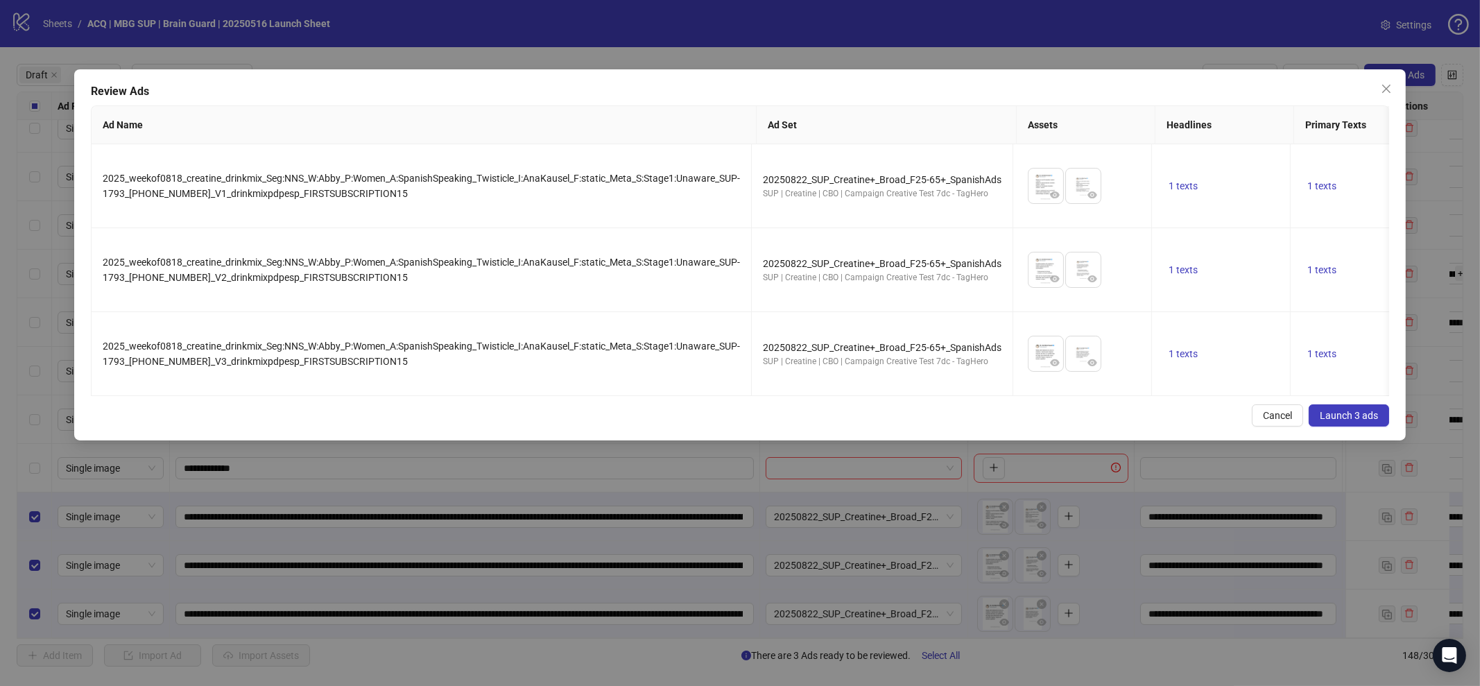
click at [1336, 421] on button "Launch 3 ads" at bounding box center [1349, 415] width 80 height 22
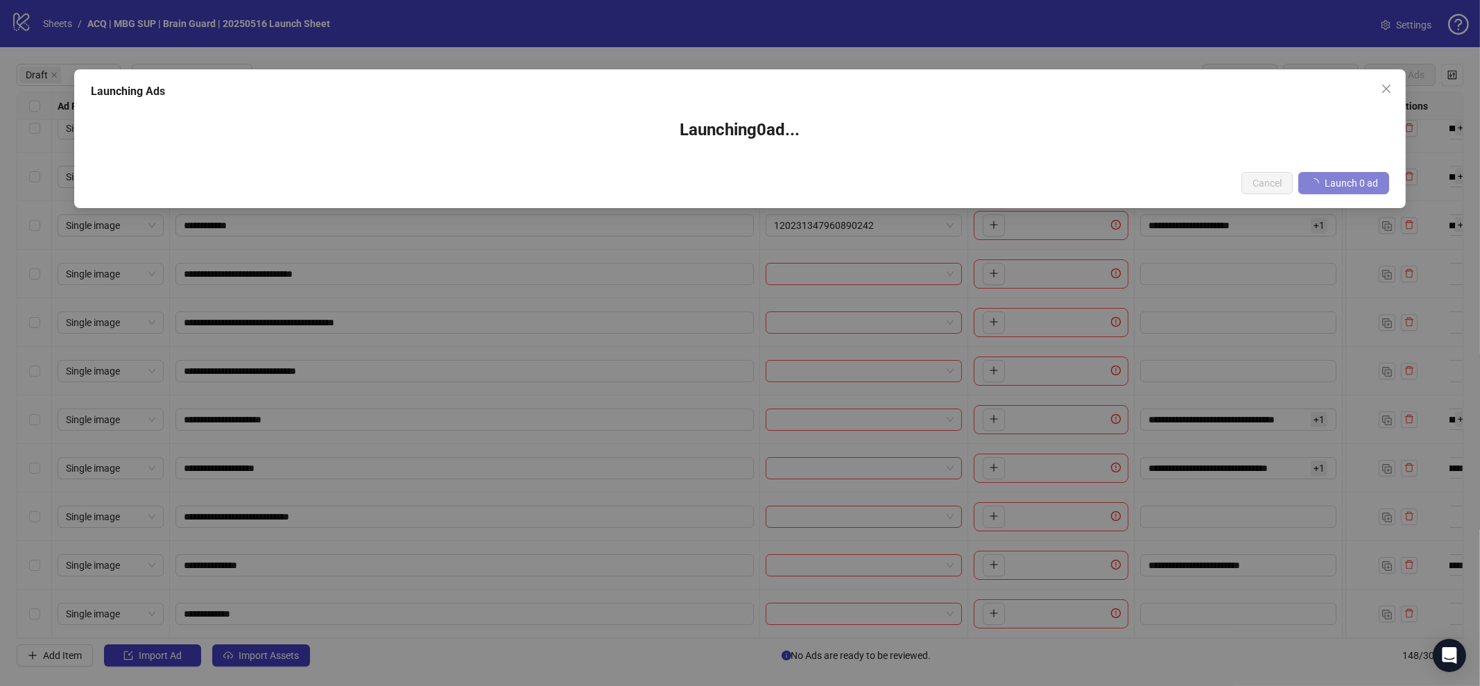
scroll to position [20, 0]
